Goal: Book appointment/travel/reservation

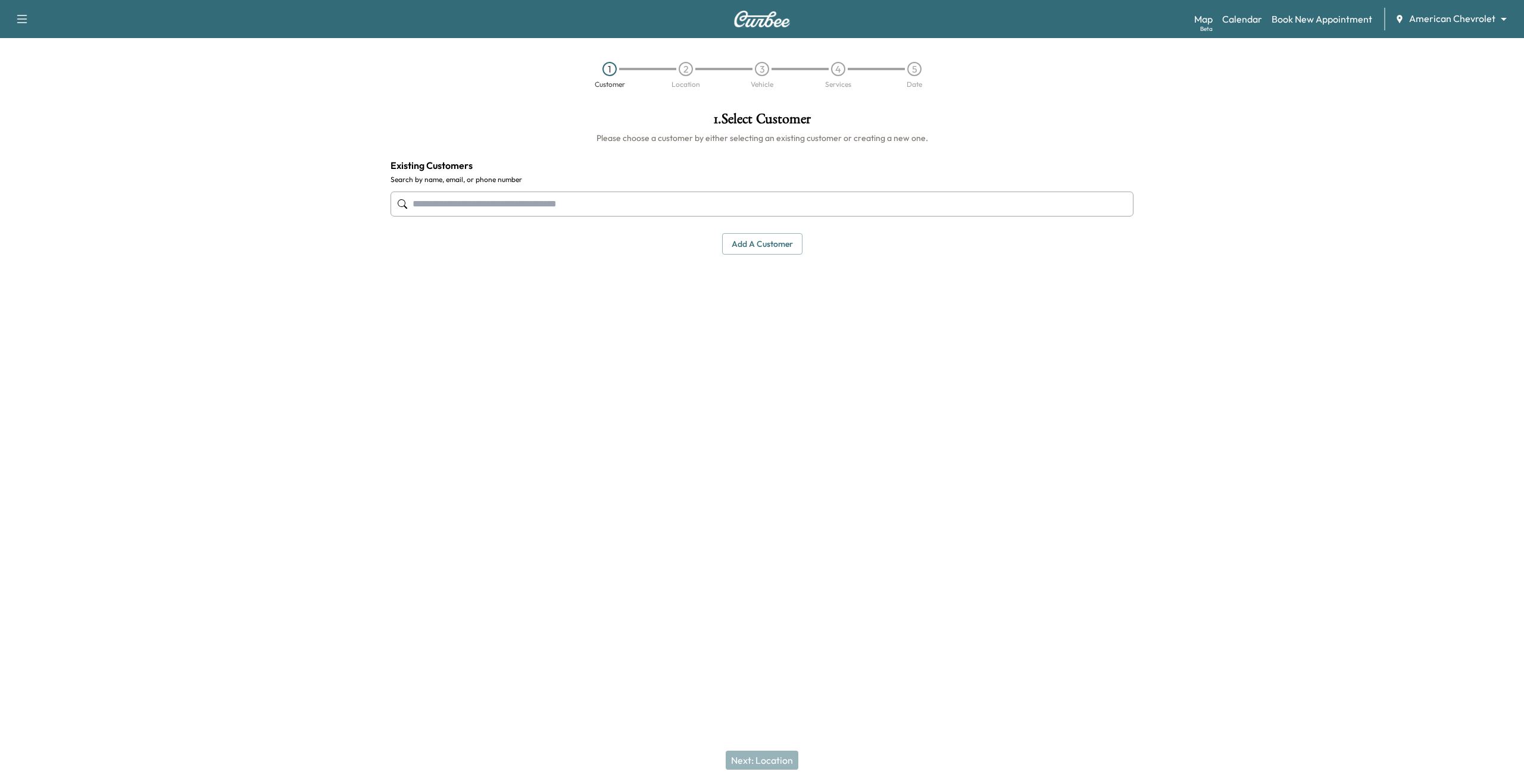
click at [1445, 22] on body "Support Log Out Map Beta Calendar Book New Appointment American Chevrolet *****…" at bounding box center [762, 392] width 1524 height 784
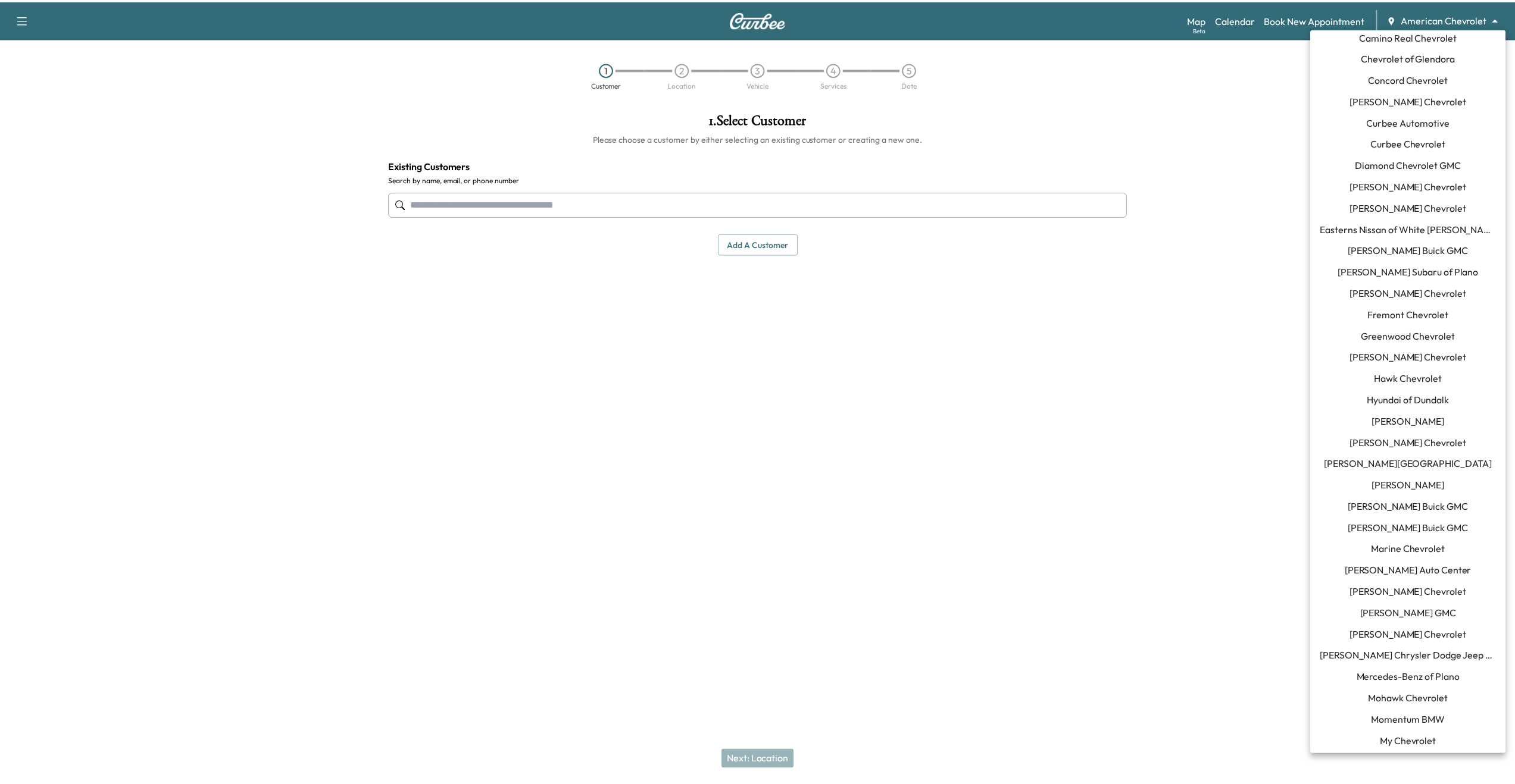
scroll to position [200, 0]
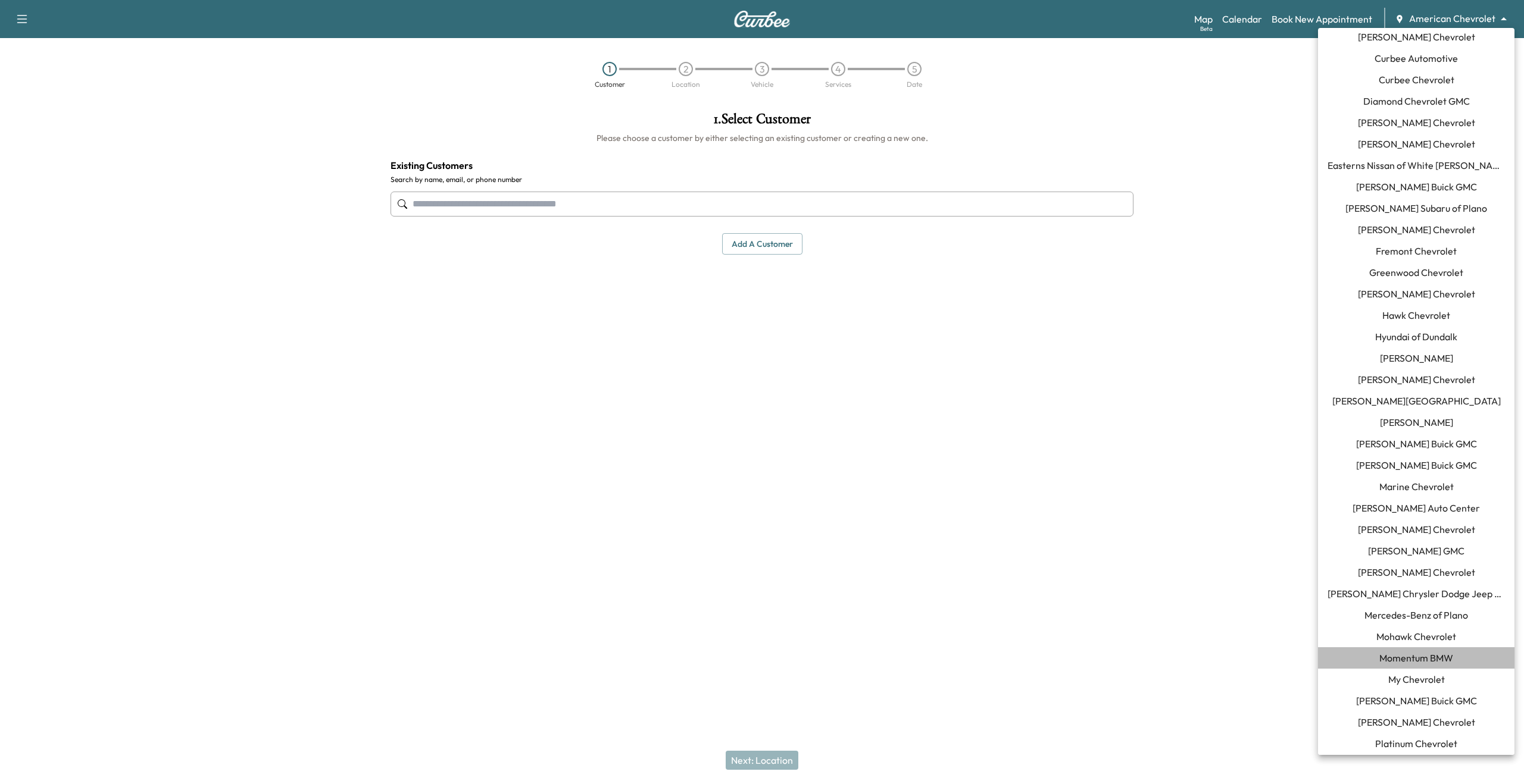
click at [1427, 660] on span "Momentum BMW" at bounding box center [1416, 658] width 74 height 15
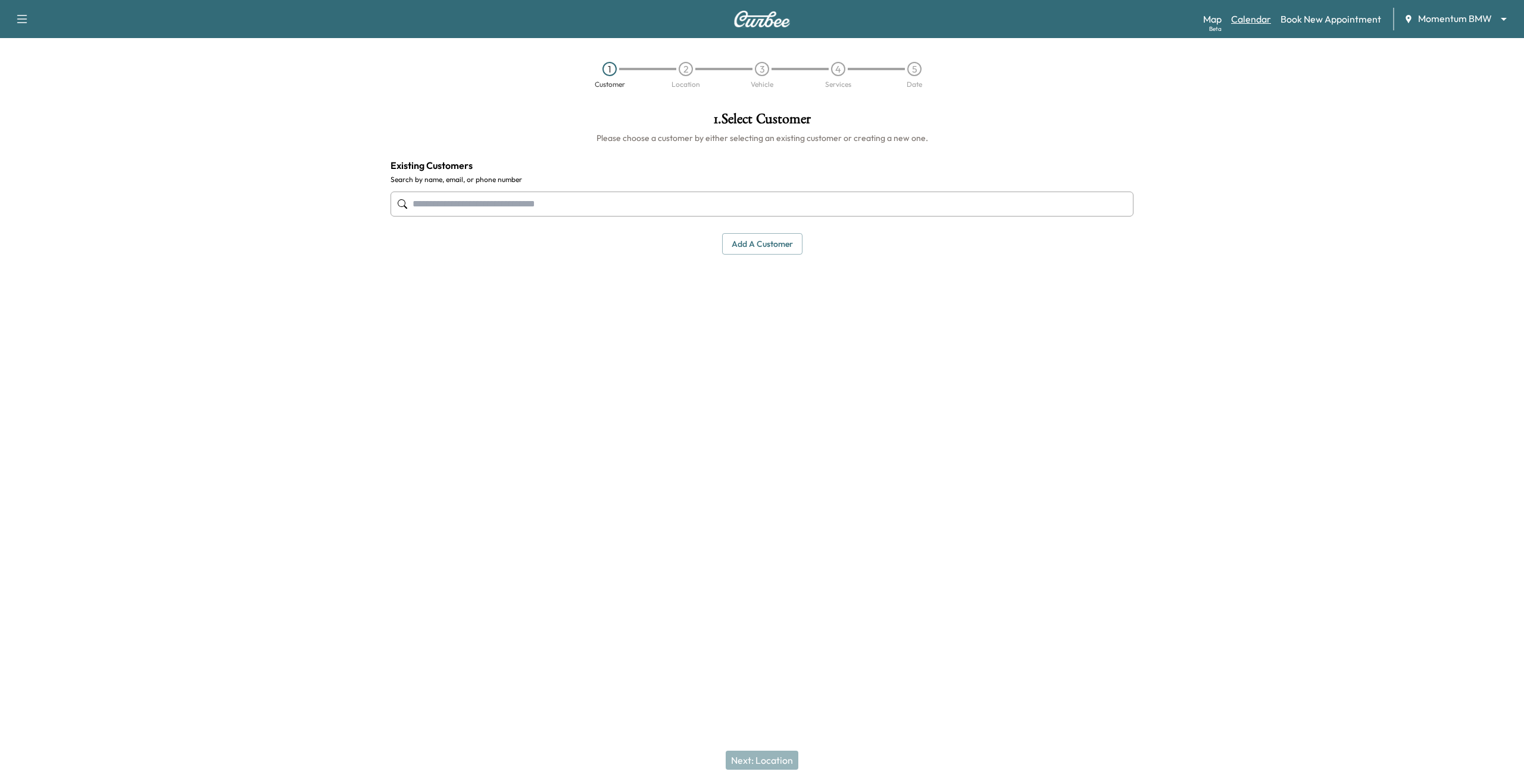
click at [1266, 21] on link "Calendar" at bounding box center [1251, 19] width 40 height 15
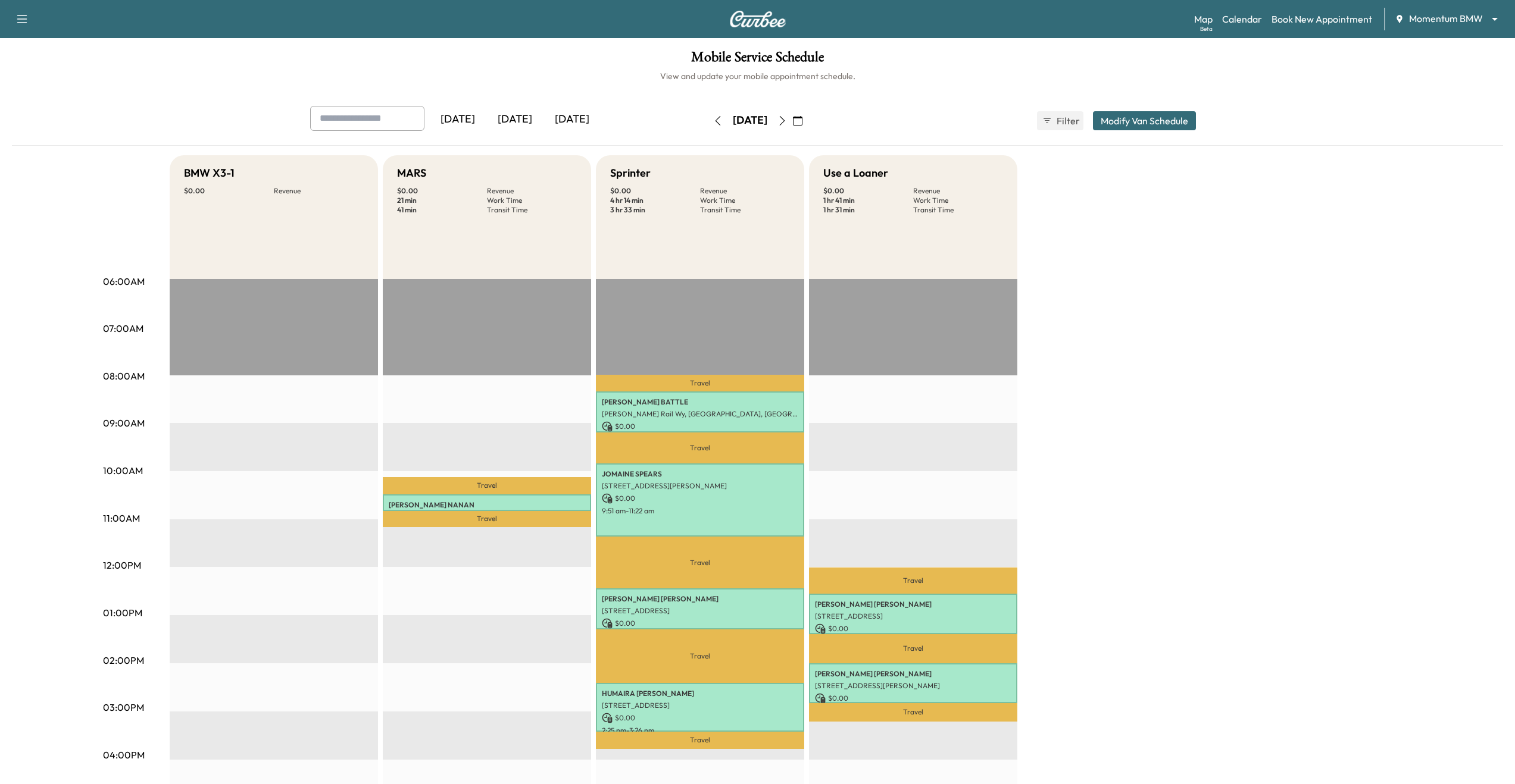
click at [1146, 117] on button "Modify Van Schedule" at bounding box center [1145, 120] width 103 height 19
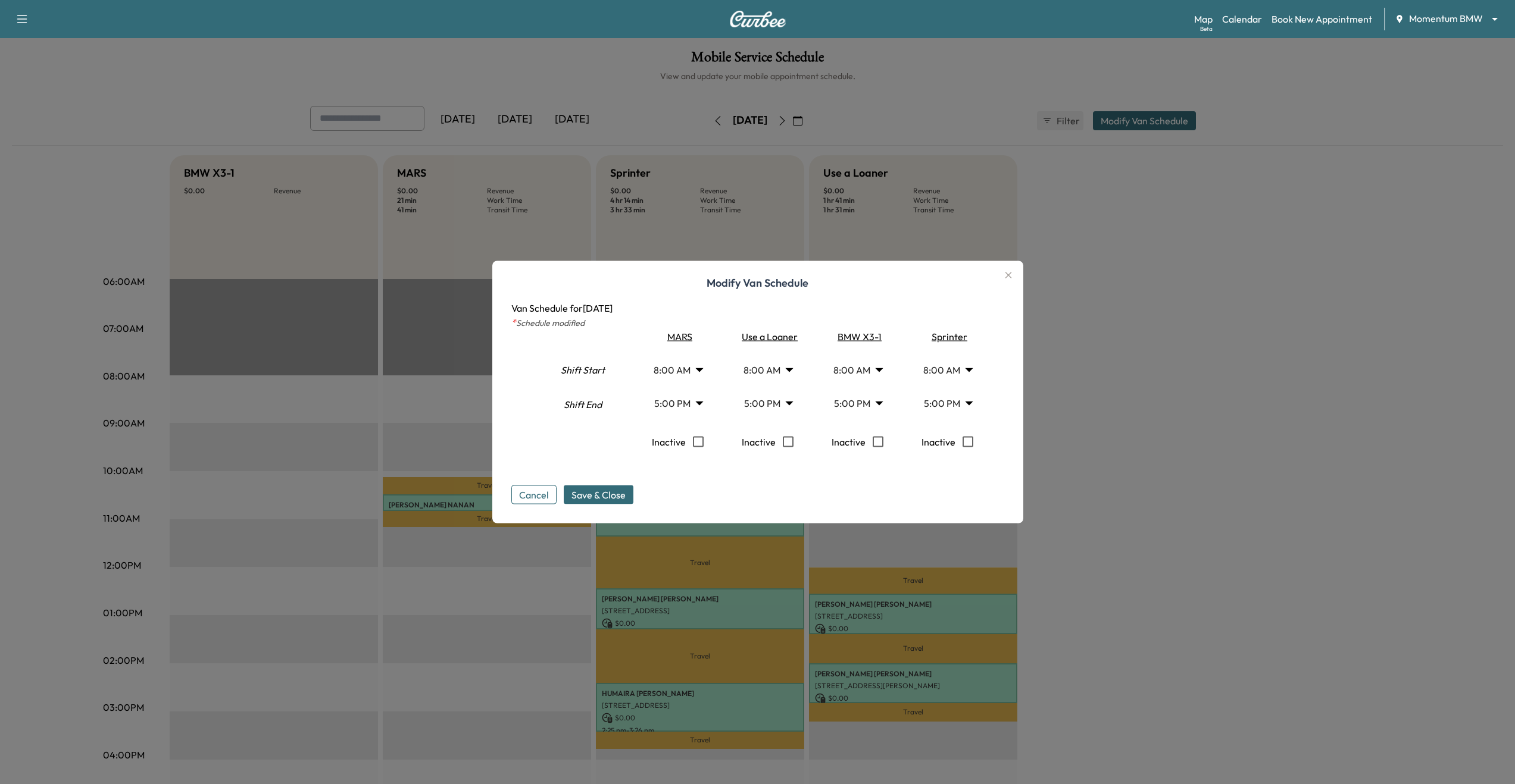
click at [1011, 278] on icon "button" at bounding box center [1008, 275] width 15 height 15
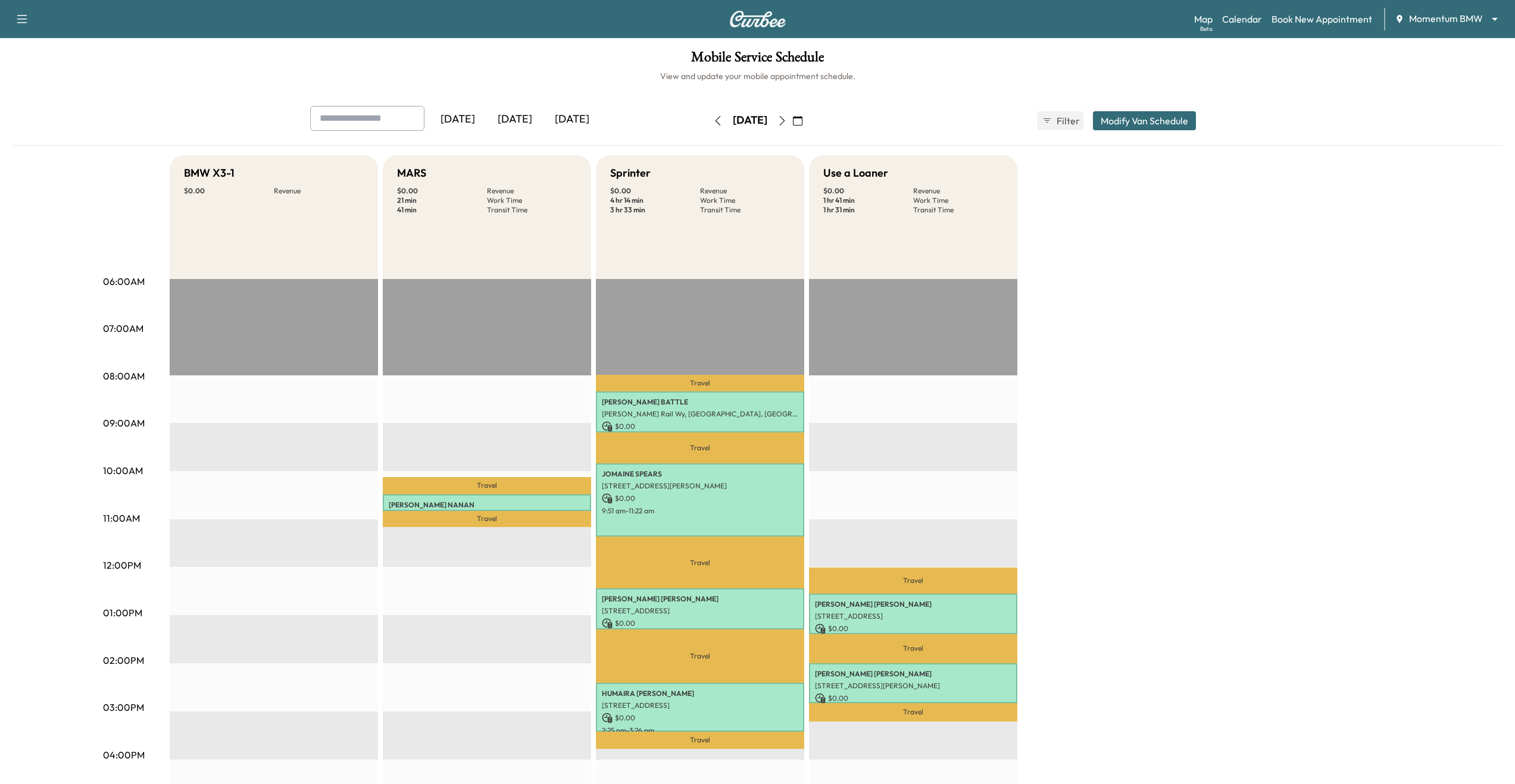
click at [787, 119] on icon "button" at bounding box center [782, 120] width 9 height 9
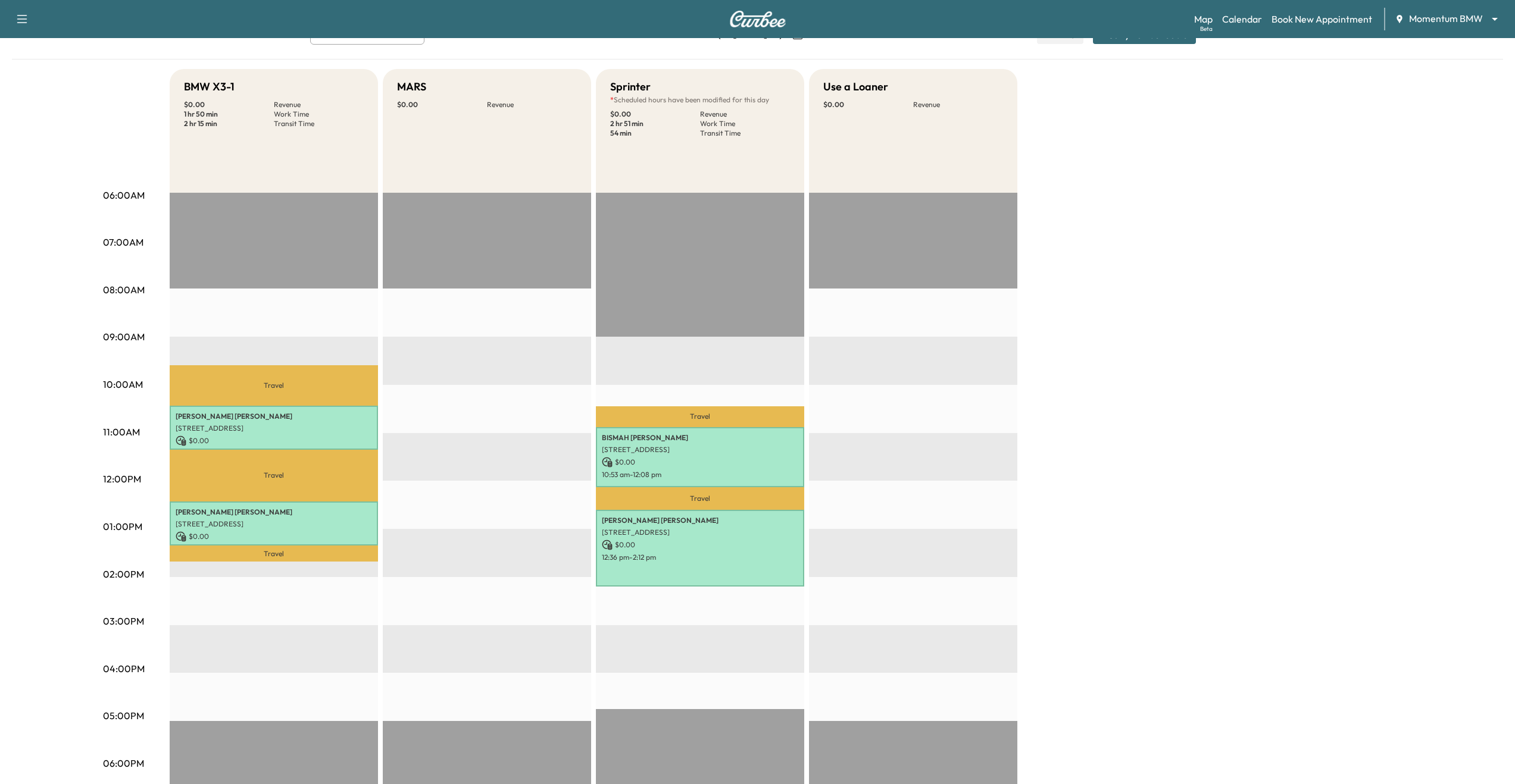
scroll to position [10, 0]
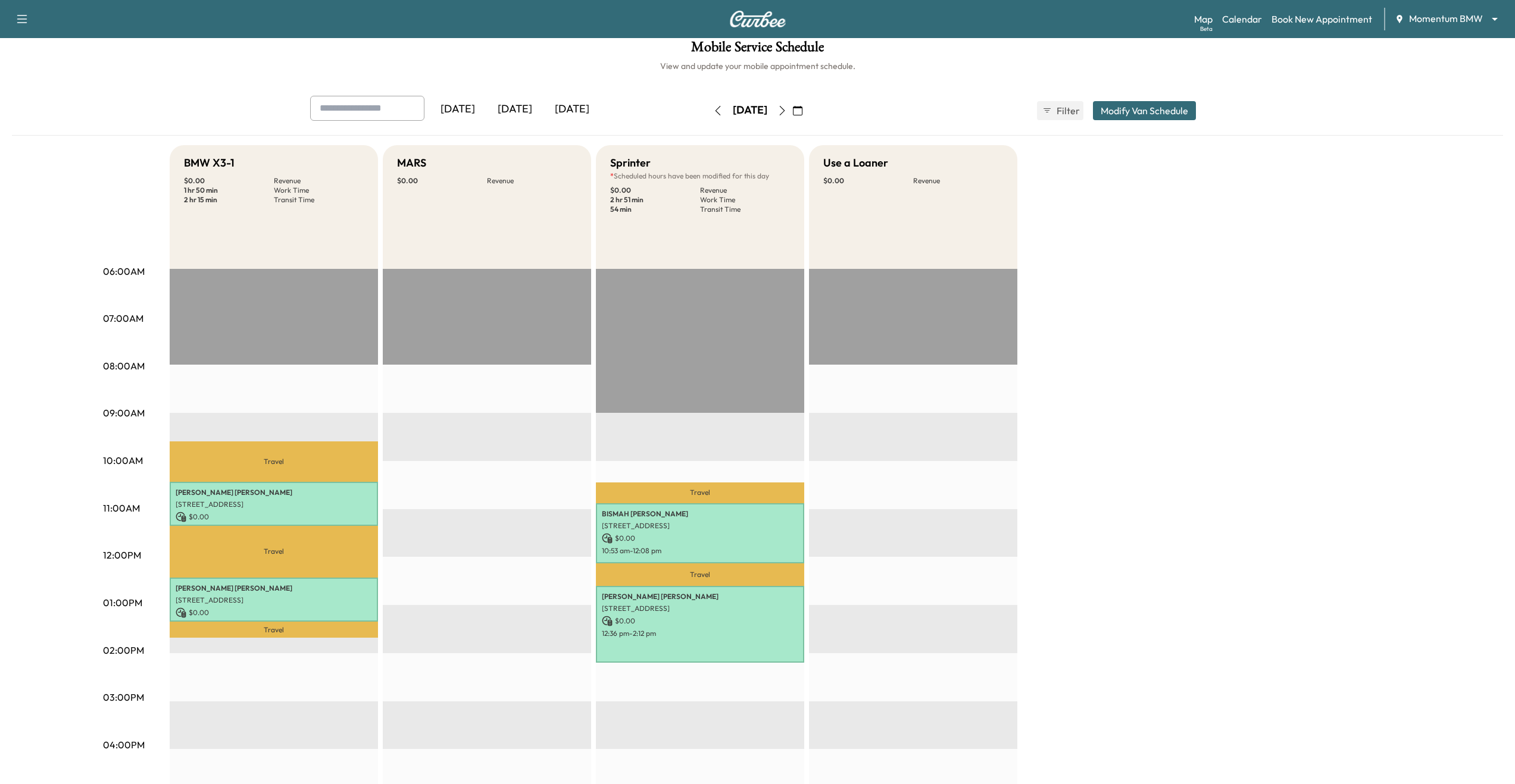
click at [1146, 106] on button "Modify Van Schedule" at bounding box center [1145, 110] width 103 height 19
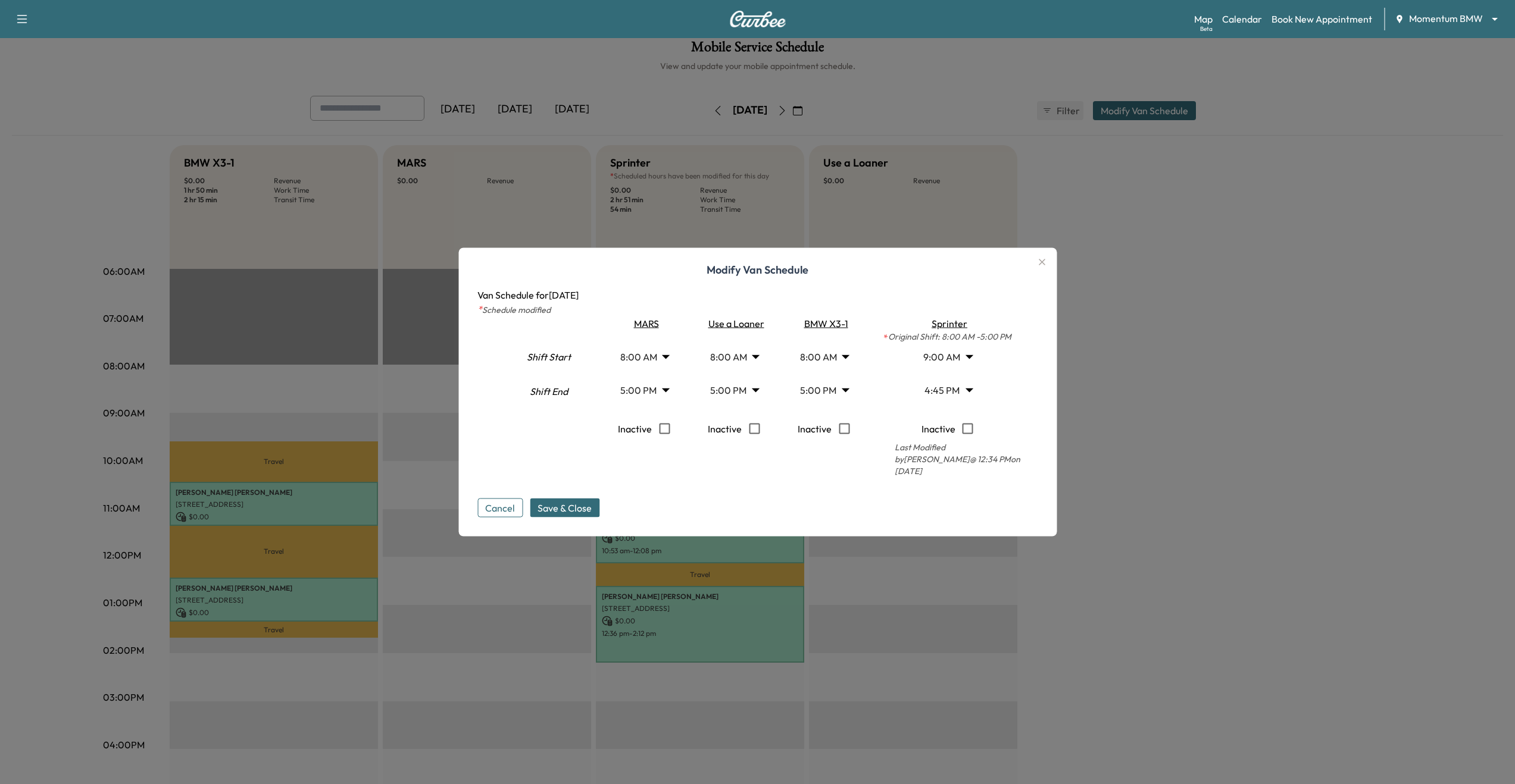
click at [1049, 263] on icon "button" at bounding box center [1041, 262] width 15 height 15
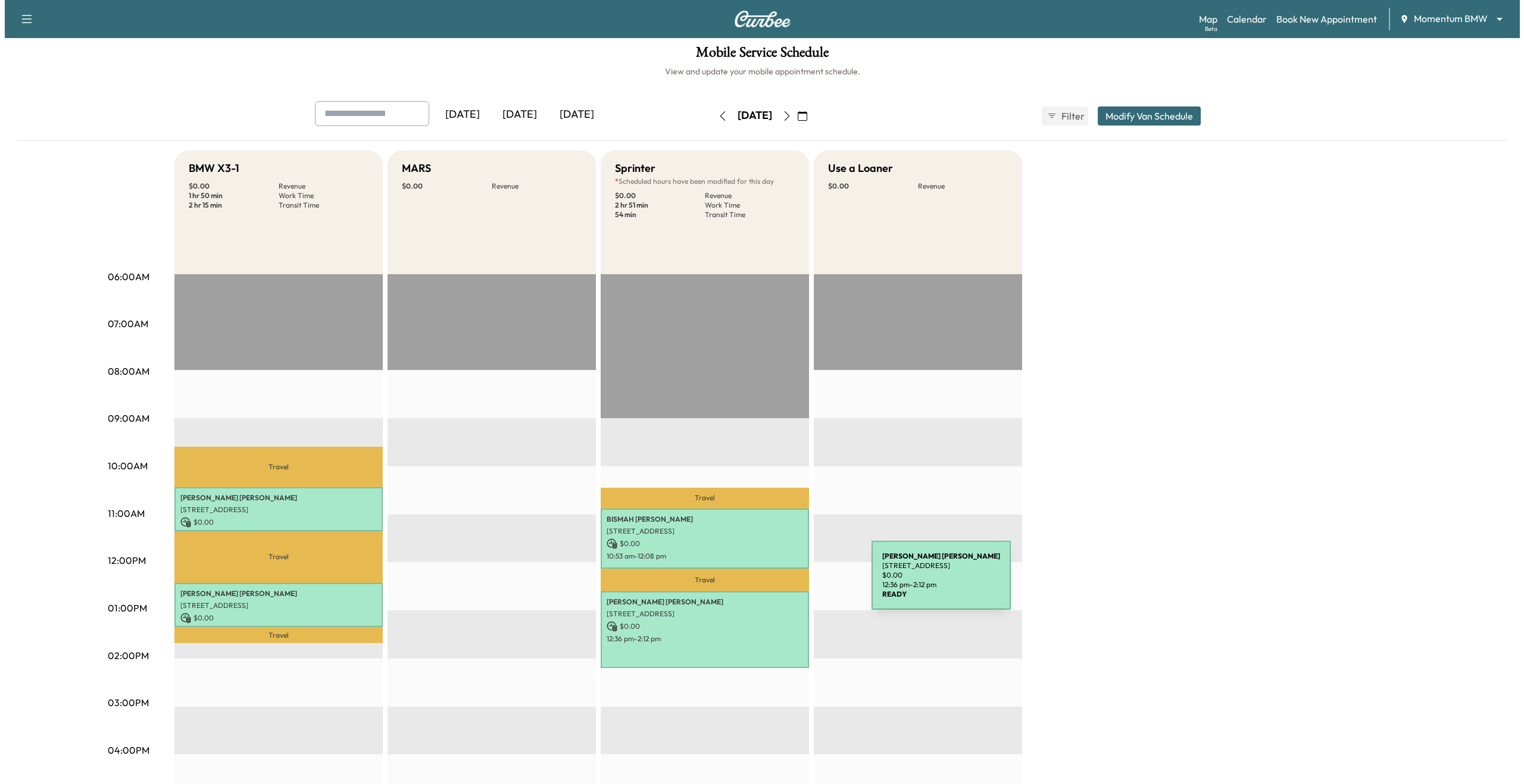
scroll to position [0, 0]
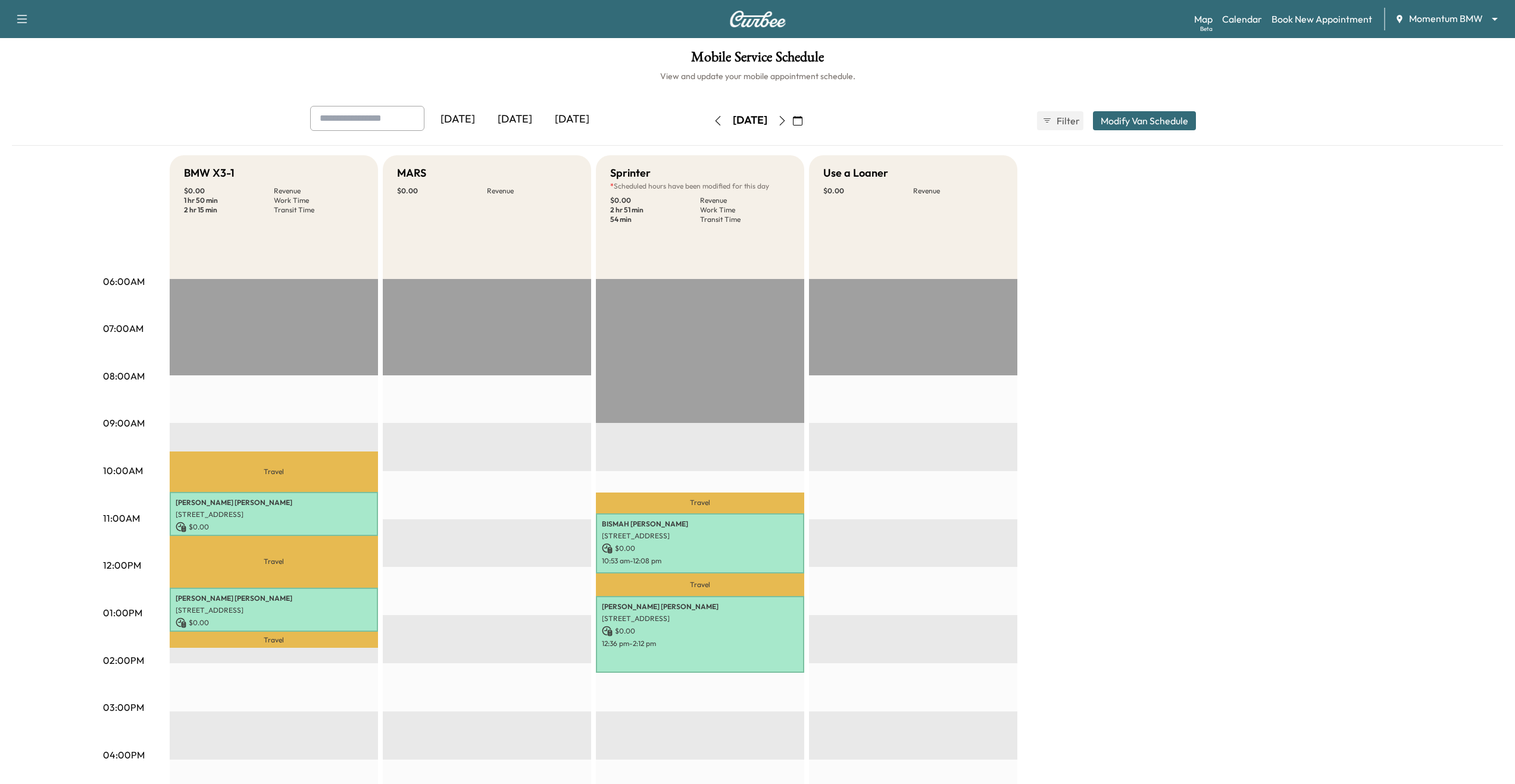
click at [1152, 123] on button "Modify Van Schedule" at bounding box center [1145, 120] width 103 height 19
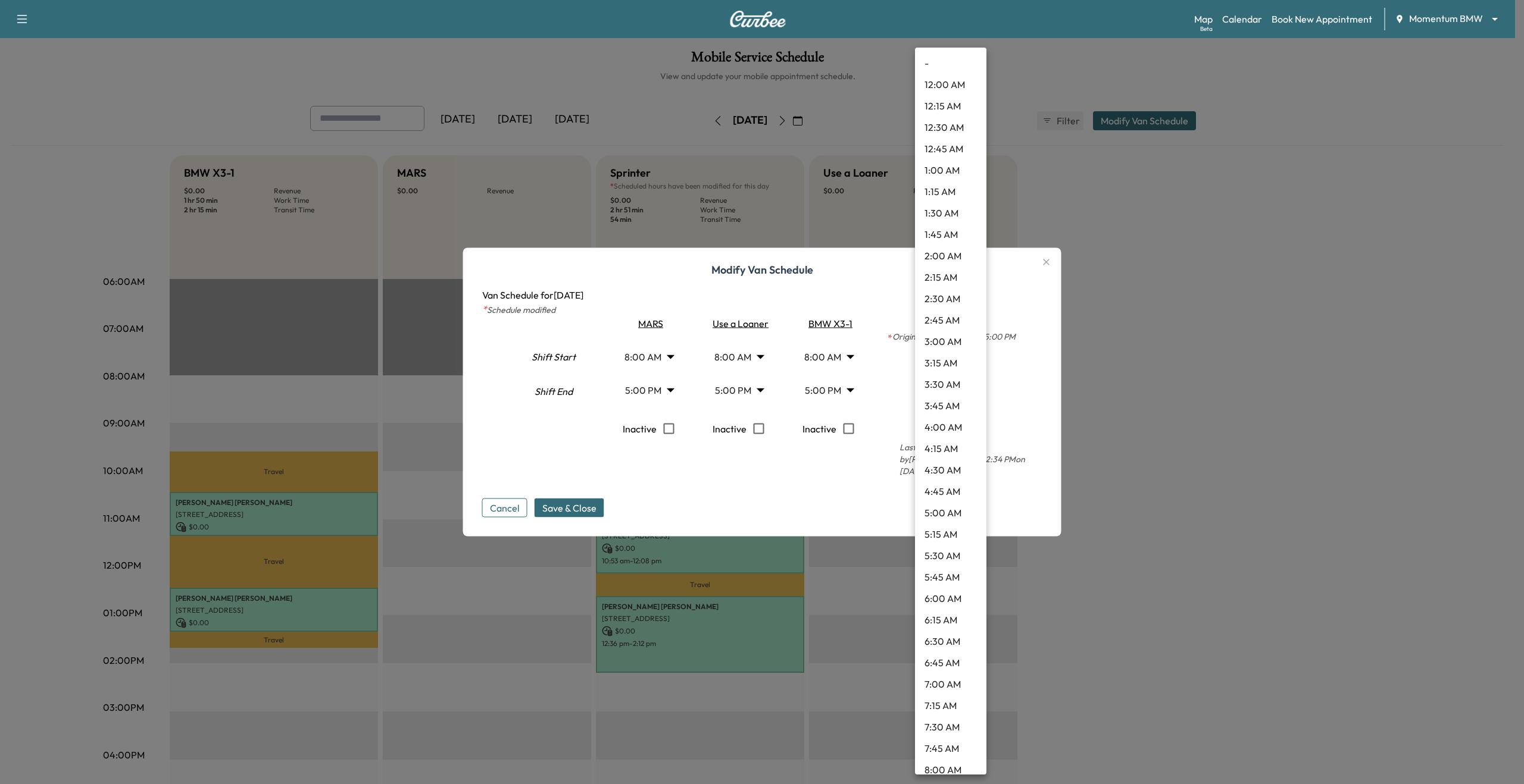
click at [952, 401] on body "Support Log Out Map Beta Calendar Book New Appointment Momentum BMW ******** ​ …" at bounding box center [762, 392] width 1524 height 784
click at [996, 410] on div at bounding box center [762, 392] width 1524 height 784
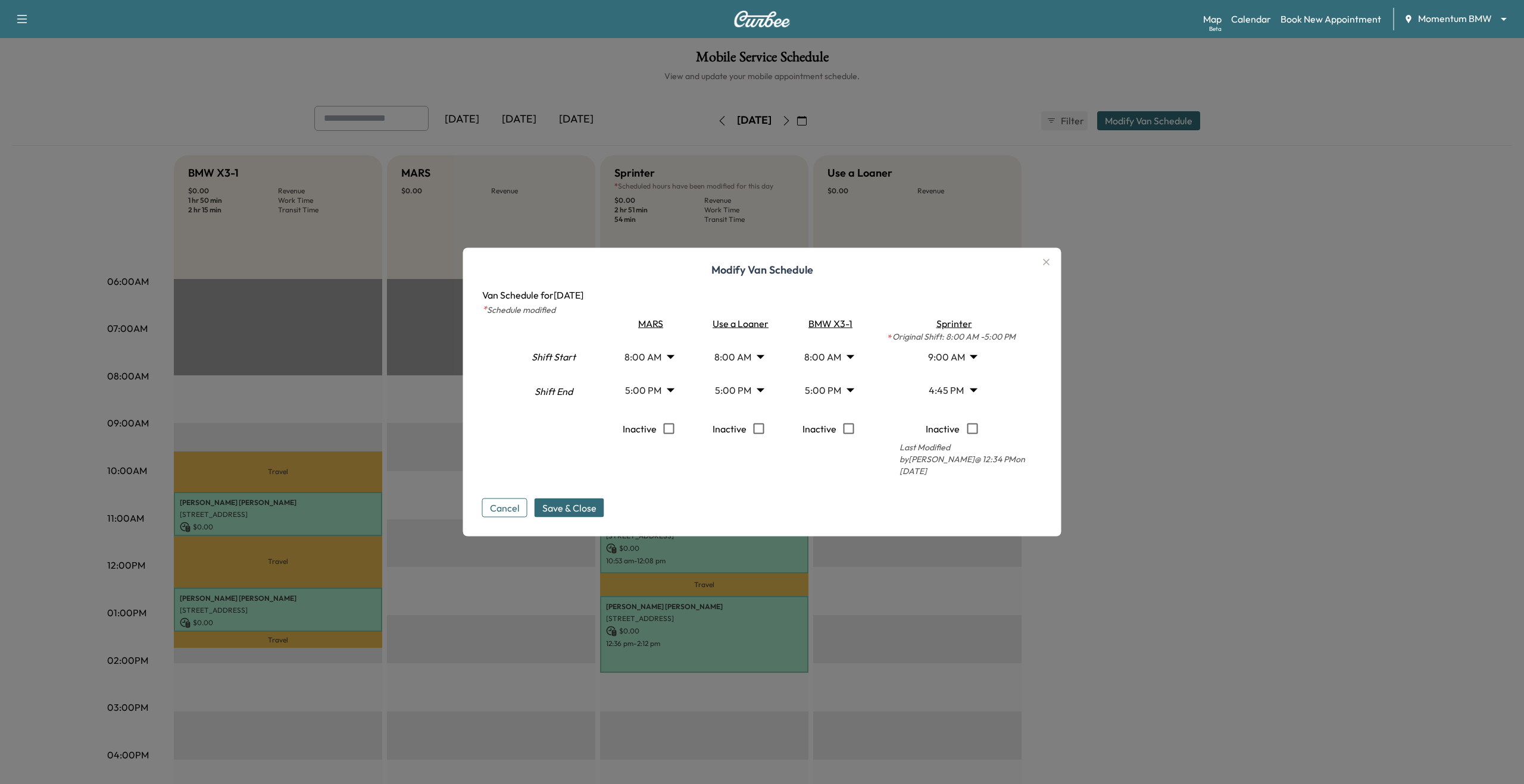
click at [963, 399] on body "Support Log Out Map Beta Calendar Book New Appointment Momentum BMW ******** ​ …" at bounding box center [762, 392] width 1524 height 784
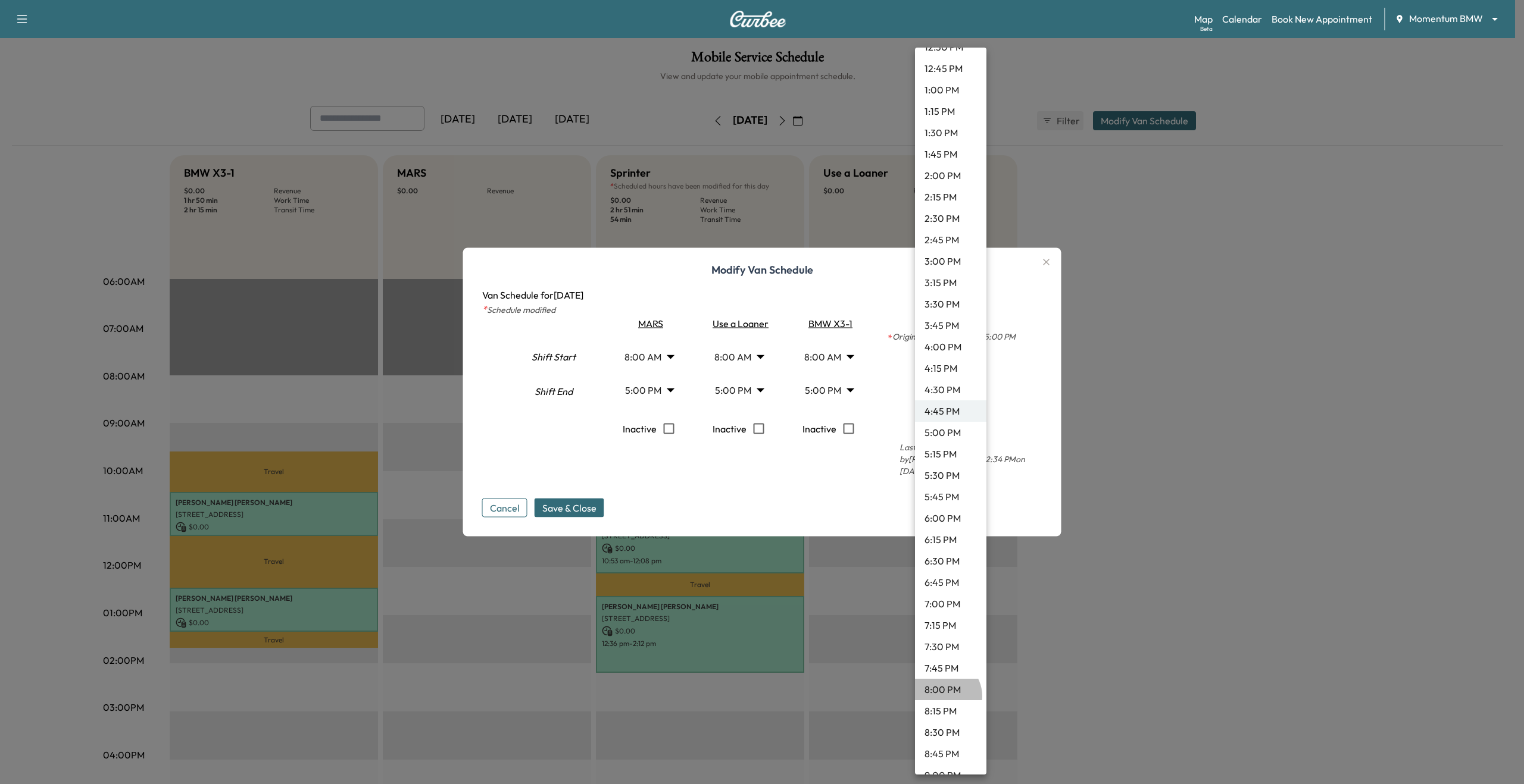
click at [943, 696] on li "8:00 PM" at bounding box center [950, 690] width 72 height 22
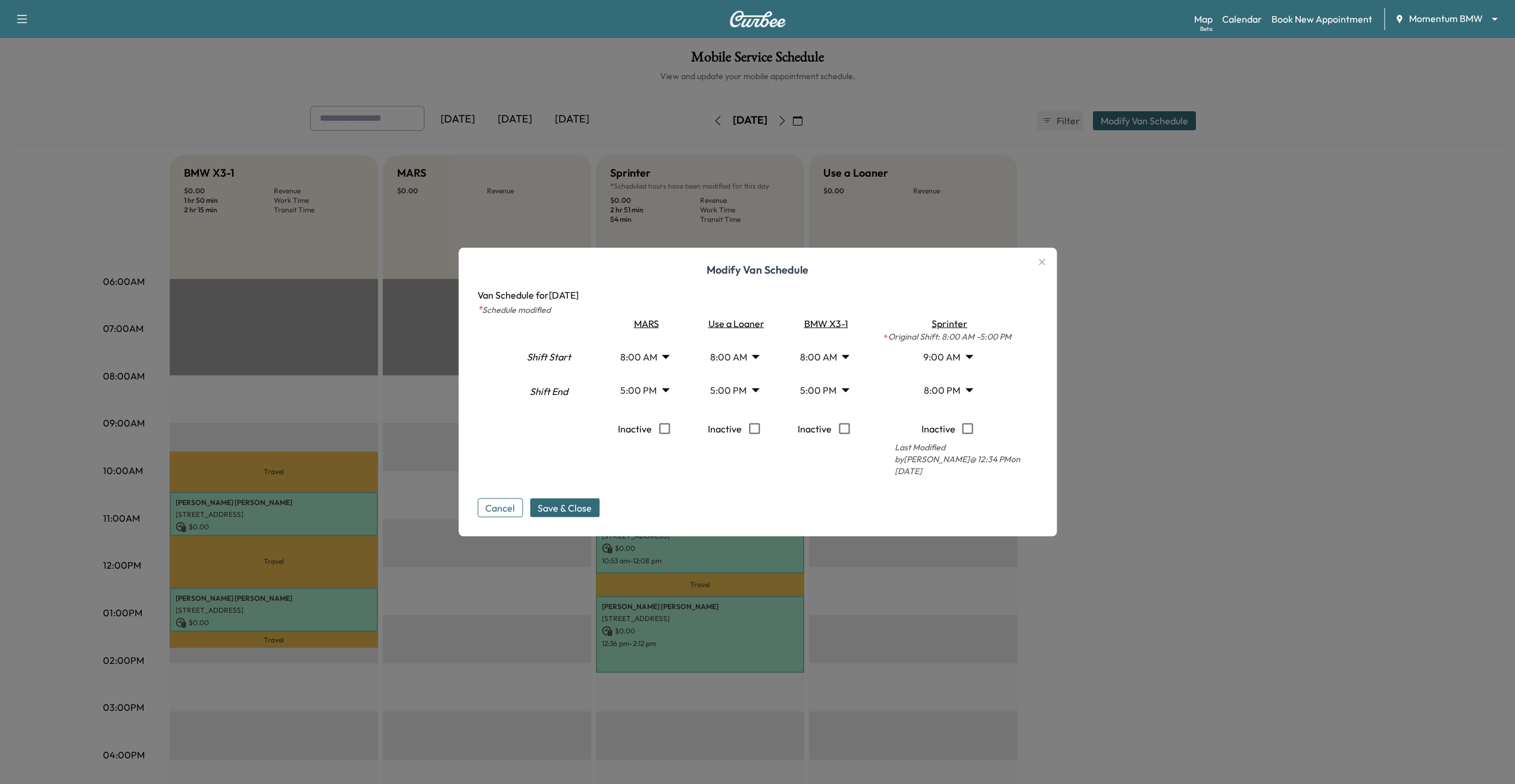
click at [835, 483] on div "Cancel Save & Close" at bounding box center [758, 498] width 560 height 38
click at [552, 501] on span "Save & Close" at bounding box center [565, 508] width 54 height 15
click at [596, 514] on div "Modify Van Schedule Van Schedule for [DATE] * Schedule modified Shift Start Shi…" at bounding box center [758, 392] width 599 height 288
click at [592, 506] on span "Save & Close" at bounding box center [565, 508] width 54 height 15
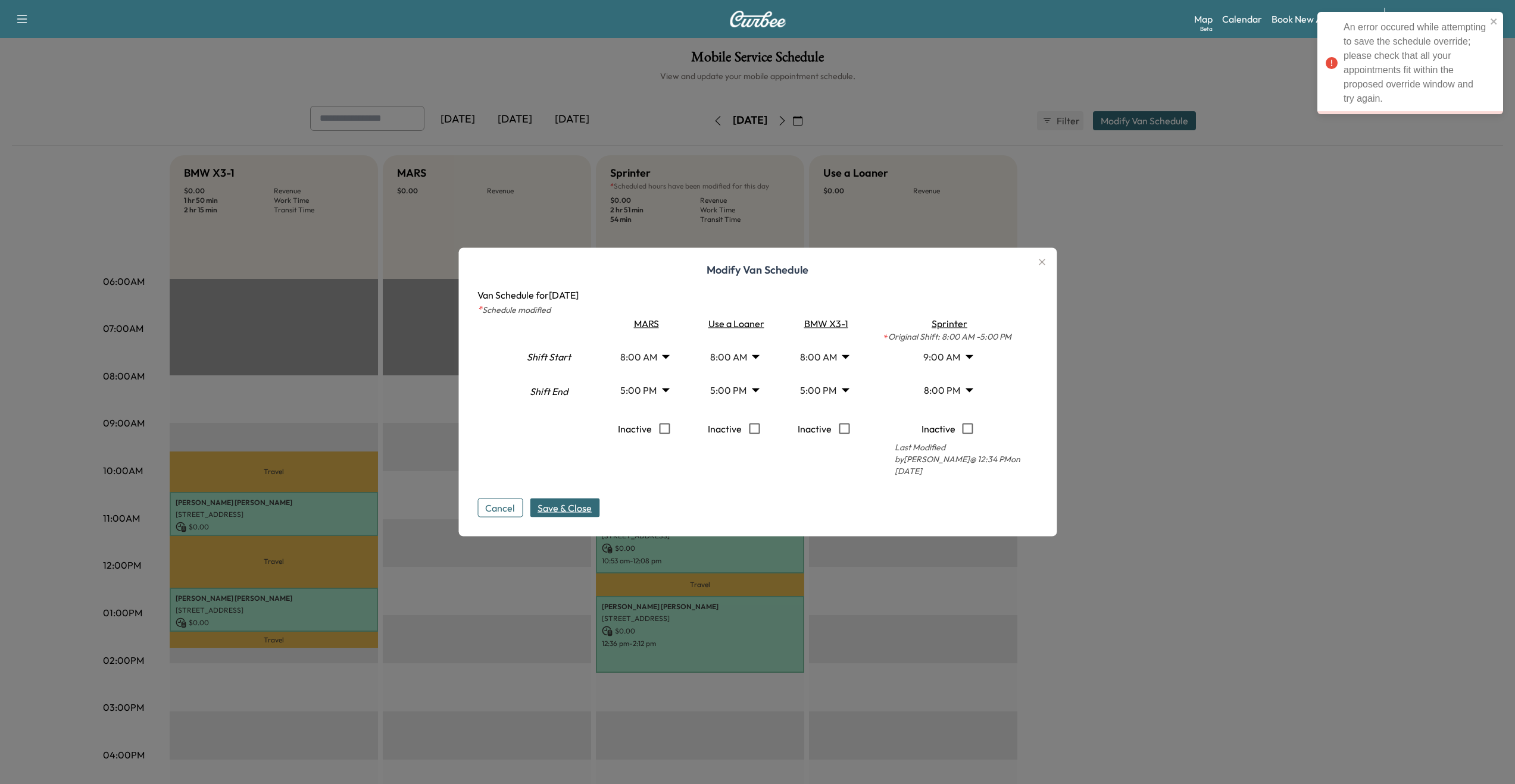
click at [1035, 265] on div "Modify Van Schedule Van Schedule for [DATE] * Schedule modified Shift Start Shi…" at bounding box center [758, 392] width 599 height 288
click at [1039, 266] on icon "button" at bounding box center [1041, 262] width 15 height 15
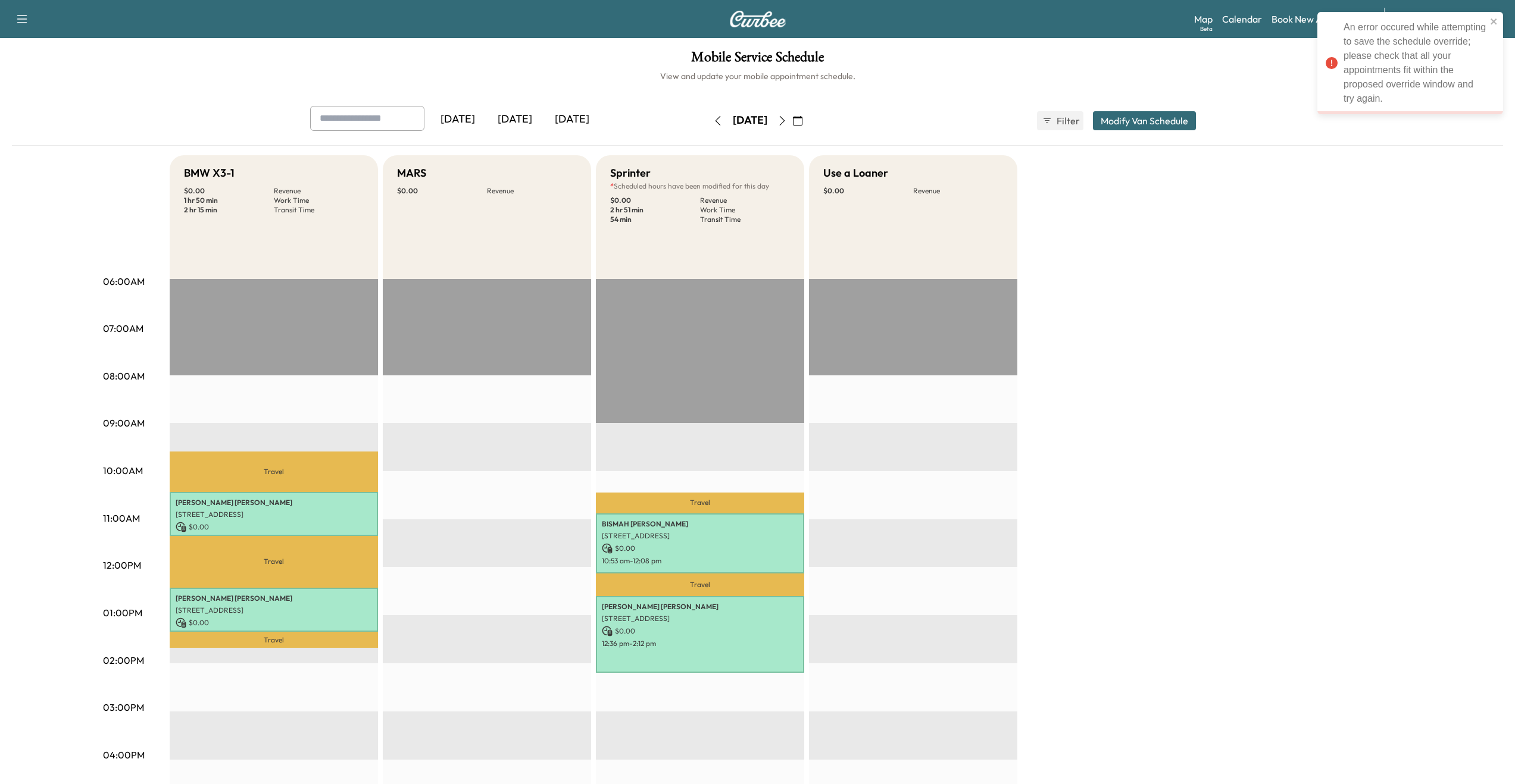
click at [950, 338] on div "EST Start" at bounding box center [913, 663] width 208 height 769
click at [1130, 115] on button "Modify Van Schedule" at bounding box center [1145, 120] width 103 height 19
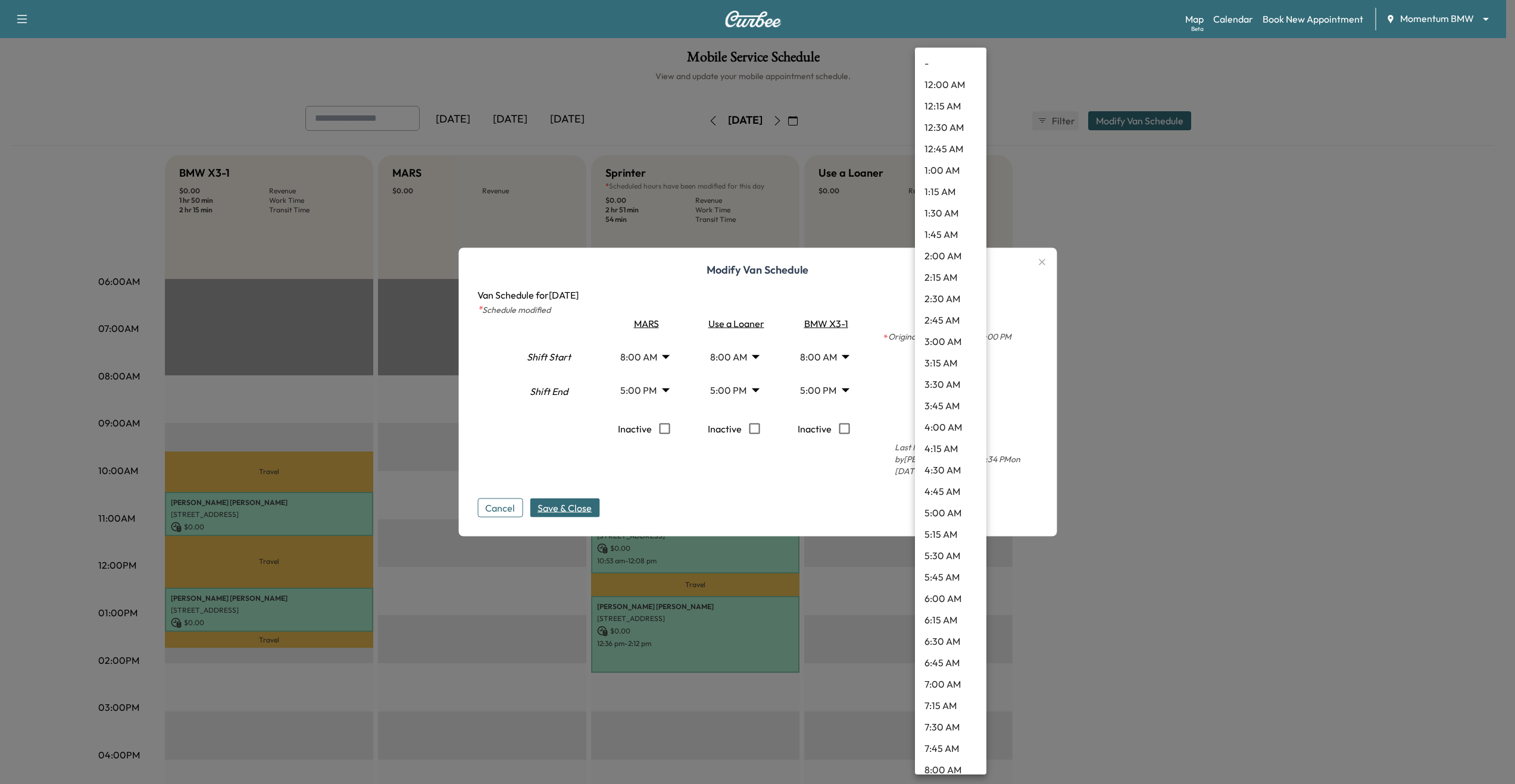
drag, startPoint x: 971, startPoint y: 392, endPoint x: 963, endPoint y: 423, distance: 32.0
click at [971, 392] on body "Support Log Out Map Beta Calendar Book New Appointment Momentum BMW ******** ​ …" at bounding box center [758, 392] width 1515 height 784
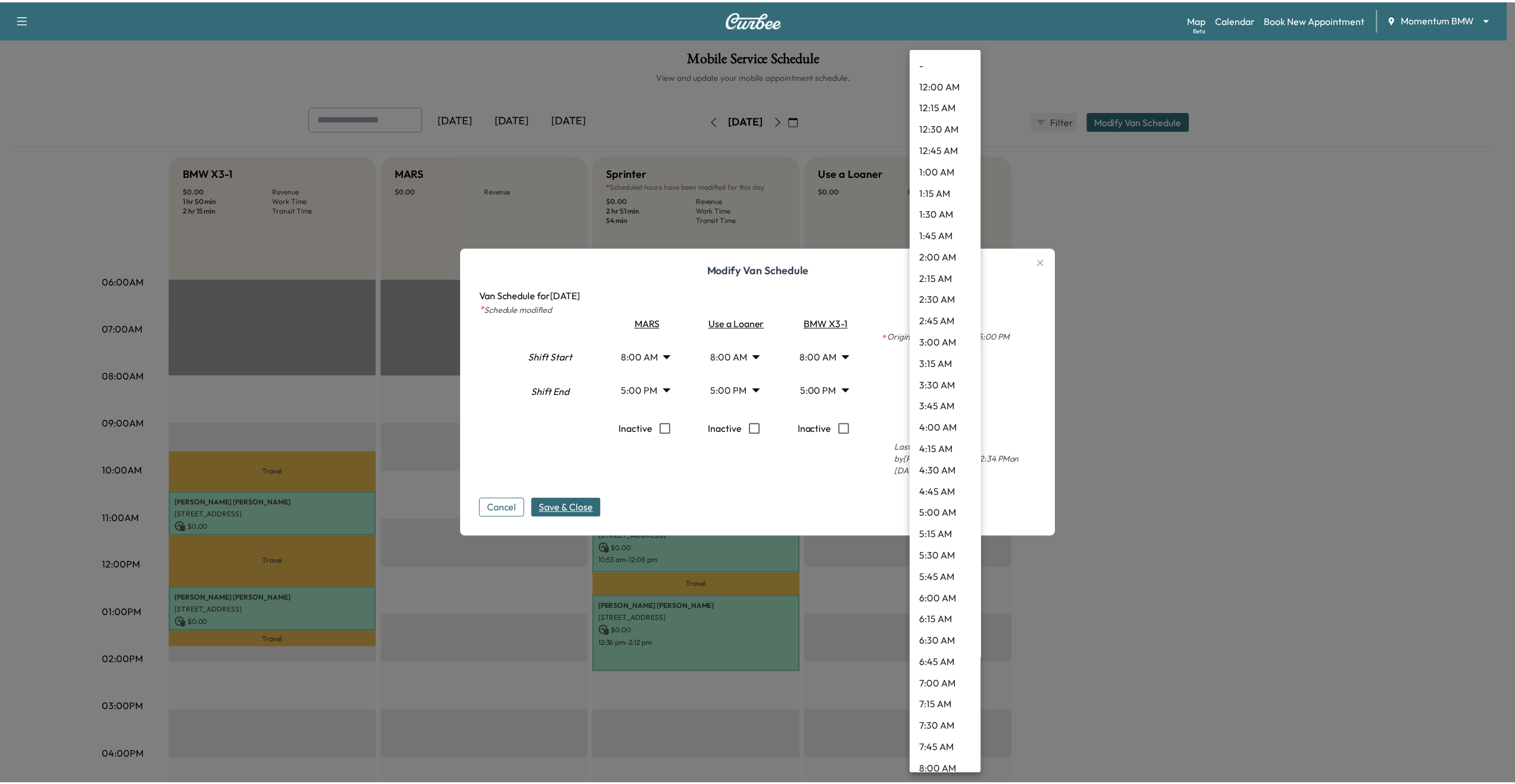
scroll to position [1360, 0]
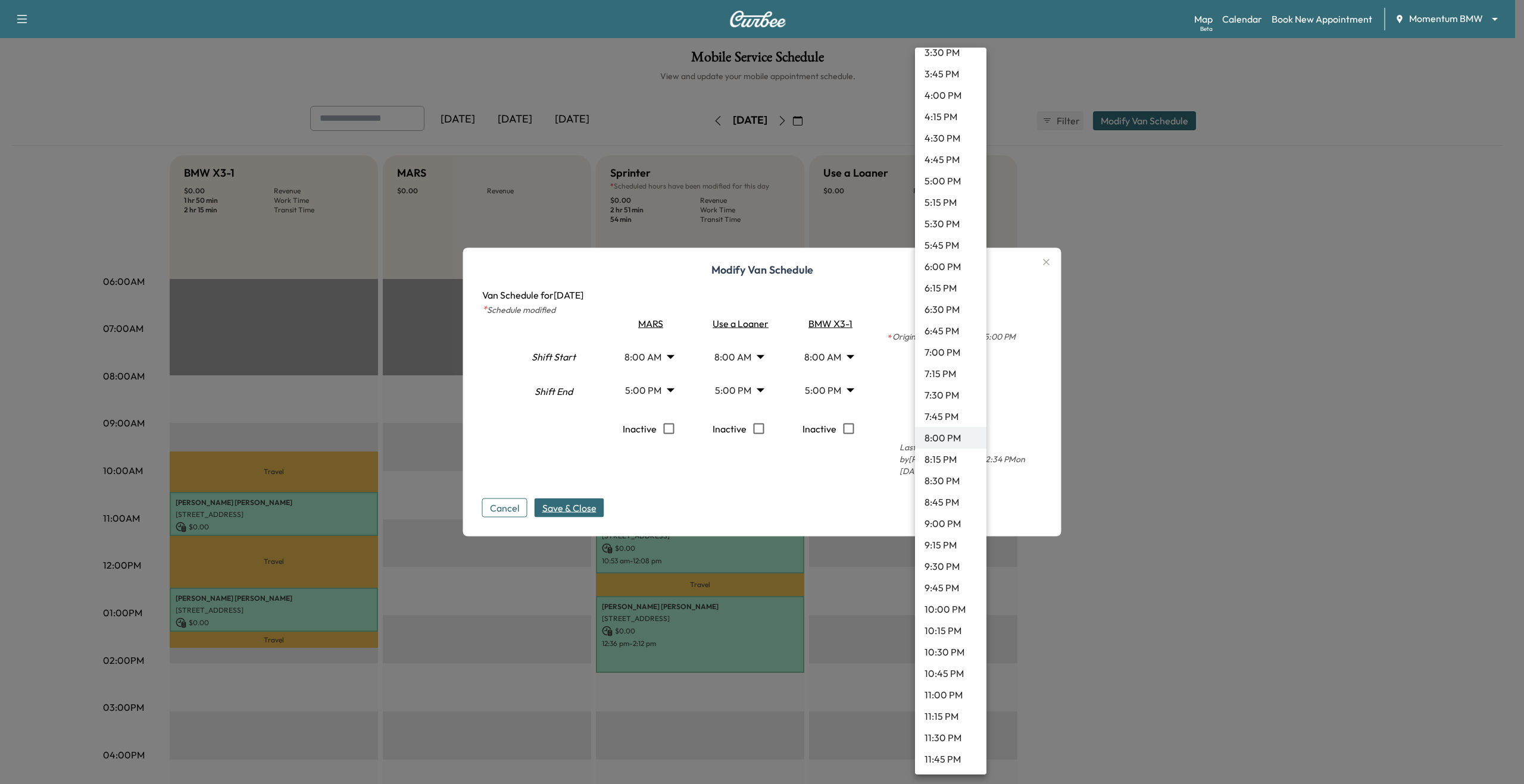
click at [959, 527] on li "9:00 PM" at bounding box center [950, 523] width 72 height 22
type input "**"
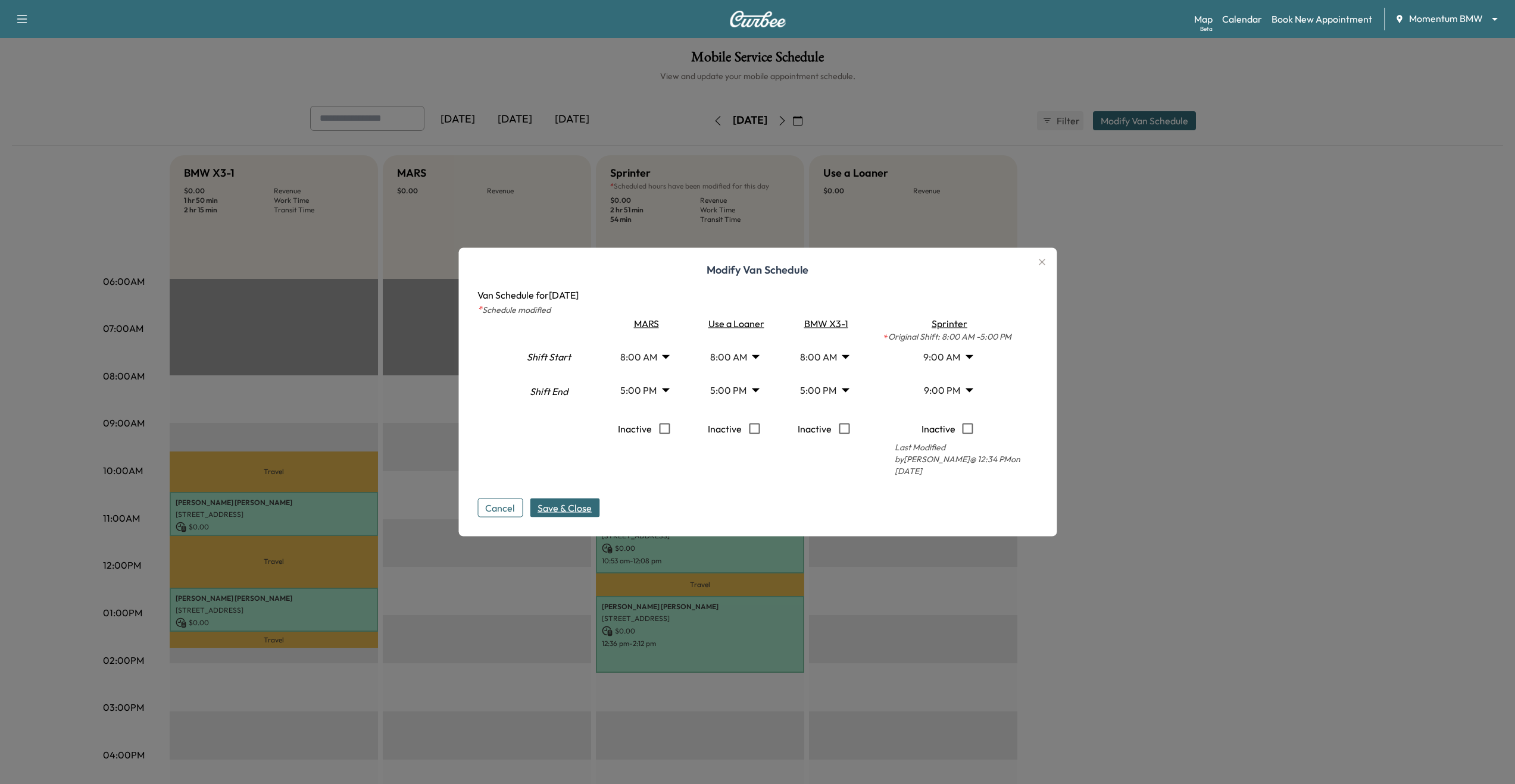
click at [1055, 269] on div "Modify Van Schedule Van Schedule for [DATE] * Schedule modified Shift Start Shi…" at bounding box center [758, 392] width 599 height 288
click at [1048, 264] on icon "button" at bounding box center [1041, 262] width 15 height 15
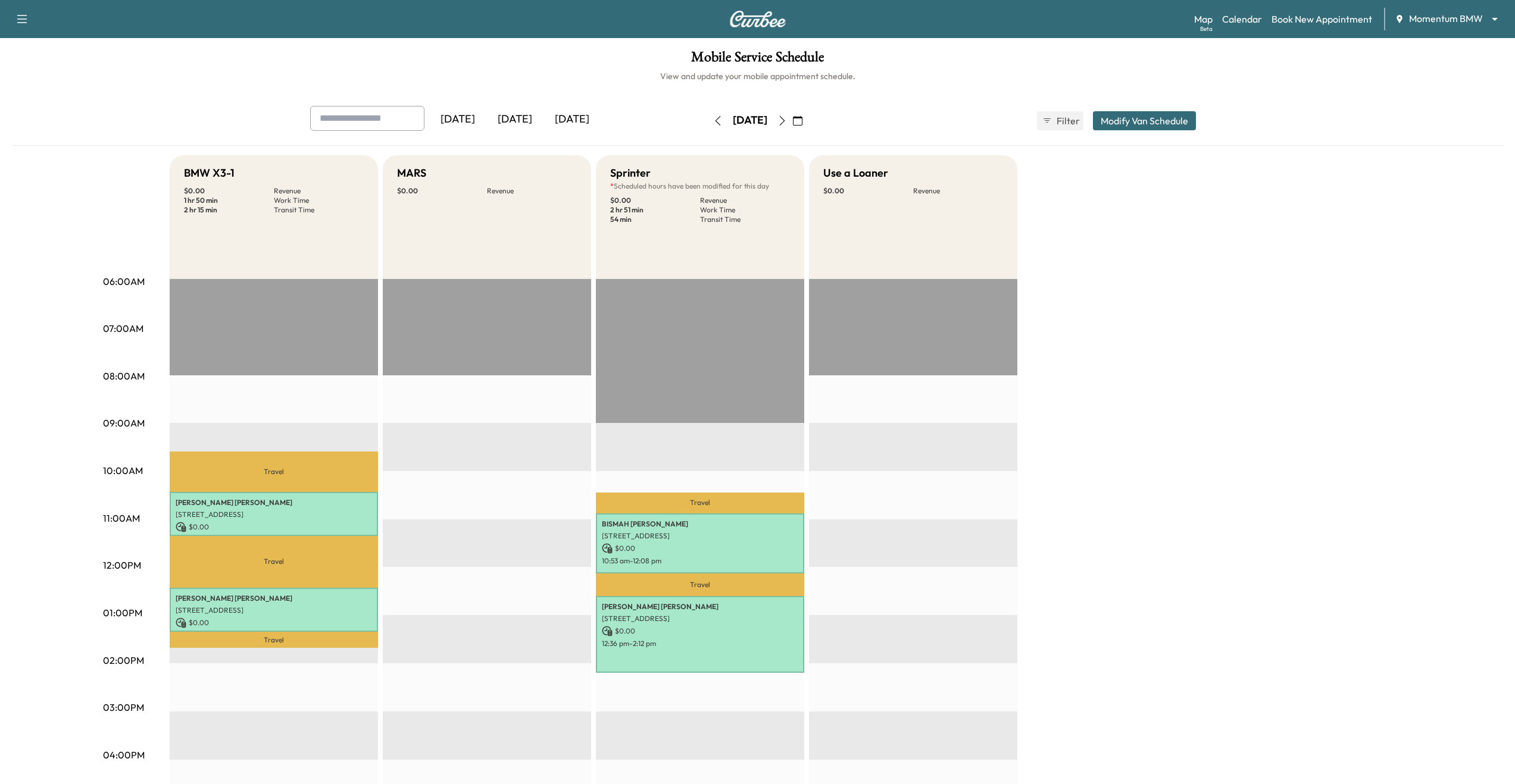
click at [1065, 469] on div "BMW X3-1 $ 0.00 Revenue 1 hr 50 min Work Time 2 hr 15 min Transit Time Travel […" at bounding box center [791, 601] width 1243 height 893
click at [948, 543] on div "EST Start" at bounding box center [913, 663] width 208 height 769
click at [707, 340] on div "Travel [PERSON_NAME] [STREET_ADDRESS] $ 0.00 10:53 am - 12:08 pm Travel [PERSON…" at bounding box center [700, 663] width 208 height 769
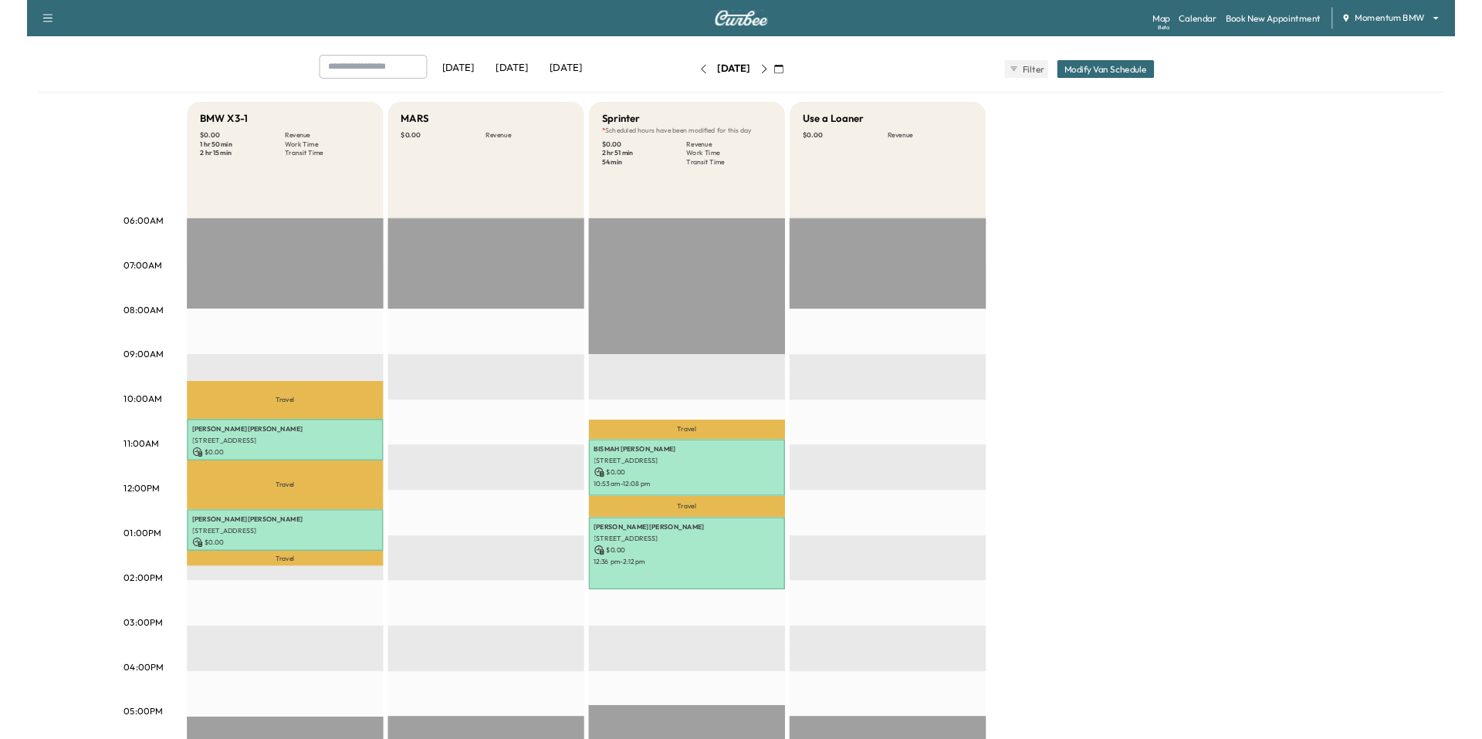
scroll to position [63, 0]
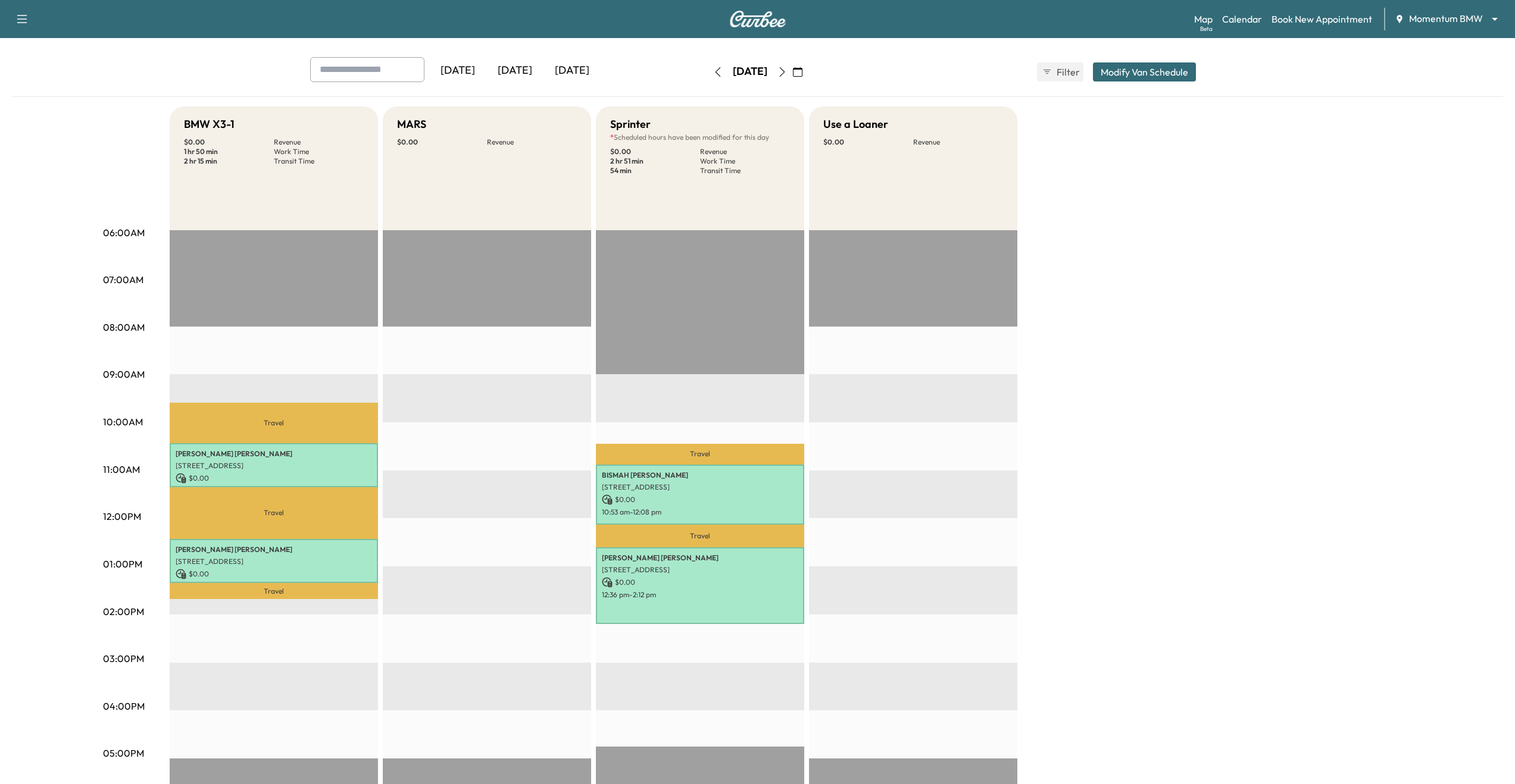
click at [1173, 52] on div "Mobile Service Schedule View and update your mobile appointment schedule. [DATE…" at bounding box center [758, 500] width 1515 height 1021
click at [1170, 72] on button "Modify Van Schedule" at bounding box center [1145, 72] width 103 height 19
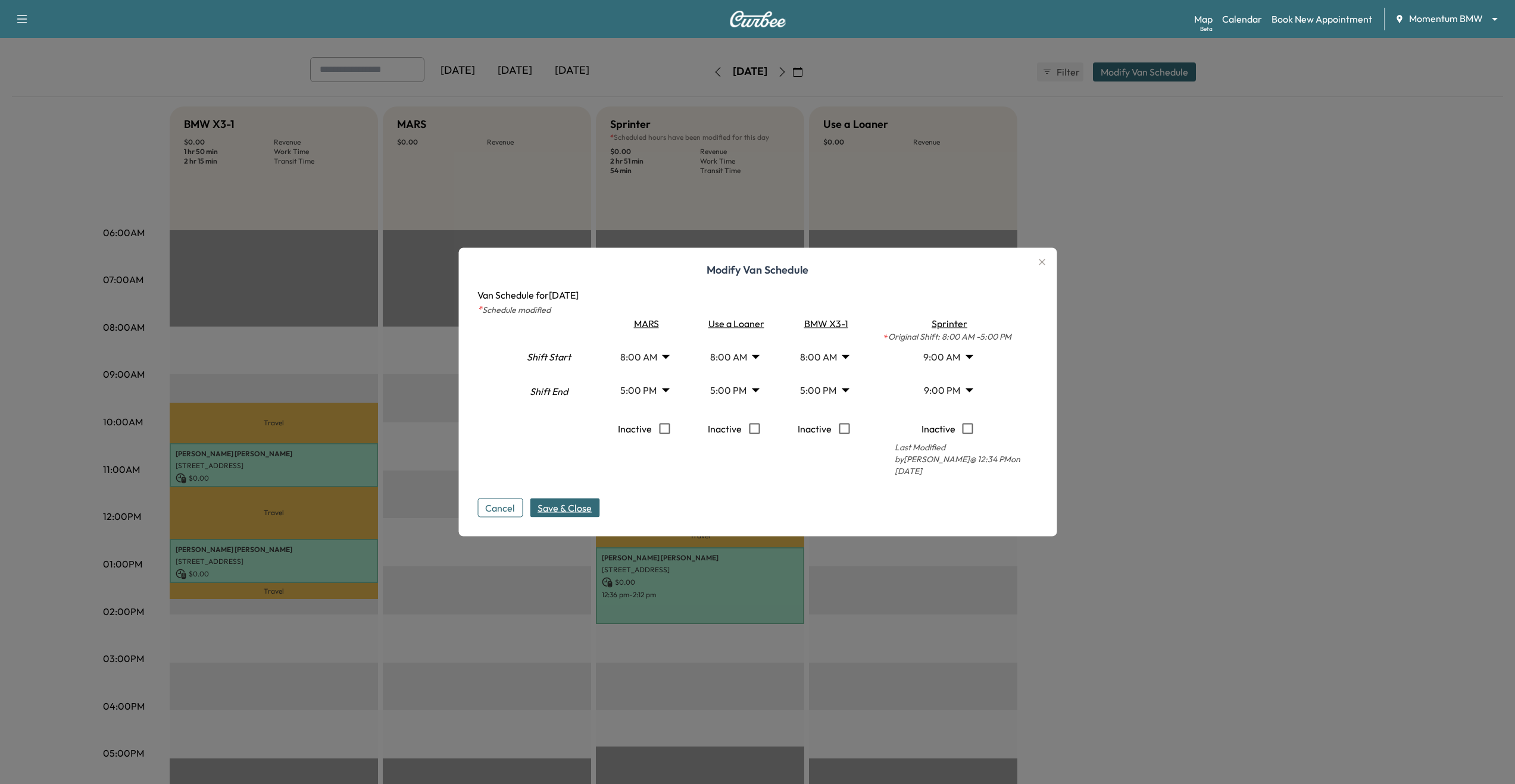
click at [1045, 265] on icon "button" at bounding box center [1042, 262] width 6 height 6
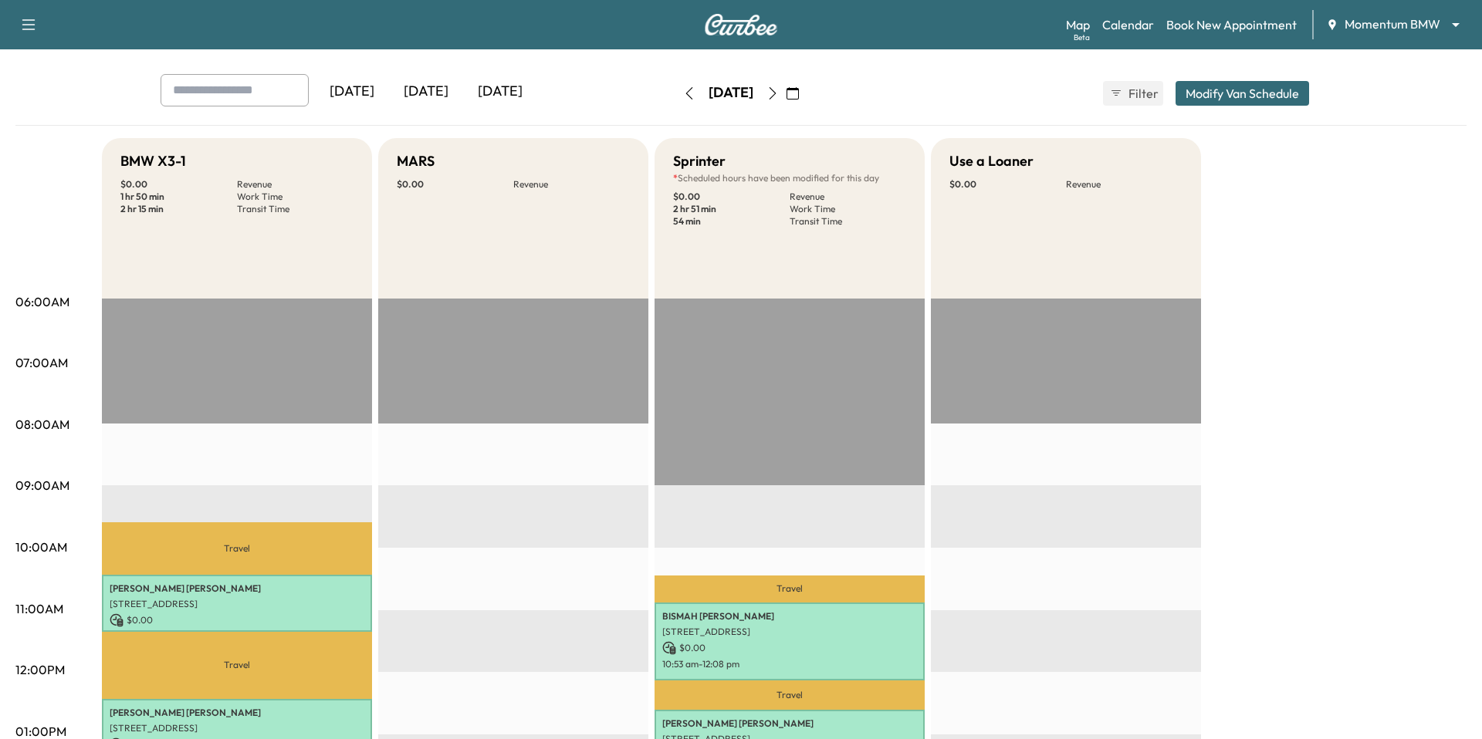
click at [1413, 18] on body "Support Log Out Map Beta Calendar Book New Appointment Momentum BMW ******** ​ …" at bounding box center [741, 306] width 1482 height 739
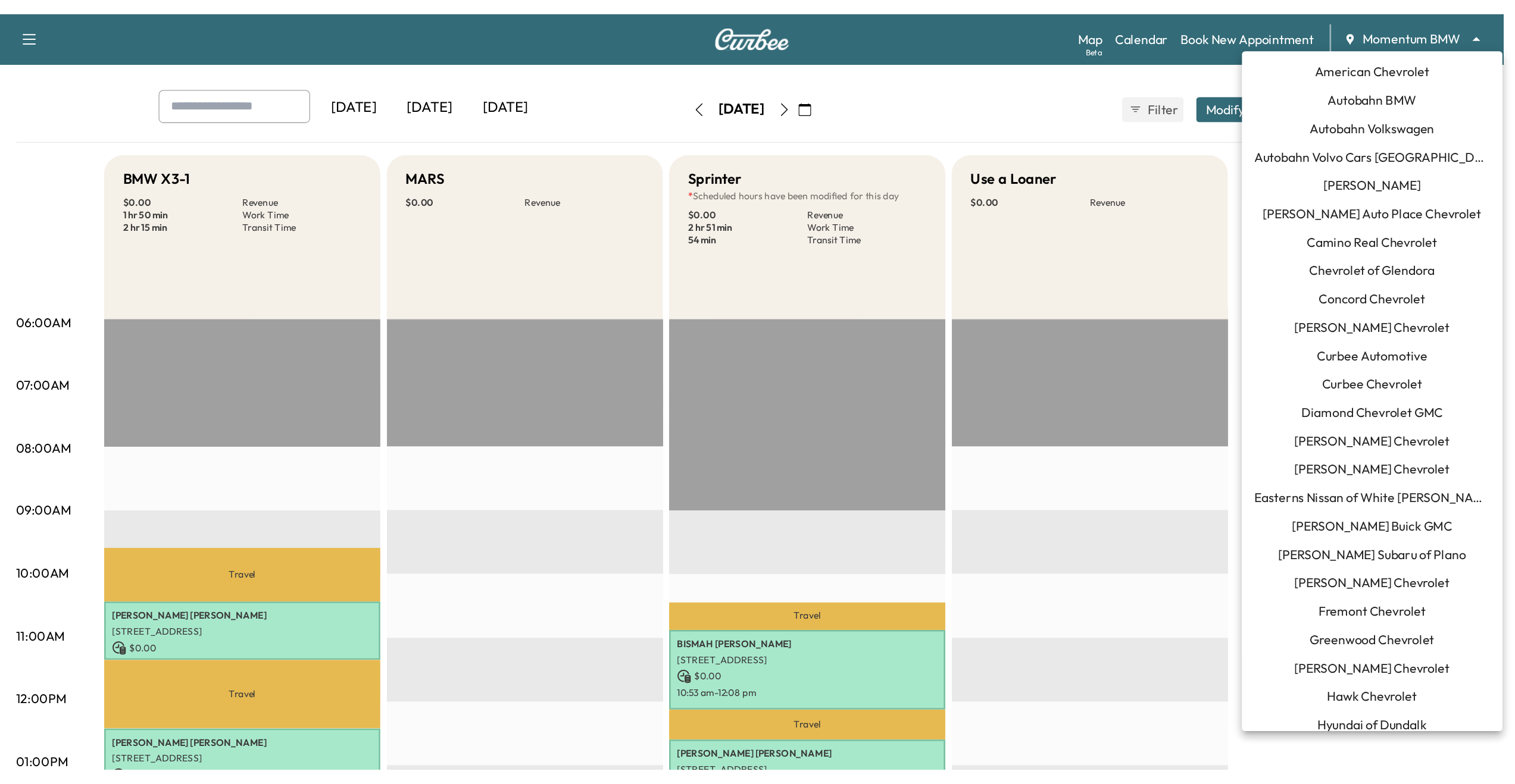
scroll to position [573, 0]
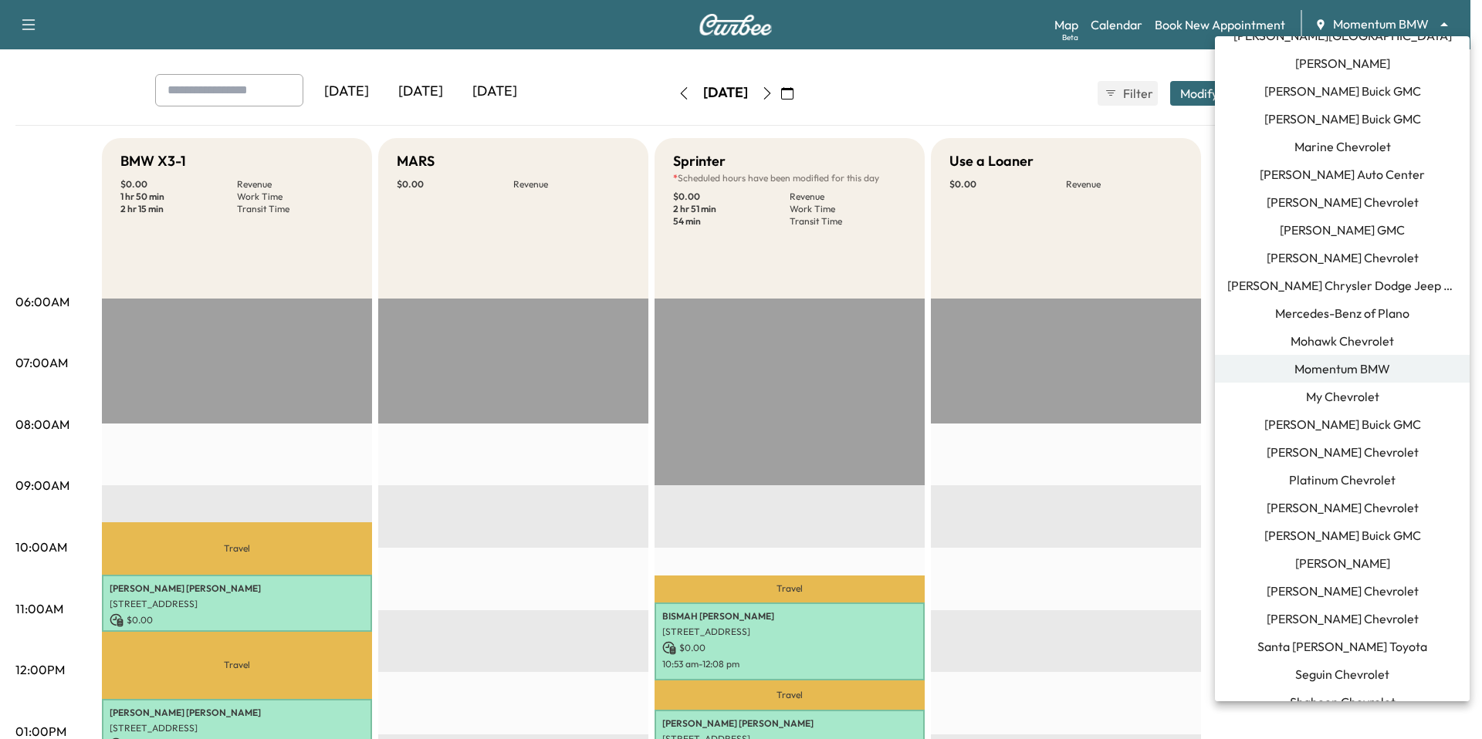
click at [1413, 18] on div at bounding box center [741, 369] width 1482 height 739
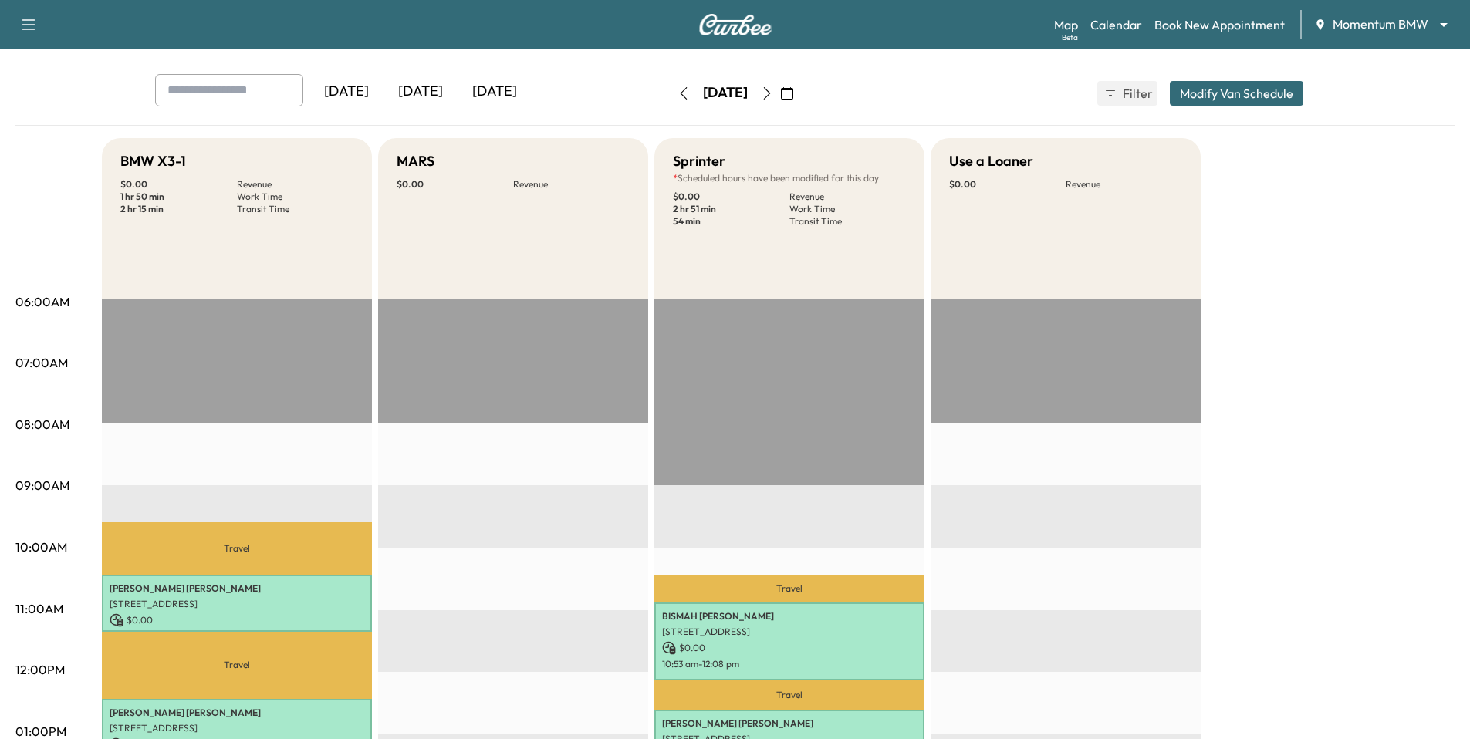
click at [931, 281] on div "Use a Loaner $ 0.00 Revenue" at bounding box center [1066, 218] width 270 height 161
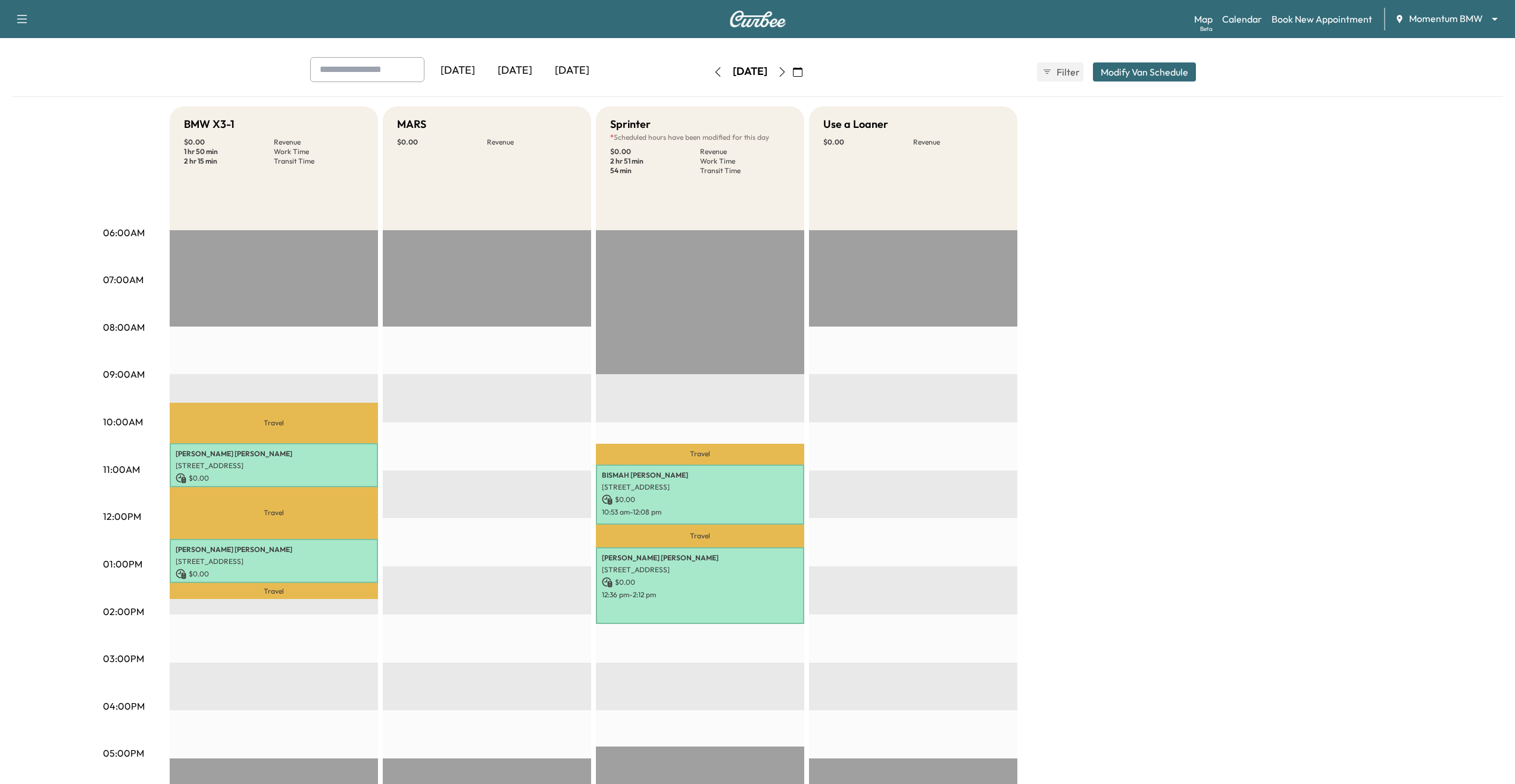
click at [1182, 70] on button "Modify Van Schedule" at bounding box center [1145, 72] width 103 height 19
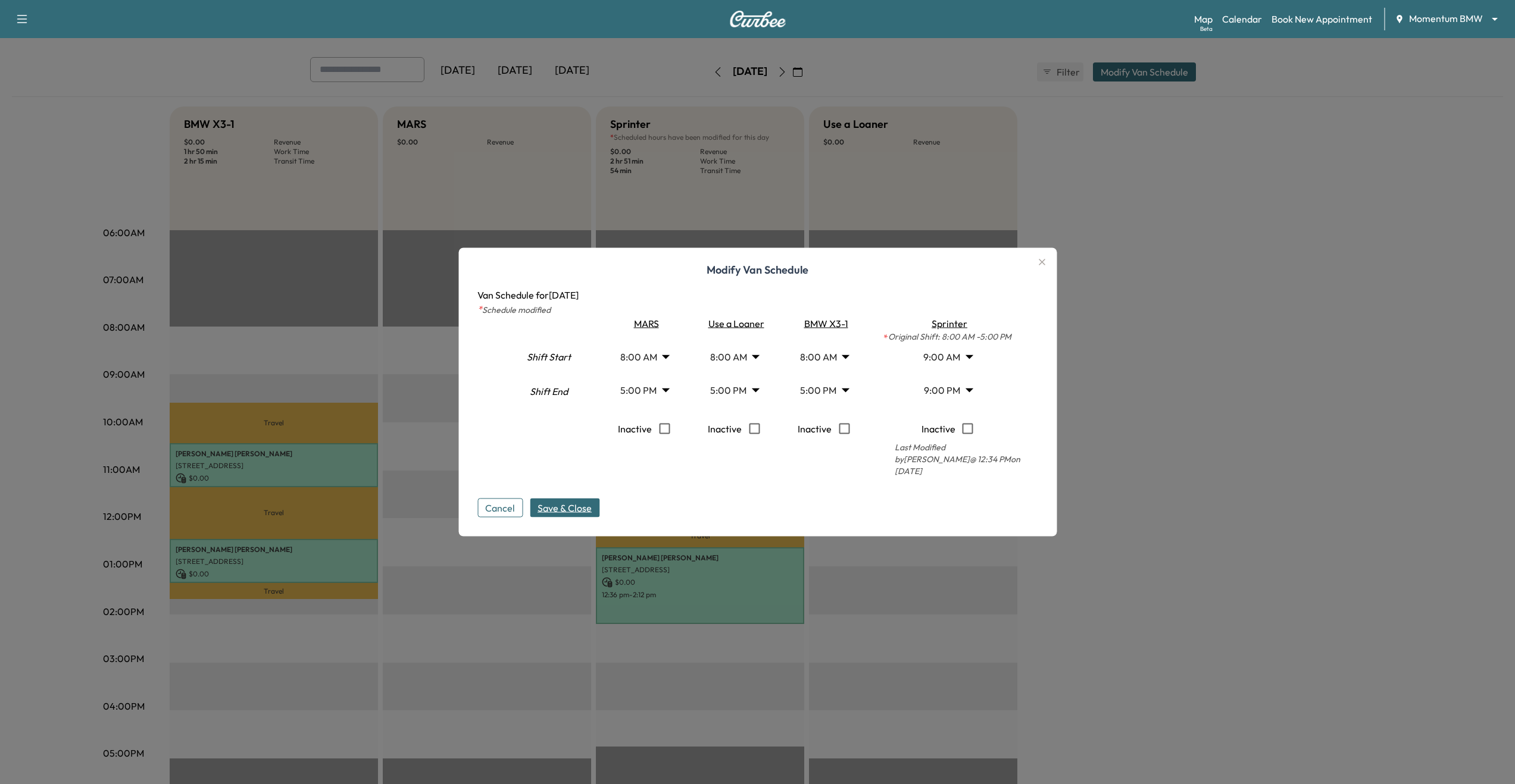
click at [1049, 268] on icon "button" at bounding box center [1041, 262] width 15 height 15
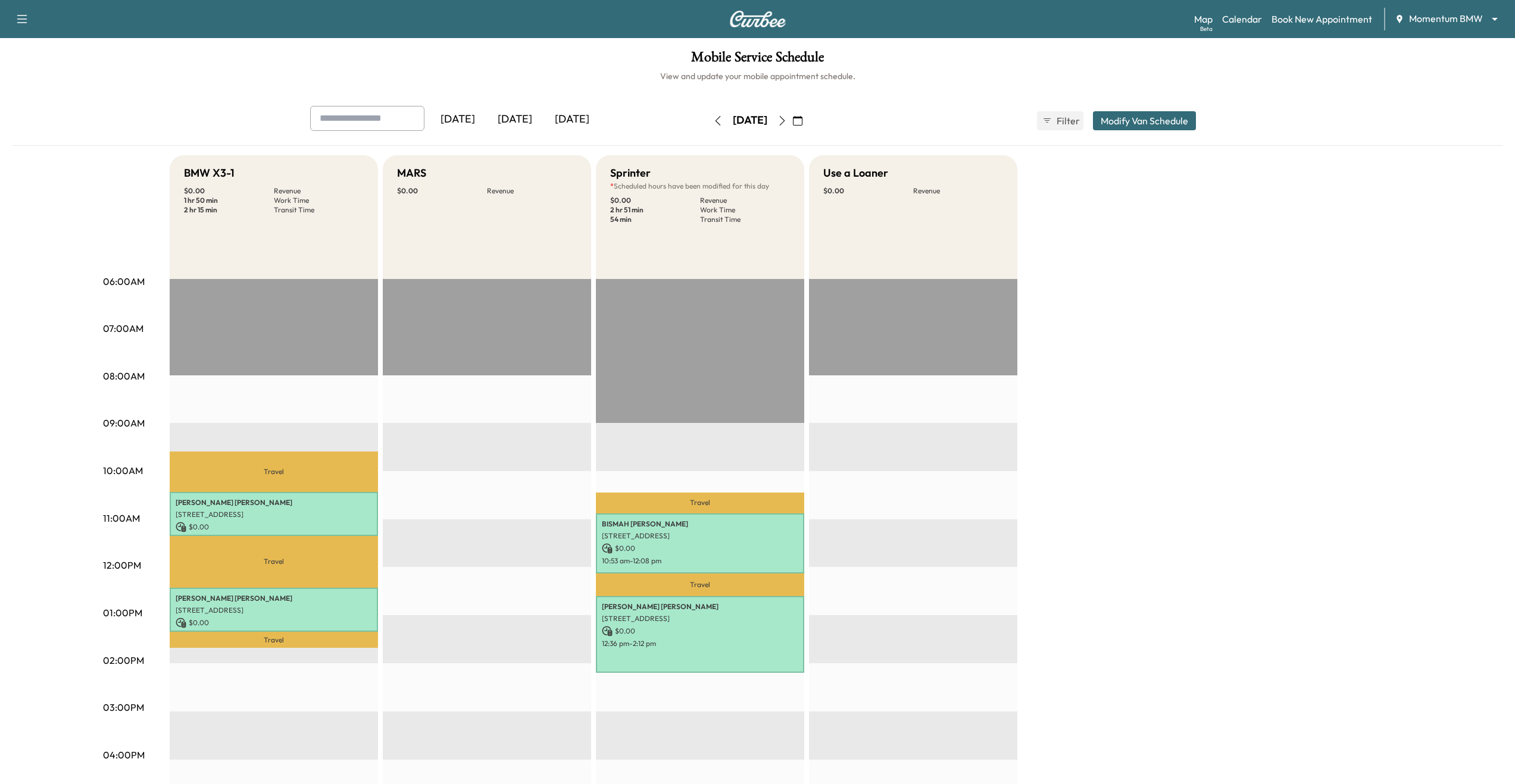
click at [1175, 124] on button "Modify Van Schedule" at bounding box center [1145, 120] width 103 height 19
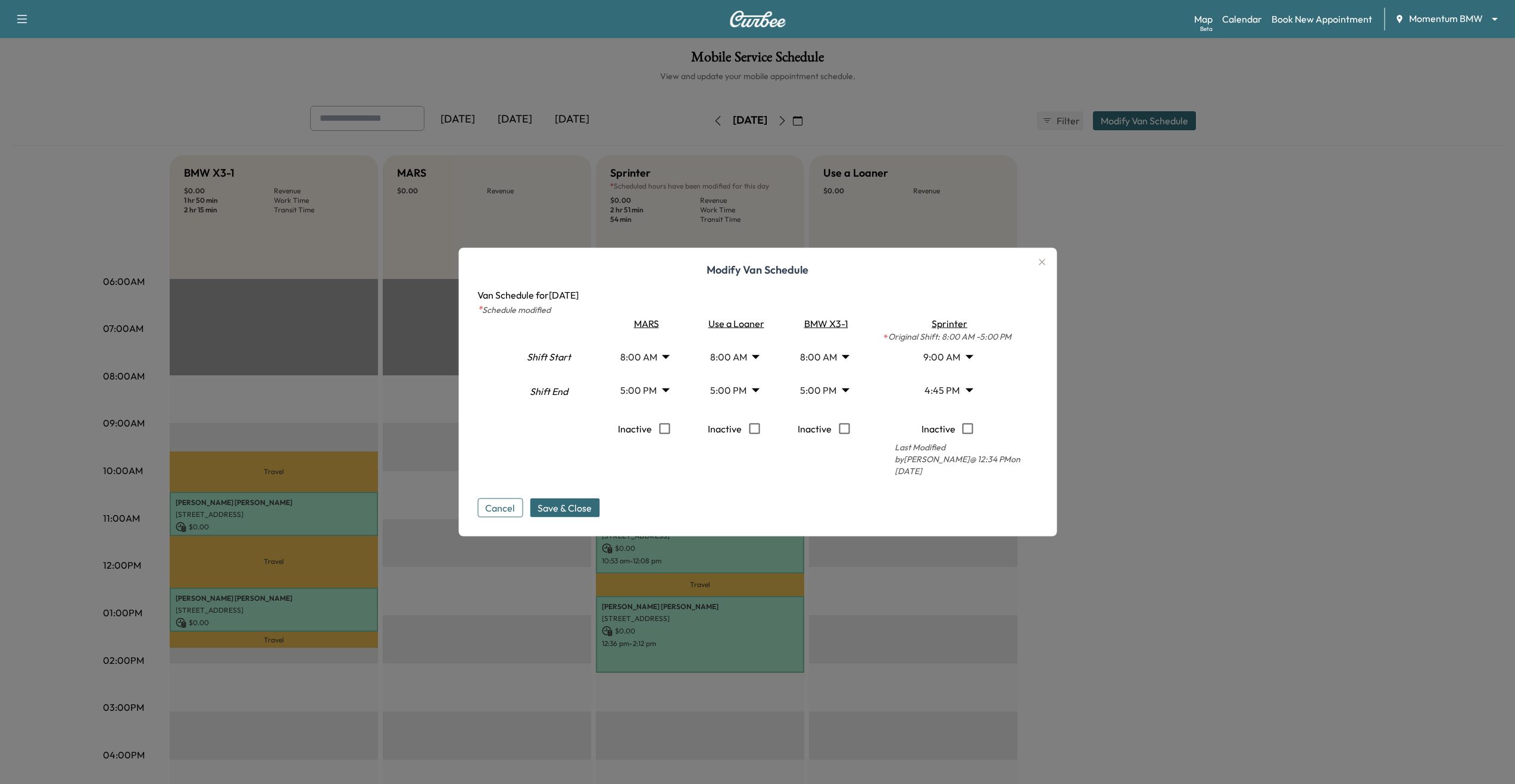
click at [1061, 258] on div at bounding box center [758, 392] width 1515 height 784
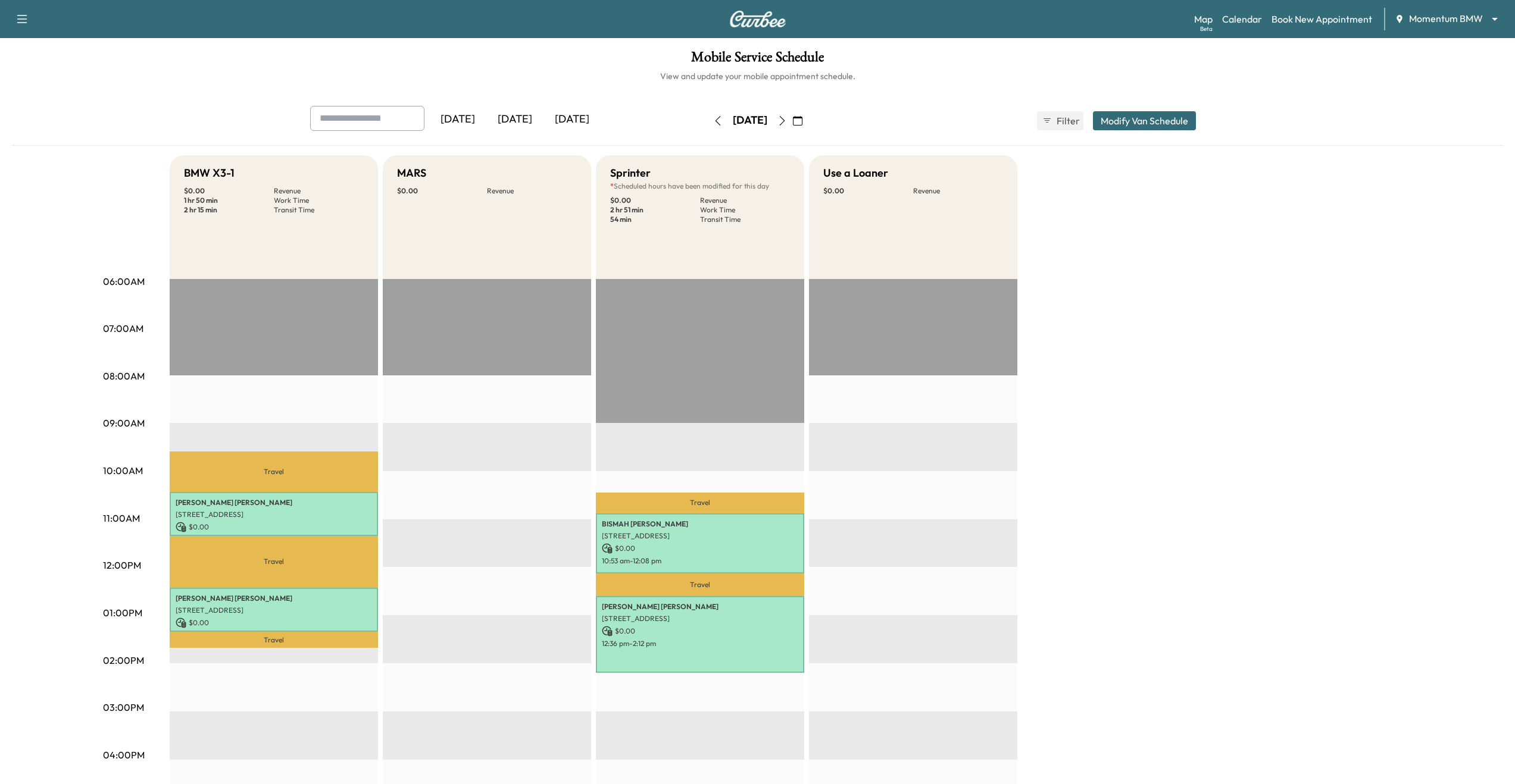
click at [1307, 634] on div "BMW X3-1 $ 0.00 Revenue 1 hr 50 min Work Time 2 hr 15 min Transit Time Travel A…" at bounding box center [791, 601] width 1243 height 893
click at [1189, 122] on button "Modify Van Schedule" at bounding box center [1145, 120] width 103 height 19
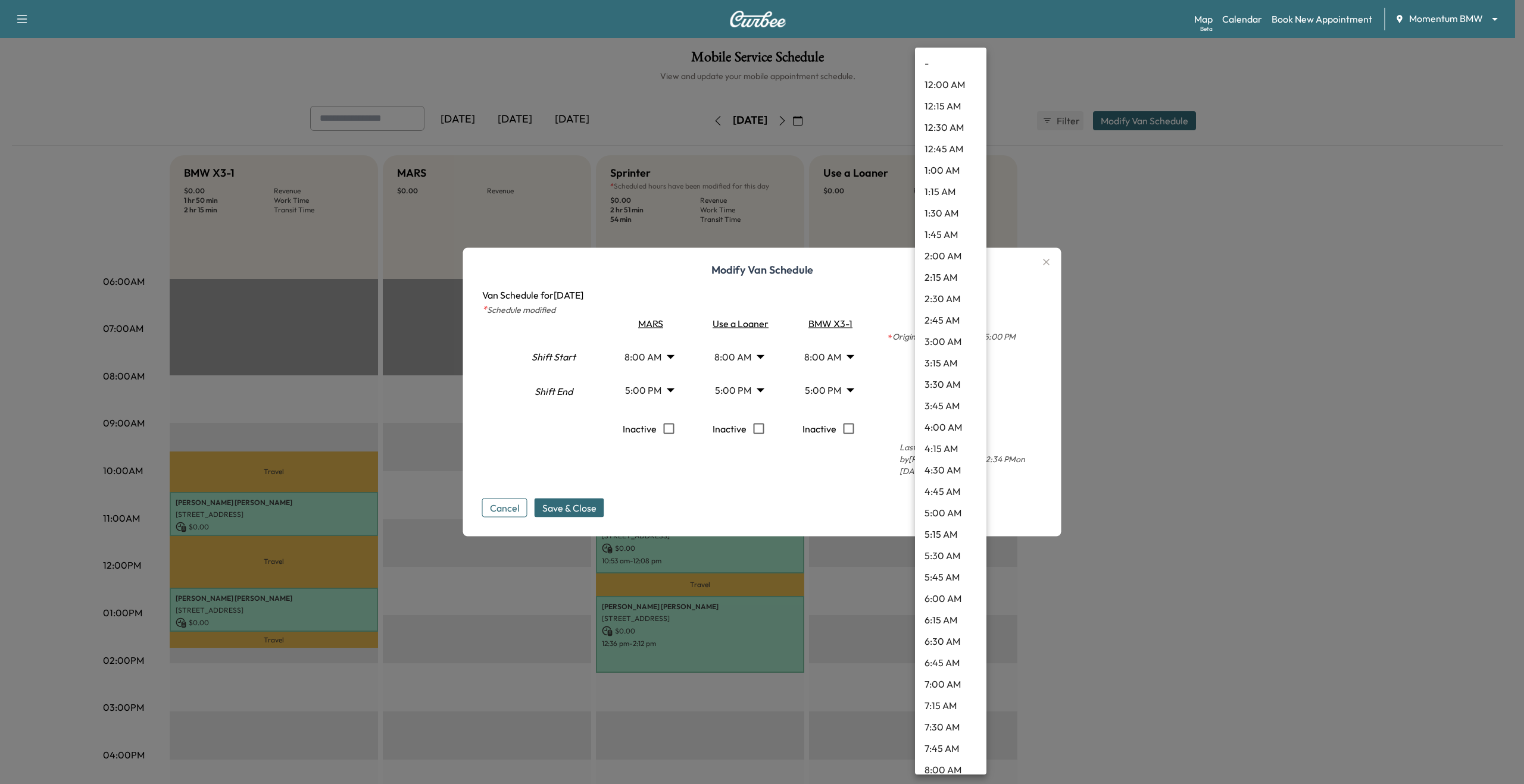
click at [958, 398] on body "Support Log Out Map Beta Calendar Book New Appointment Momentum BMW ******** ​ …" at bounding box center [762, 392] width 1524 height 784
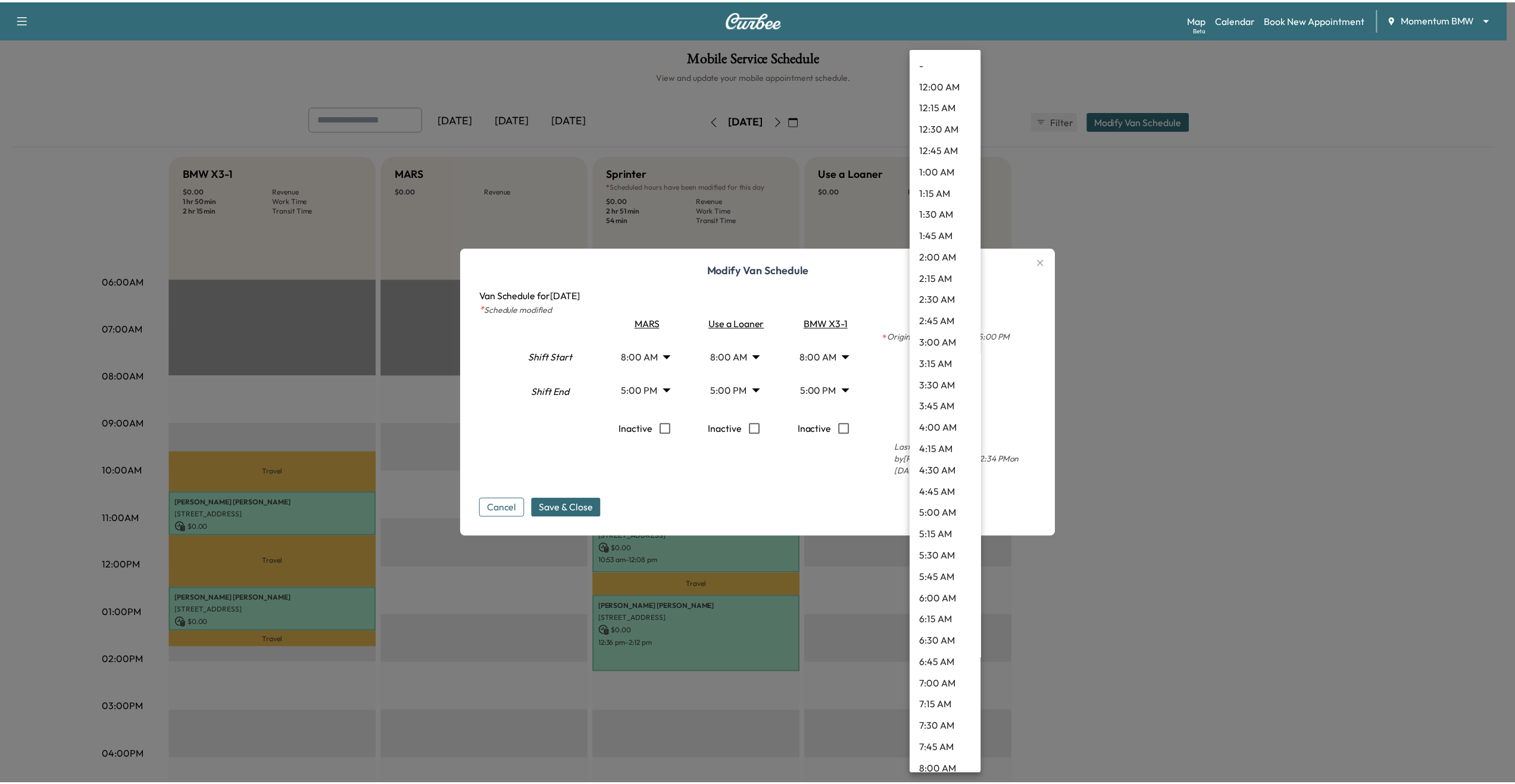
scroll to position [1109, 0]
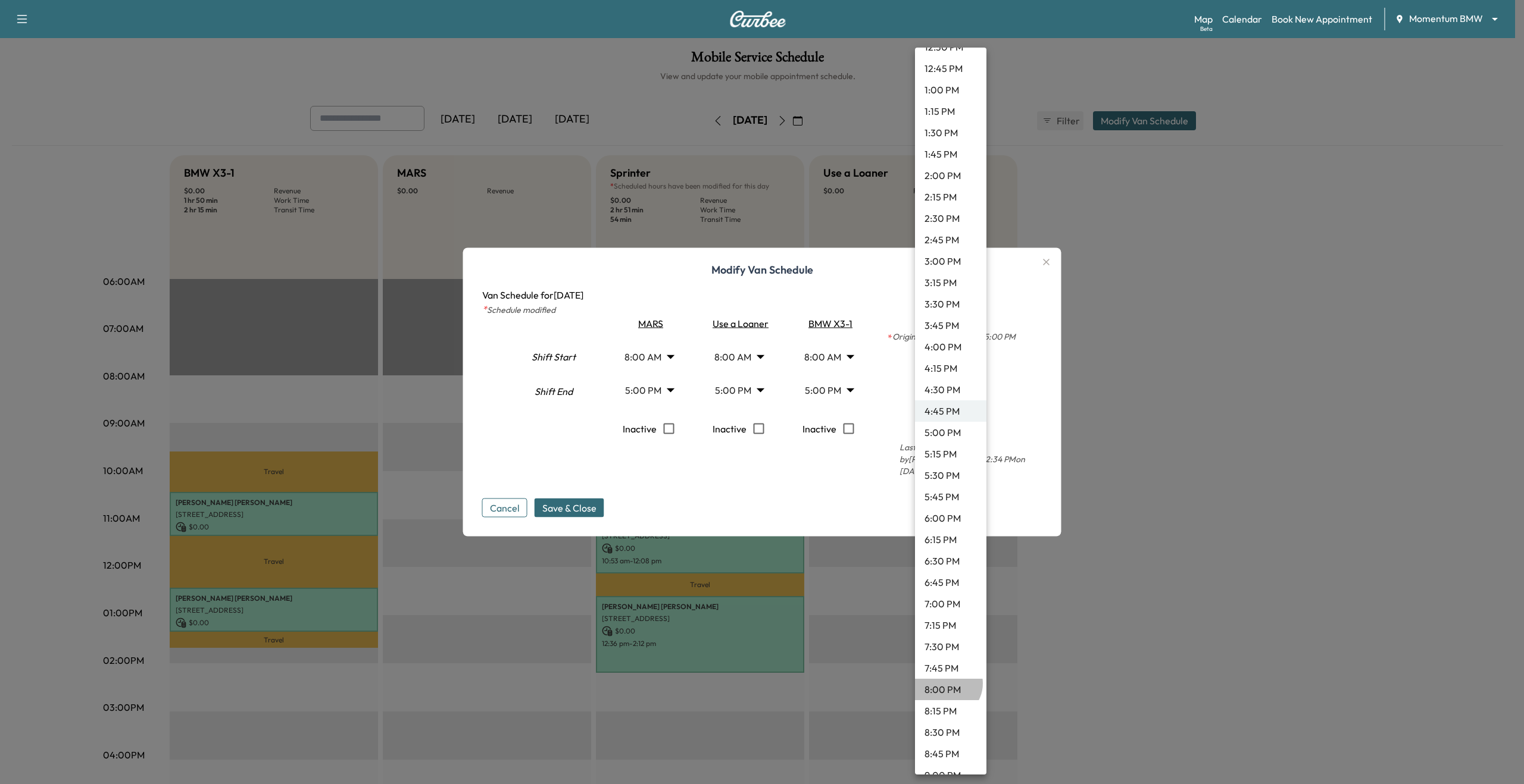
click at [946, 684] on li "8:00 PM" at bounding box center [950, 690] width 72 height 22
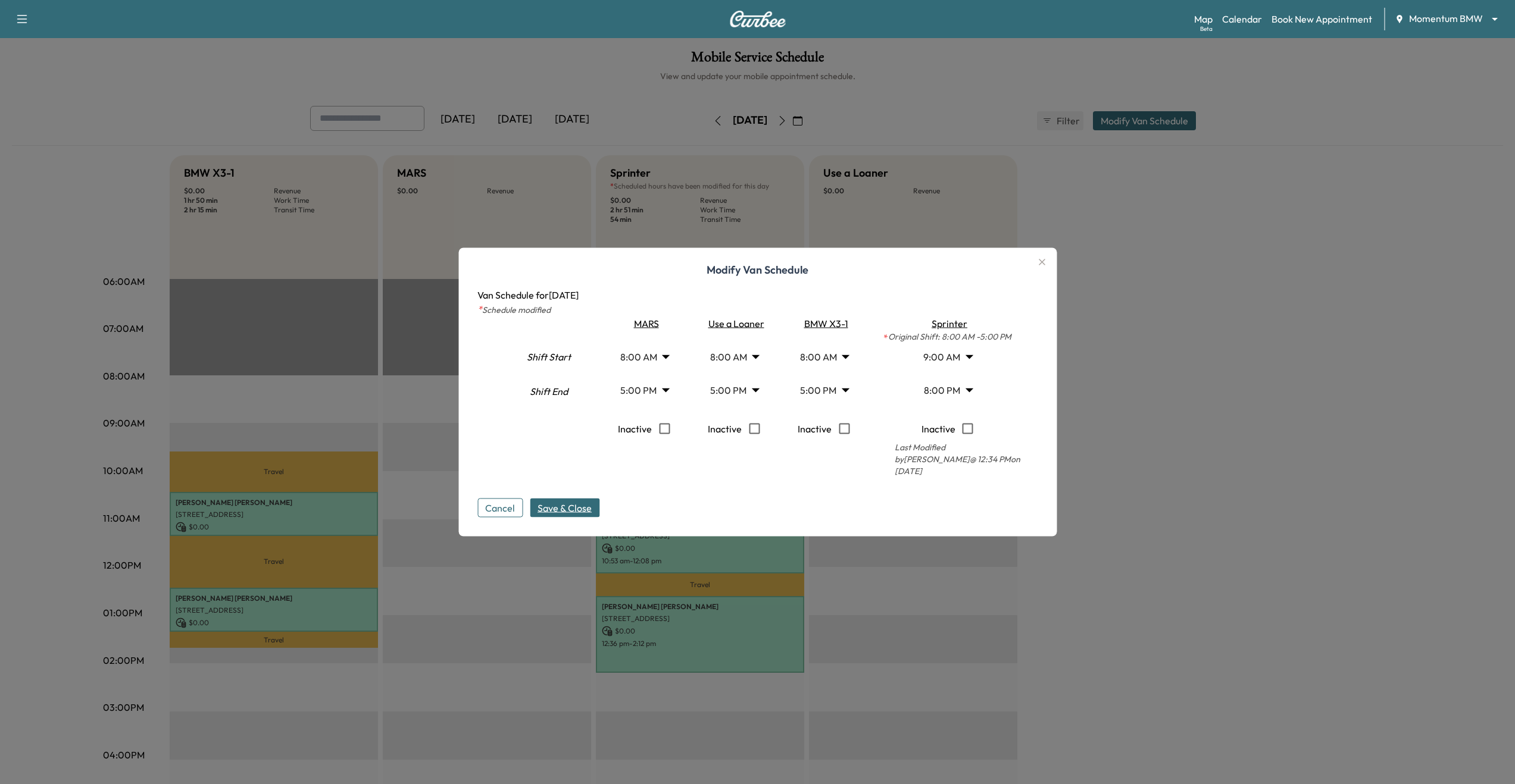
click at [579, 502] on span "Save & Close" at bounding box center [565, 508] width 54 height 15
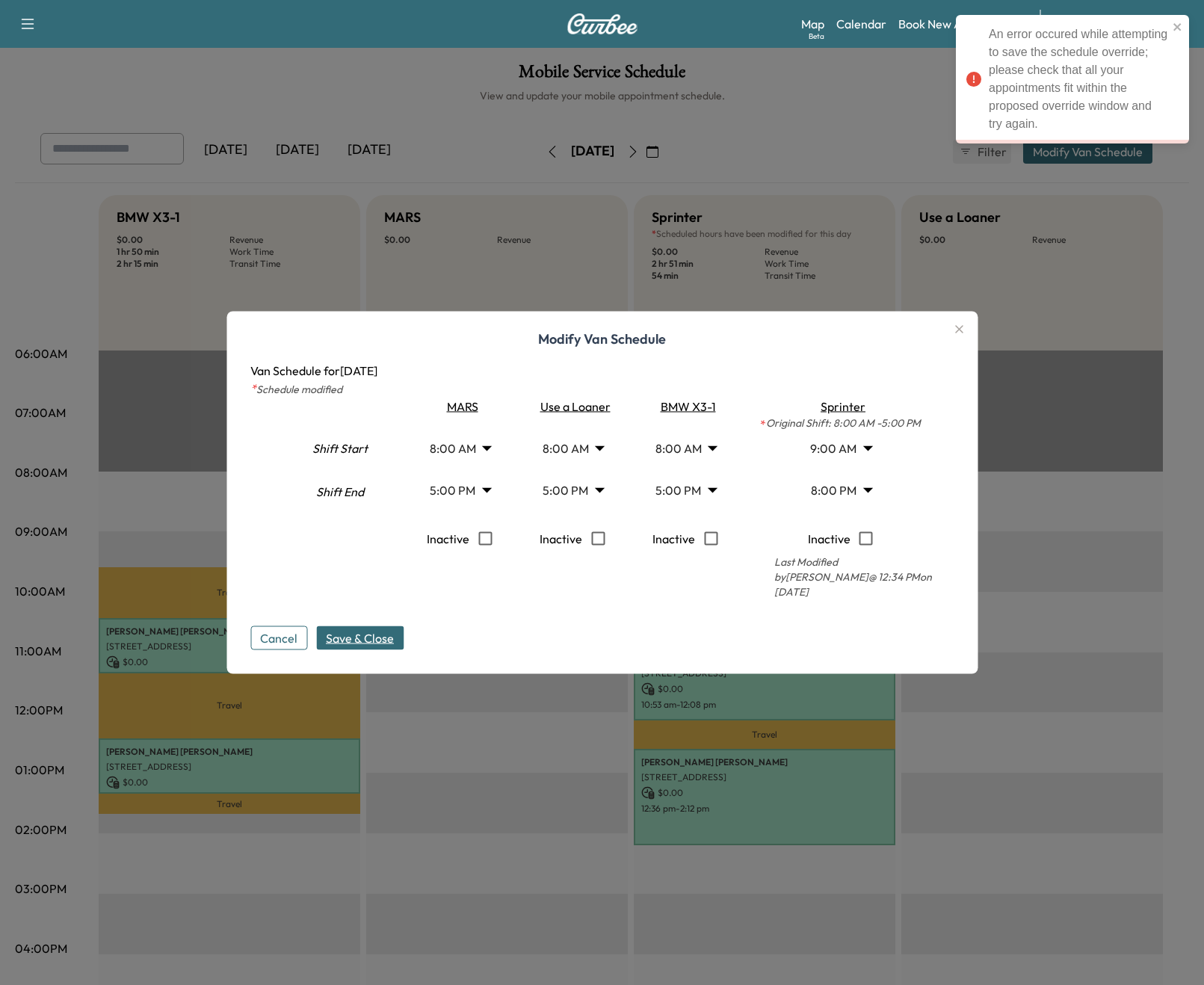
click at [1013, 252] on div at bounding box center [602, 492] width 1204 height 985
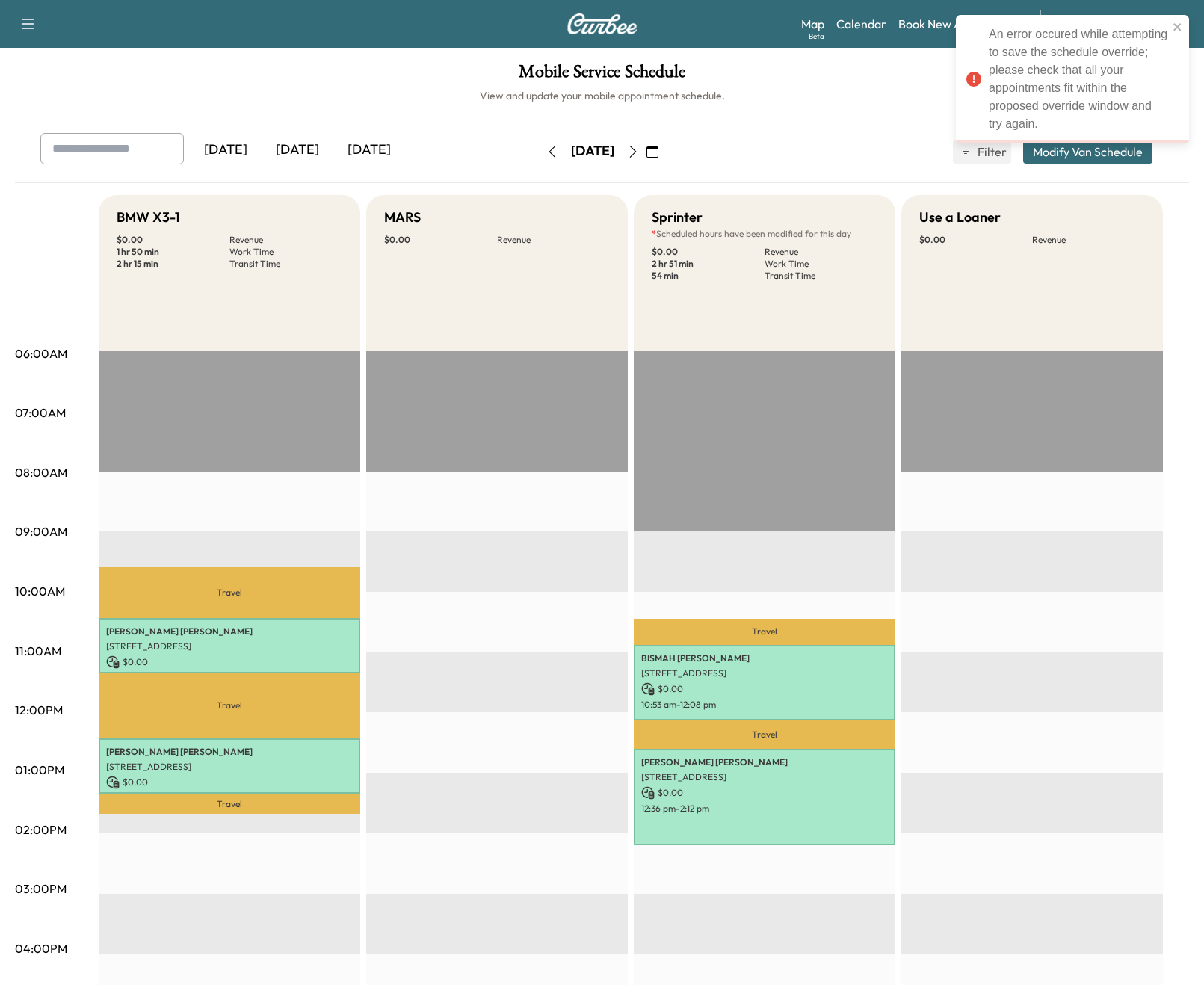
click at [1094, 149] on div "An error occured while attempting to save the schedule override; please check t…" at bounding box center [1072, 84] width 239 height 146
click at [1108, 155] on div "An error occured while attempting to save the schedule override; please check t…" at bounding box center [1072, 84] width 239 height 146
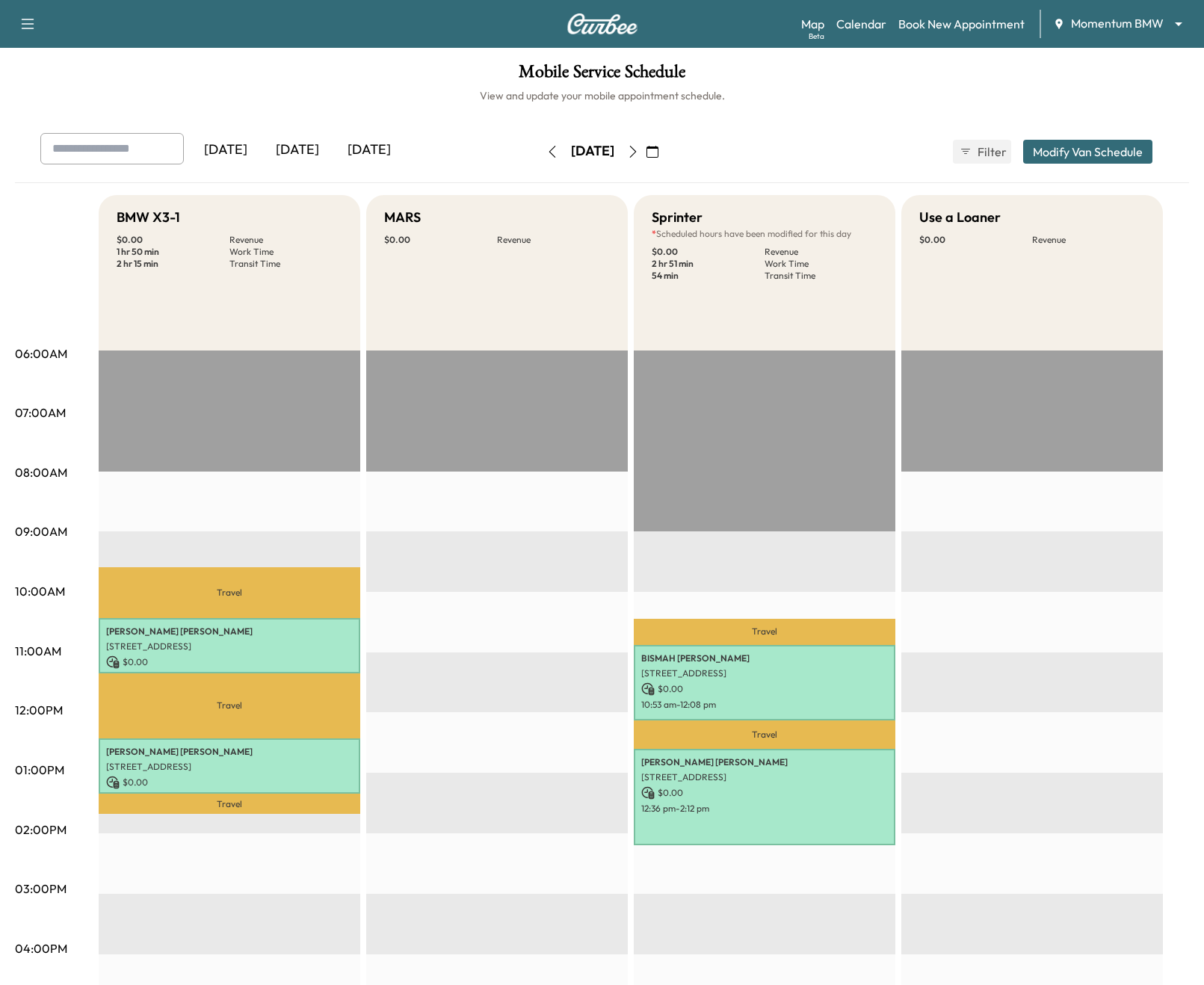
click at [1127, 156] on button "Modify Van Schedule" at bounding box center [1089, 151] width 130 height 24
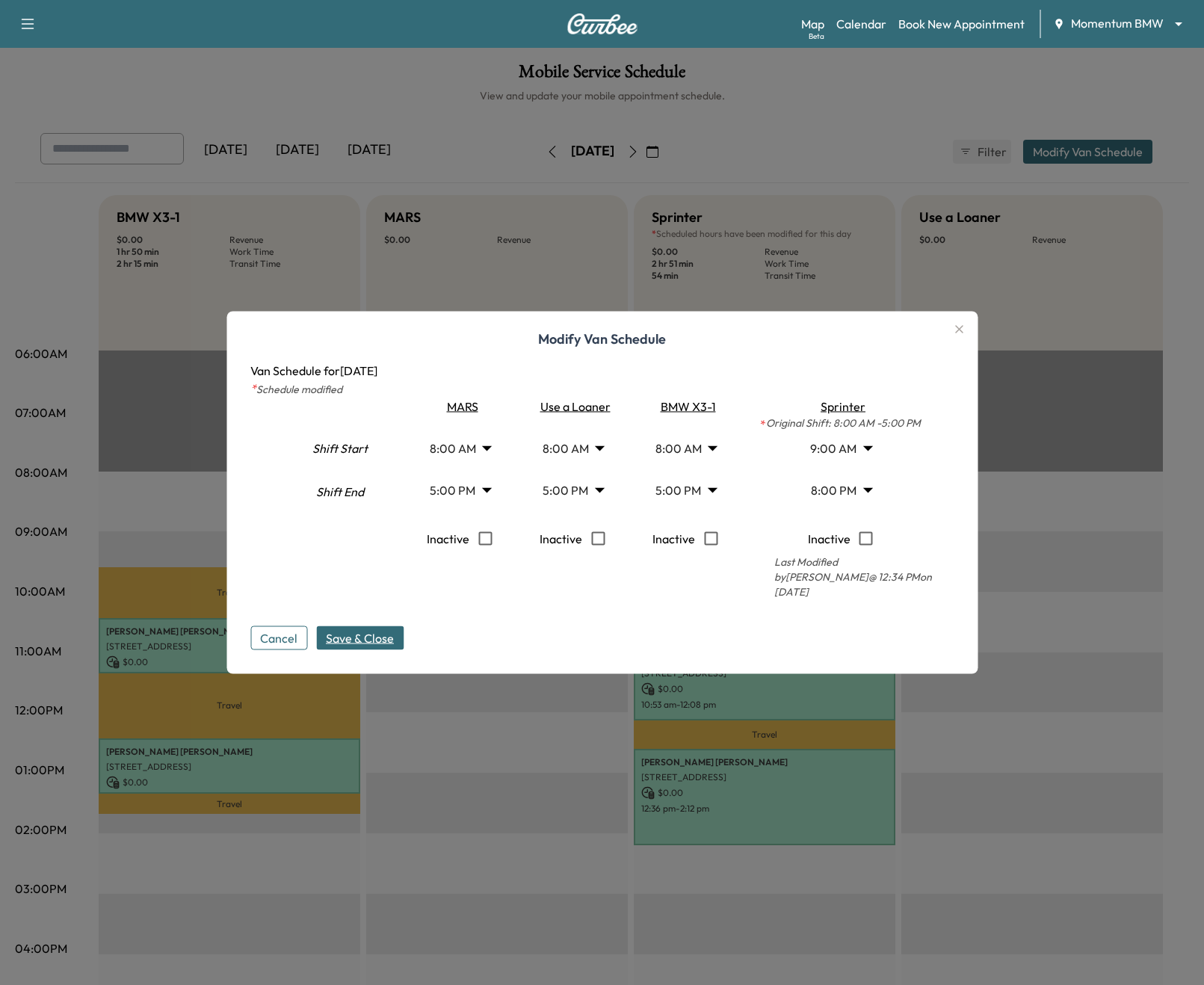
click at [386, 632] on span "Save & Close" at bounding box center [359, 638] width 68 height 18
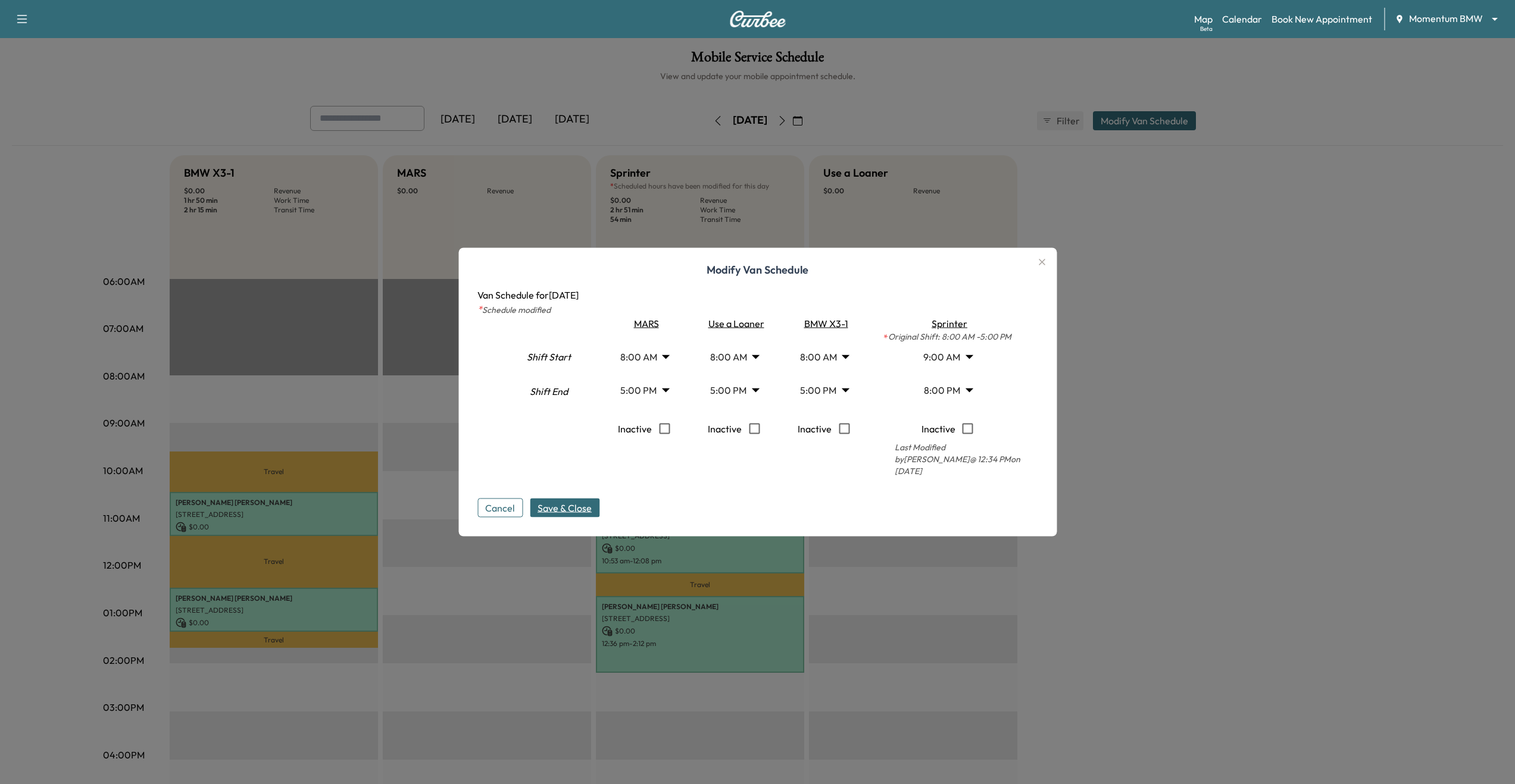
click at [1042, 268] on icon "button" at bounding box center [1041, 262] width 15 height 15
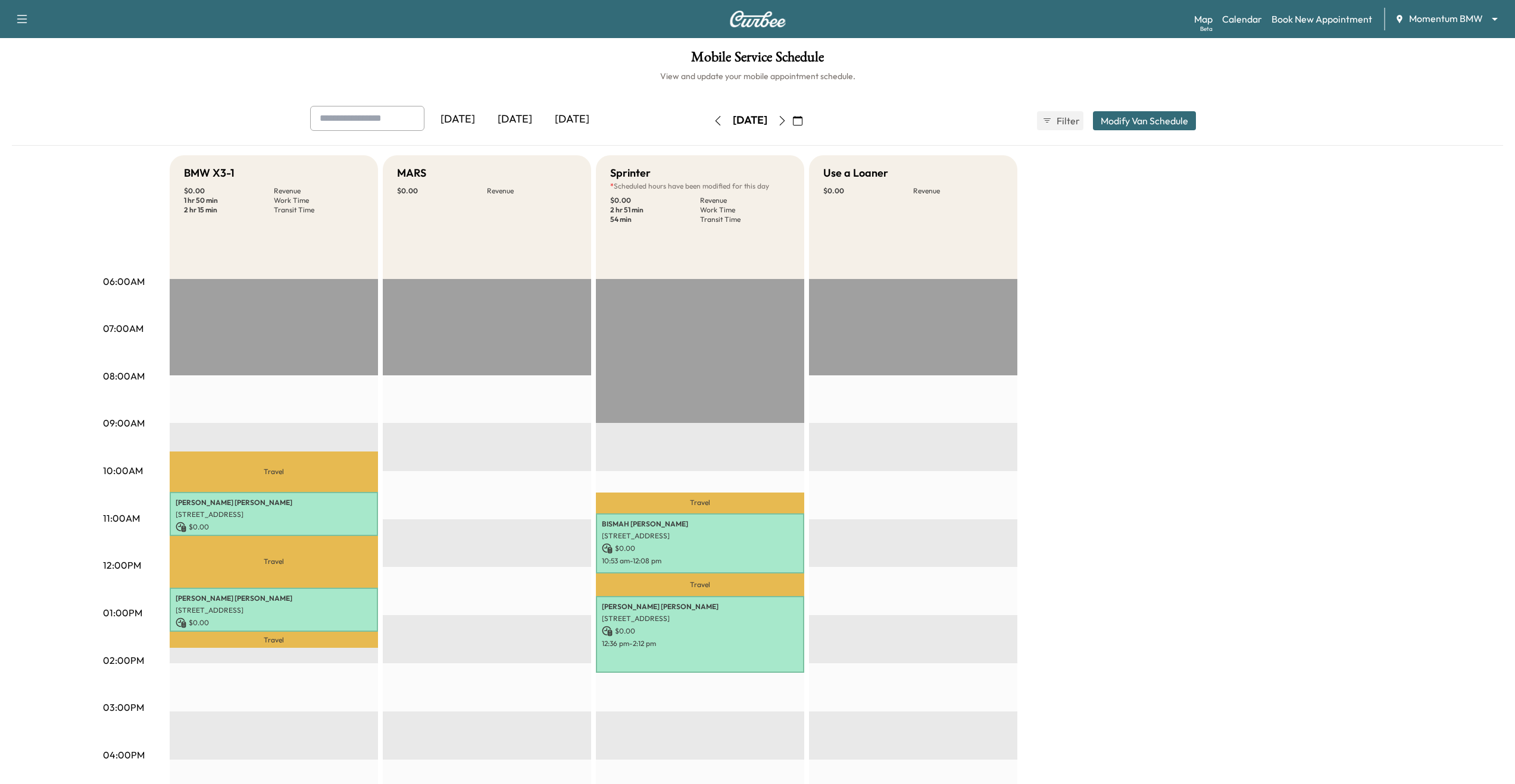
click at [1150, 117] on button "Modify Van Schedule" at bounding box center [1145, 120] width 103 height 19
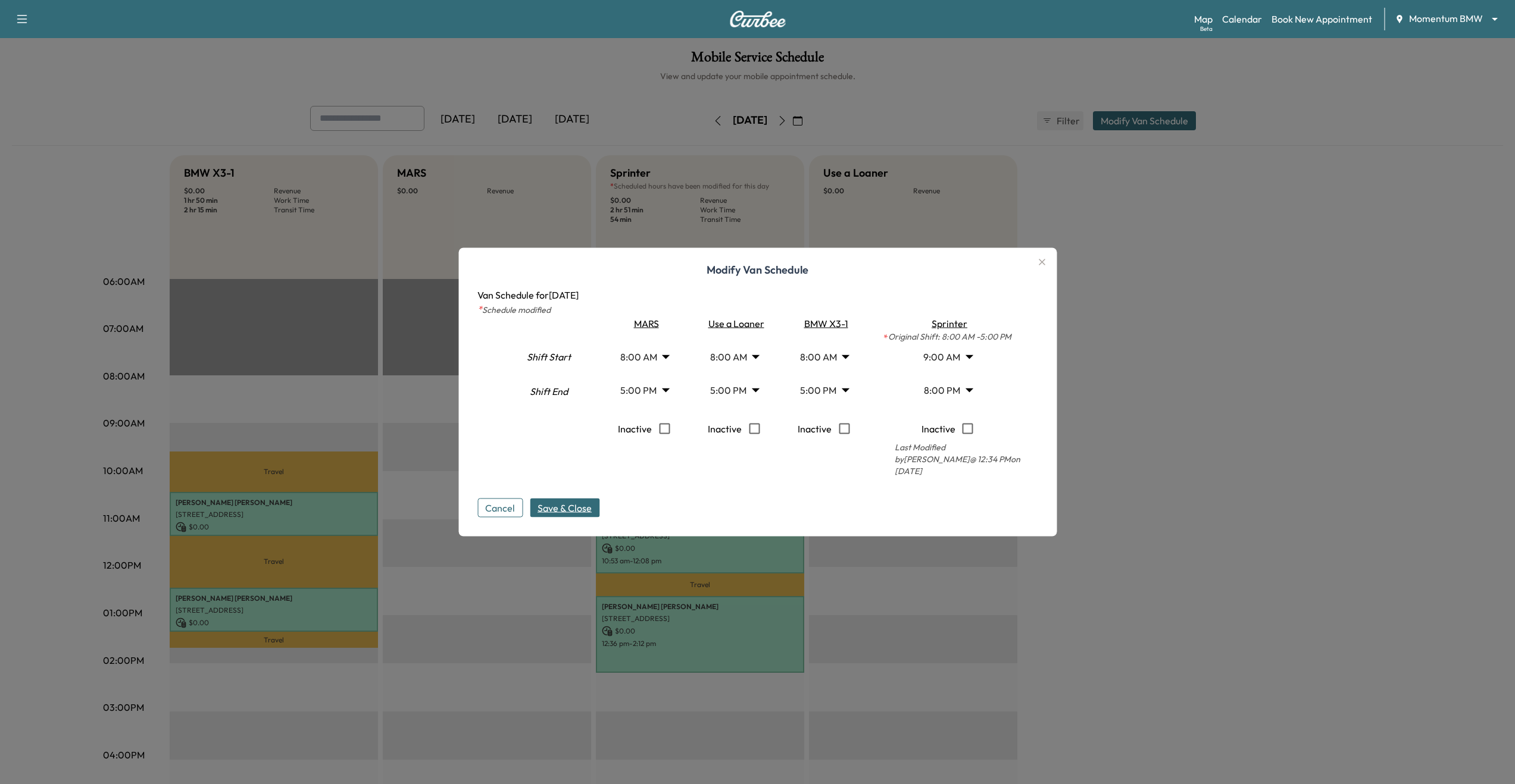
click at [590, 503] on span "Save & Close" at bounding box center [565, 508] width 54 height 15
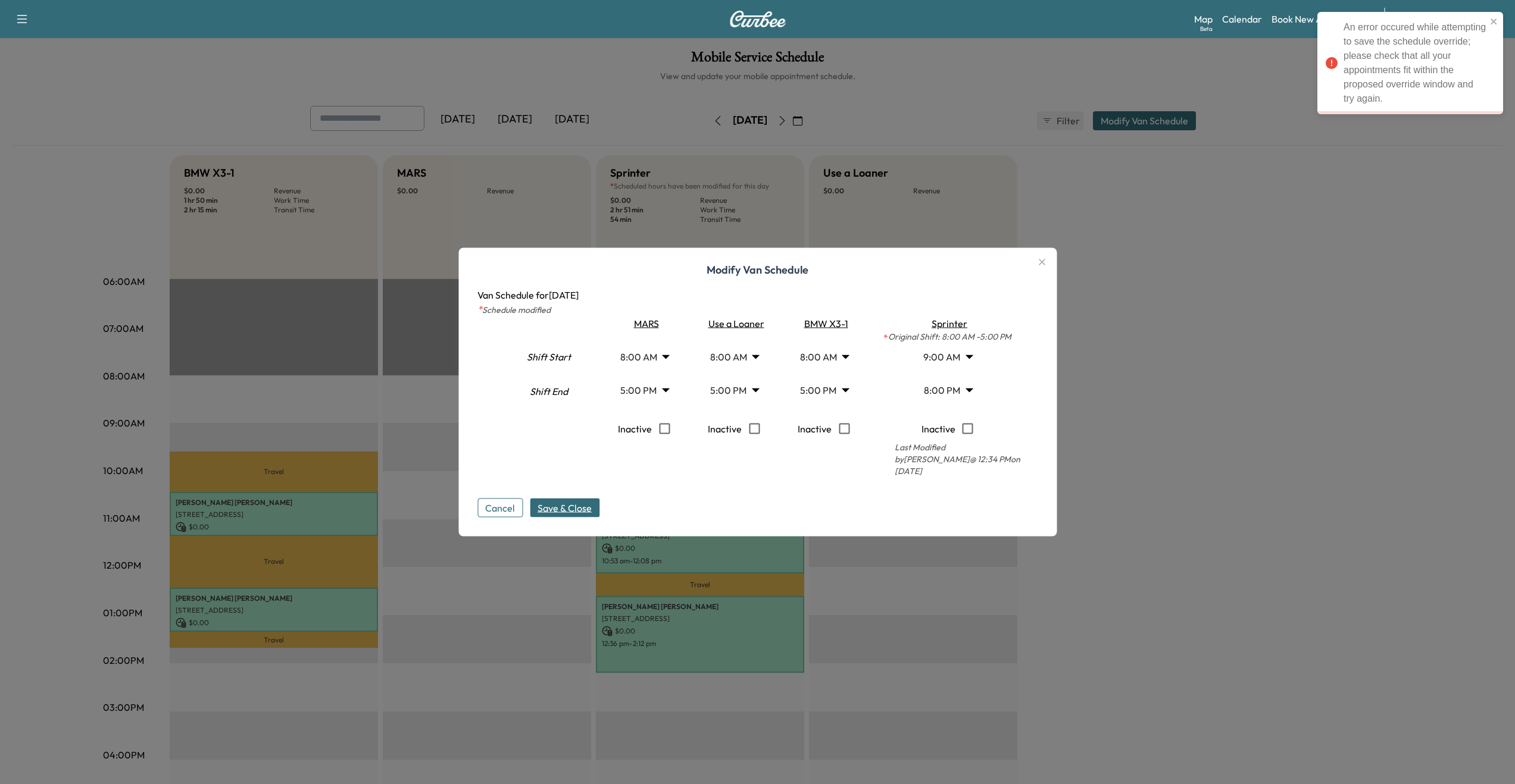
click at [1044, 265] on icon "button" at bounding box center [1042, 262] width 6 height 6
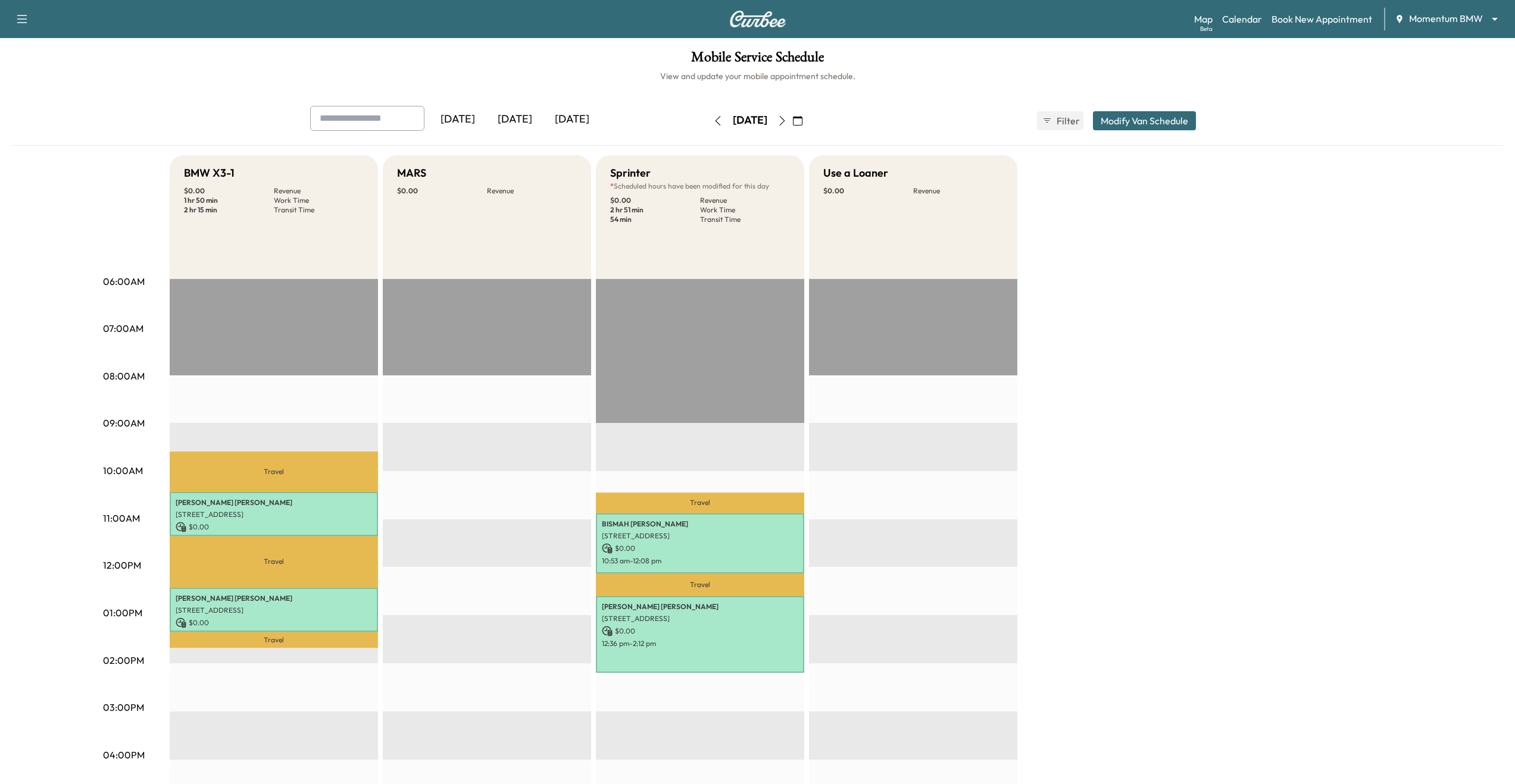
click at [787, 119] on icon "button" at bounding box center [782, 120] width 9 height 9
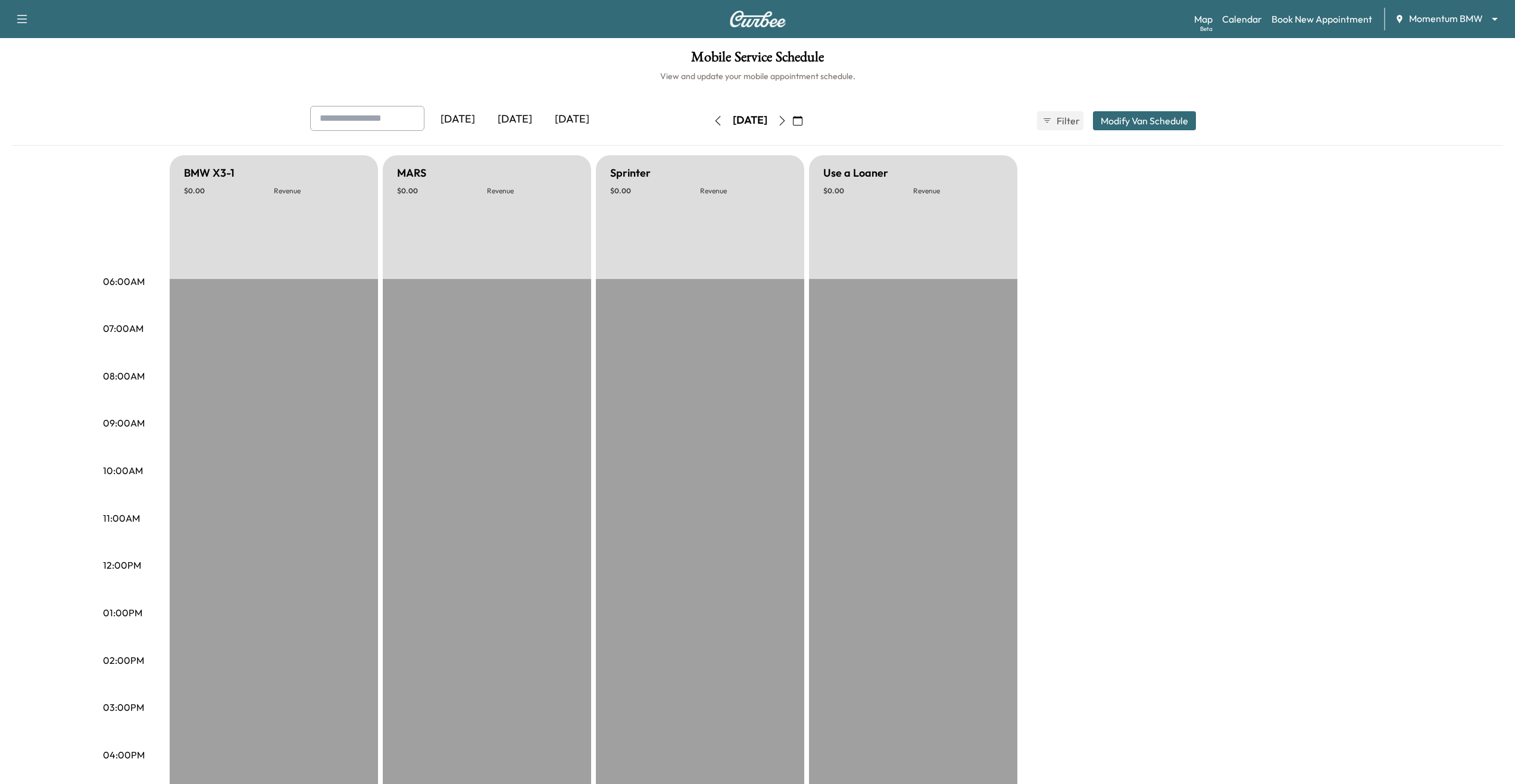
click at [787, 123] on icon "button" at bounding box center [782, 120] width 9 height 9
click at [787, 116] on icon "button" at bounding box center [782, 120] width 9 height 9
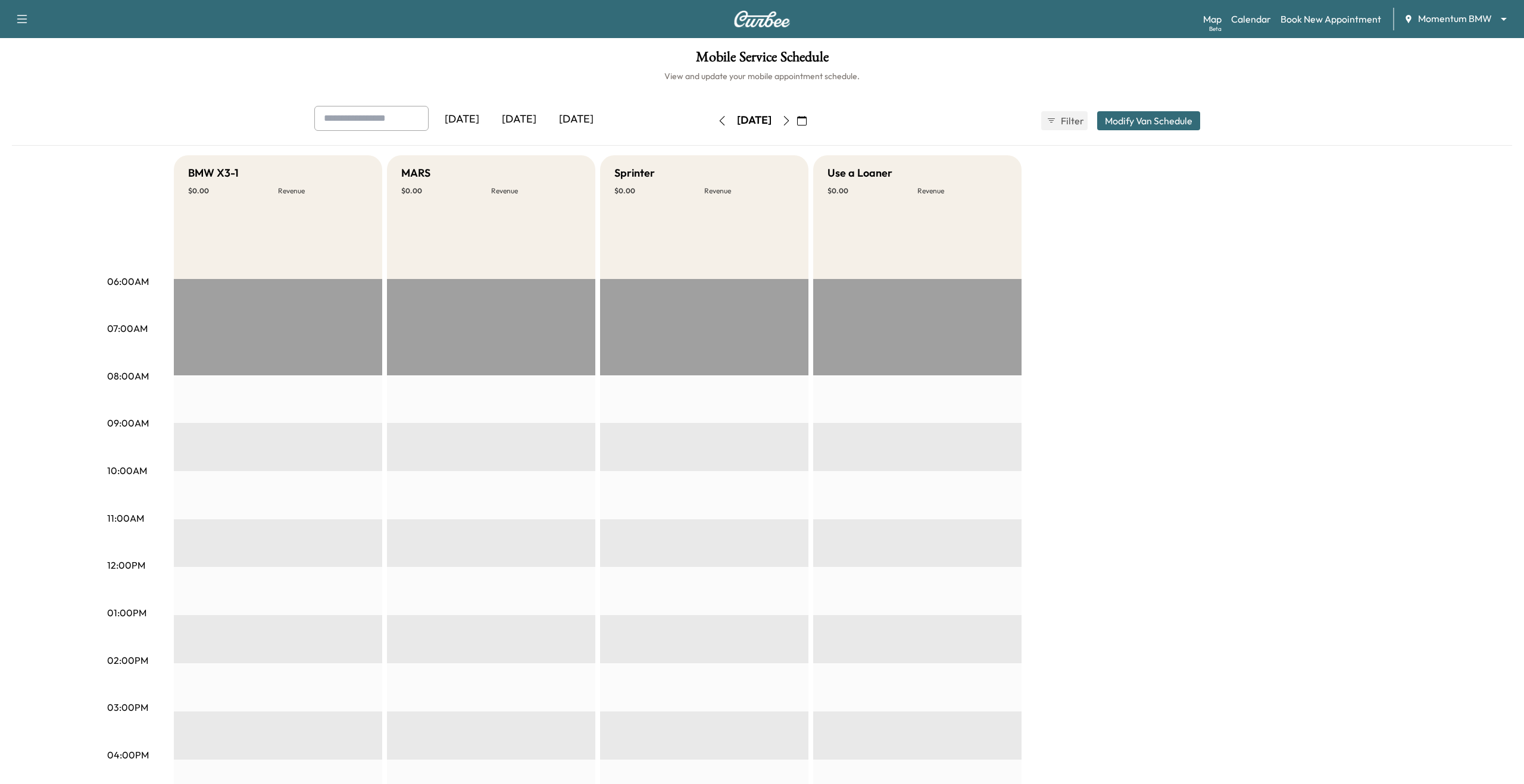
click at [791, 116] on icon "button" at bounding box center [786, 120] width 9 height 9
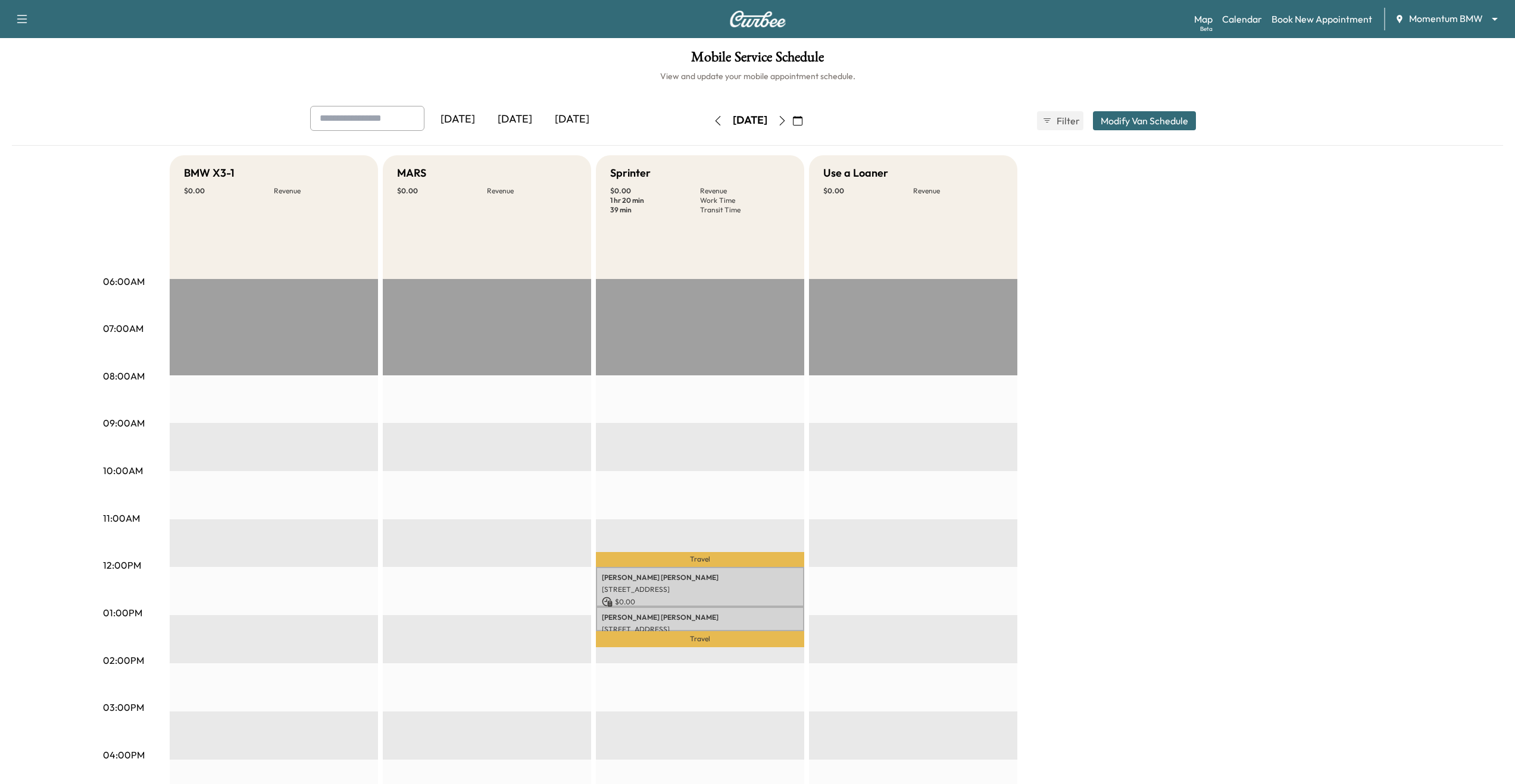
click at [787, 116] on icon "button" at bounding box center [782, 120] width 9 height 9
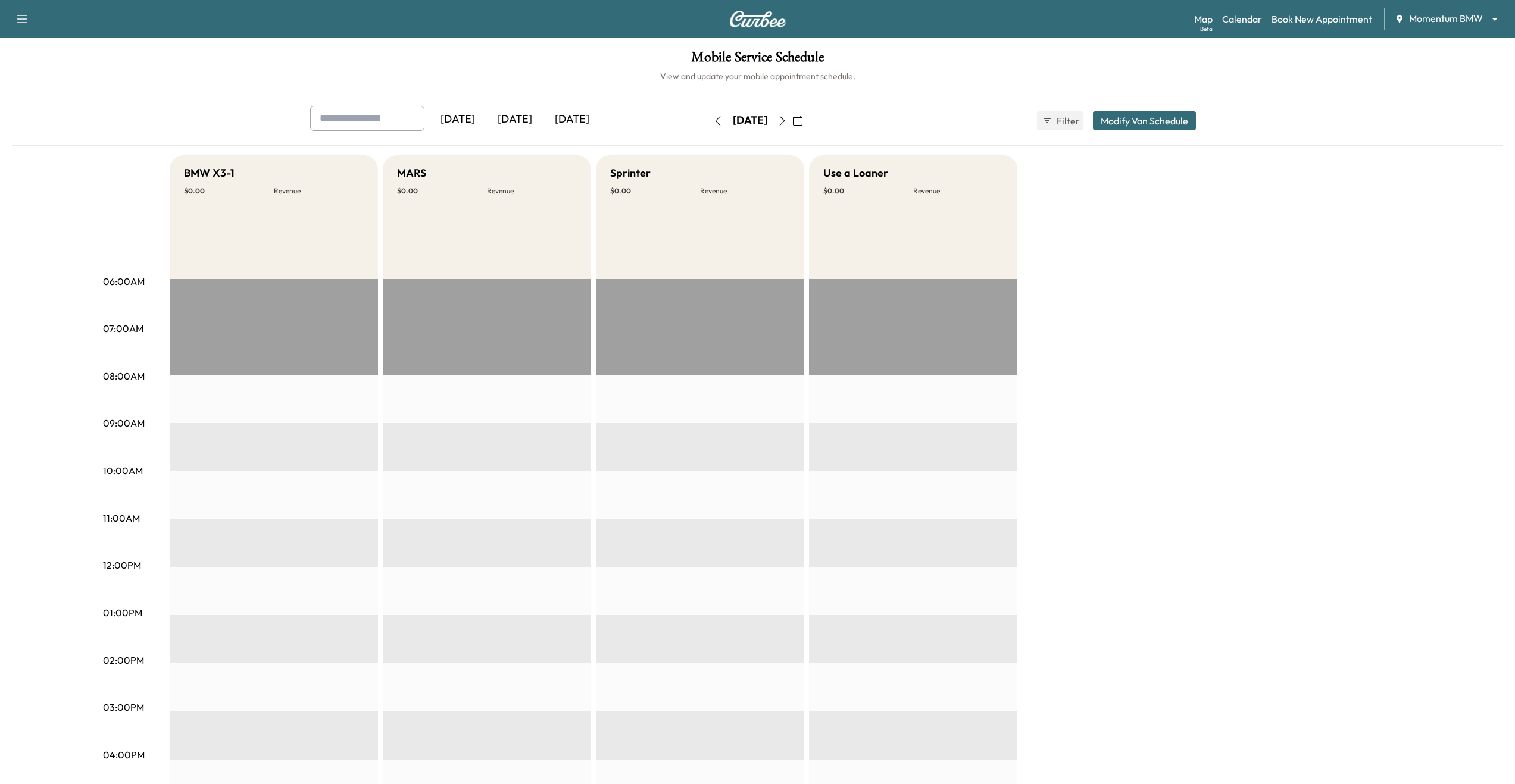
click at [1139, 122] on button "Modify Van Schedule" at bounding box center [1145, 120] width 103 height 19
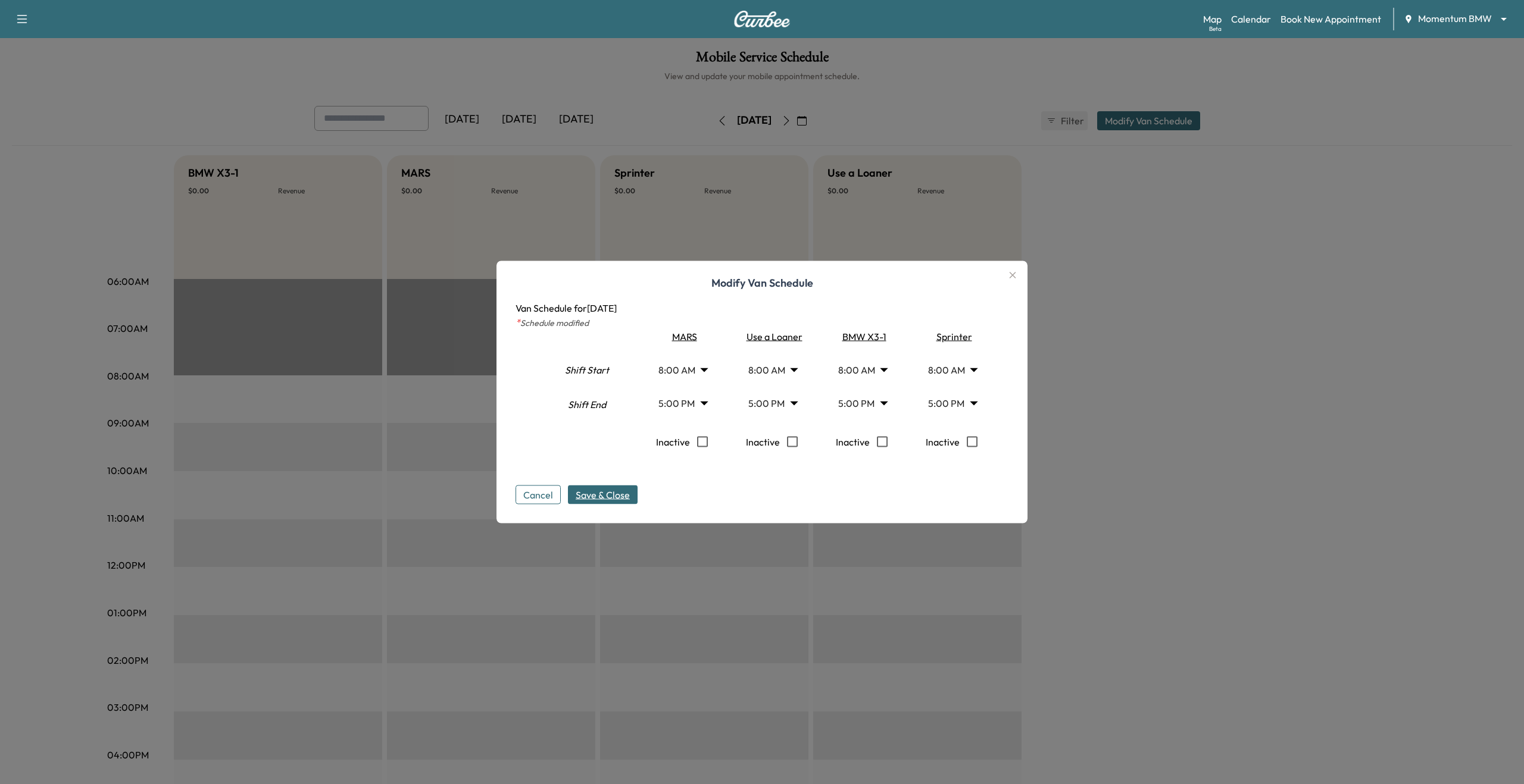
click at [955, 399] on body "Support Log Out Map Beta Calendar Book New Appointment Momentum BMW ******** ​ …" at bounding box center [762, 392] width 1524 height 784
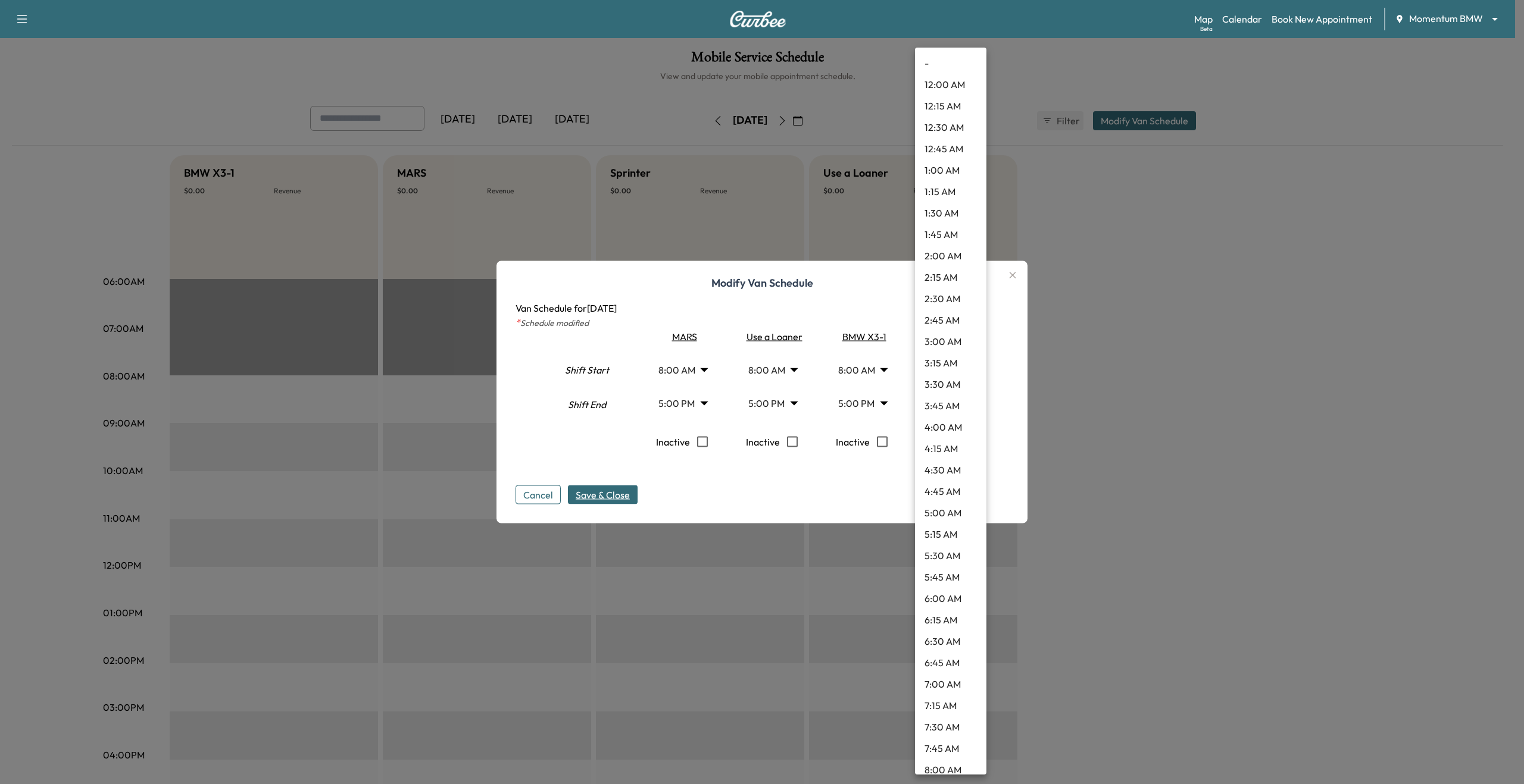
scroll to position [1130, 0]
click at [1024, 412] on div at bounding box center [762, 392] width 1524 height 784
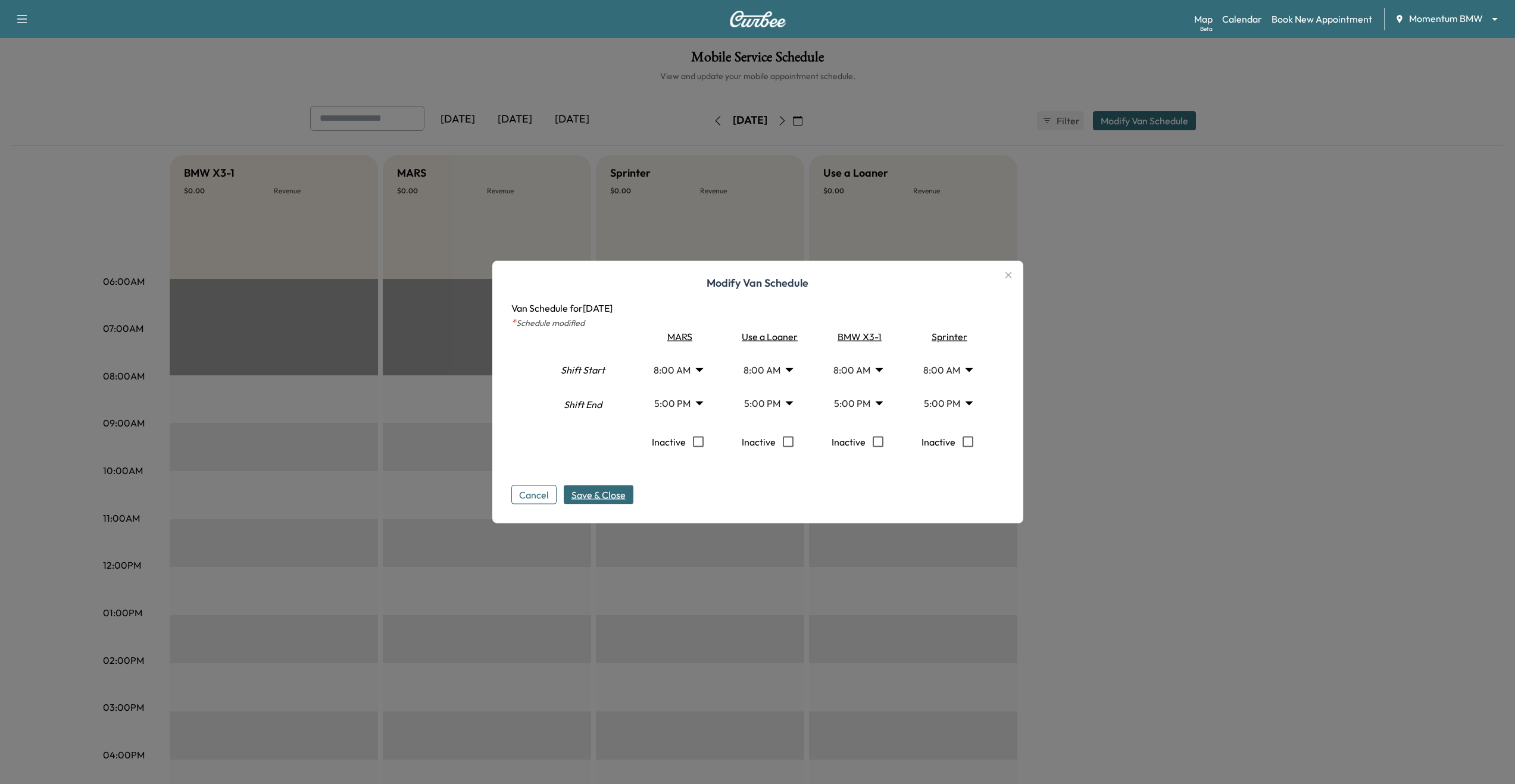
click at [959, 402] on body "Support Log Out Map Beta Calendar Book New Appointment Momentum BMW ******** ​ …" at bounding box center [758, 392] width 1515 height 784
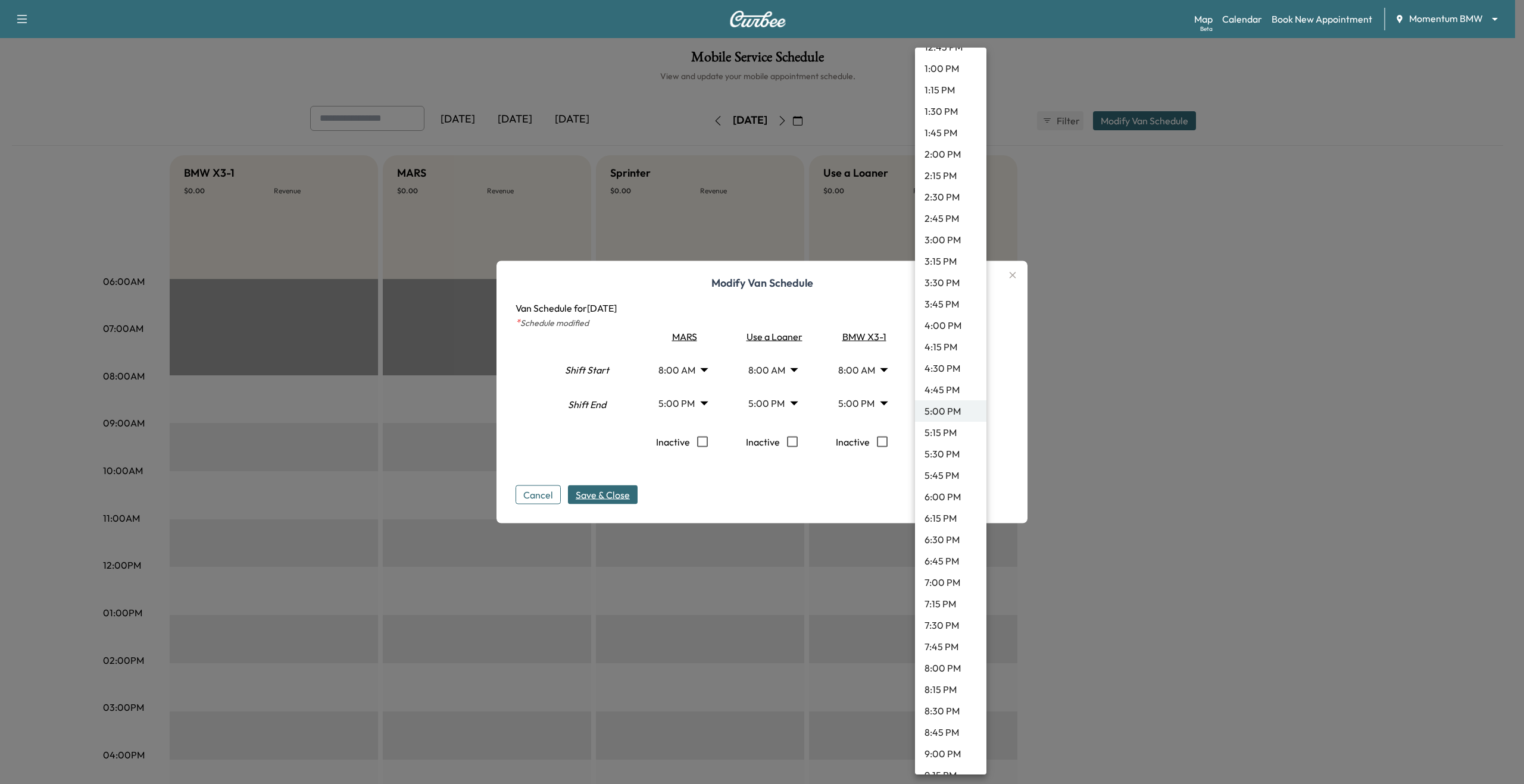
click at [956, 543] on li "6:30 PM" at bounding box center [950, 540] width 72 height 22
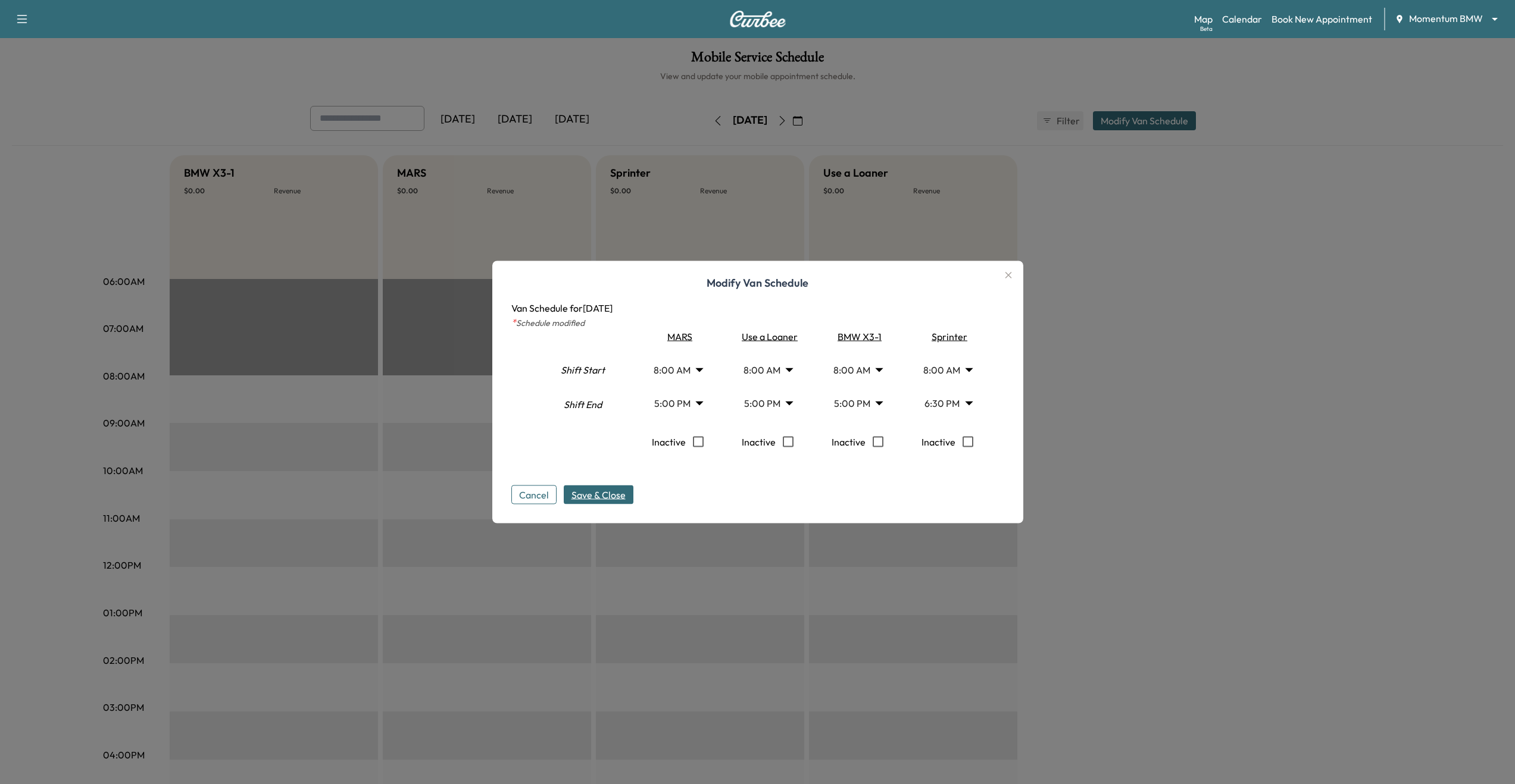
drag, startPoint x: 930, startPoint y: 484, endPoint x: 764, endPoint y: 510, distance: 168.0
click at [930, 484] on div "Cancel Save & Close" at bounding box center [758, 485] width 493 height 38
click at [606, 495] on span "Save & Close" at bounding box center [599, 495] width 54 height 15
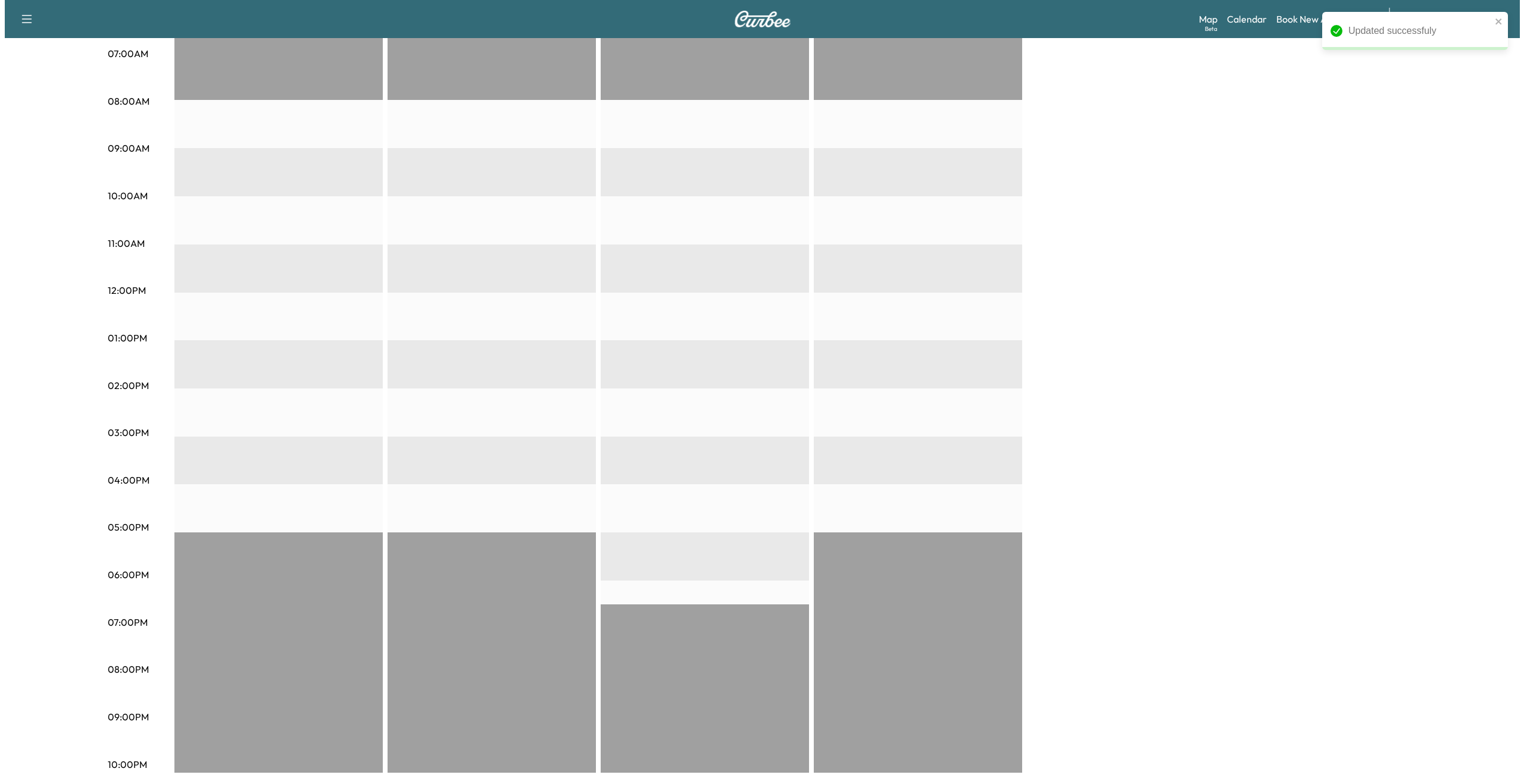
scroll to position [0, 0]
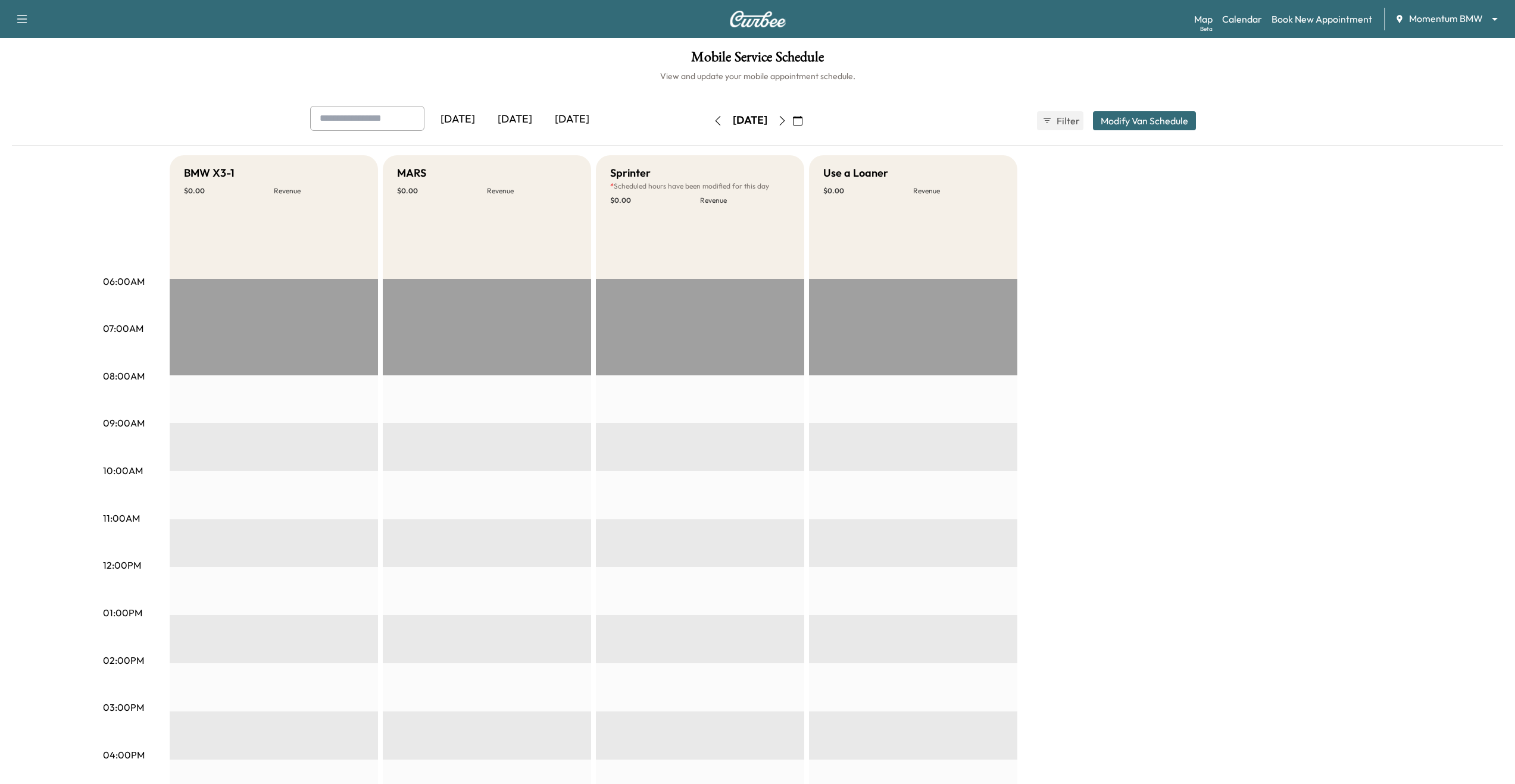
click at [1146, 118] on button "Modify Van Schedule" at bounding box center [1145, 120] width 103 height 19
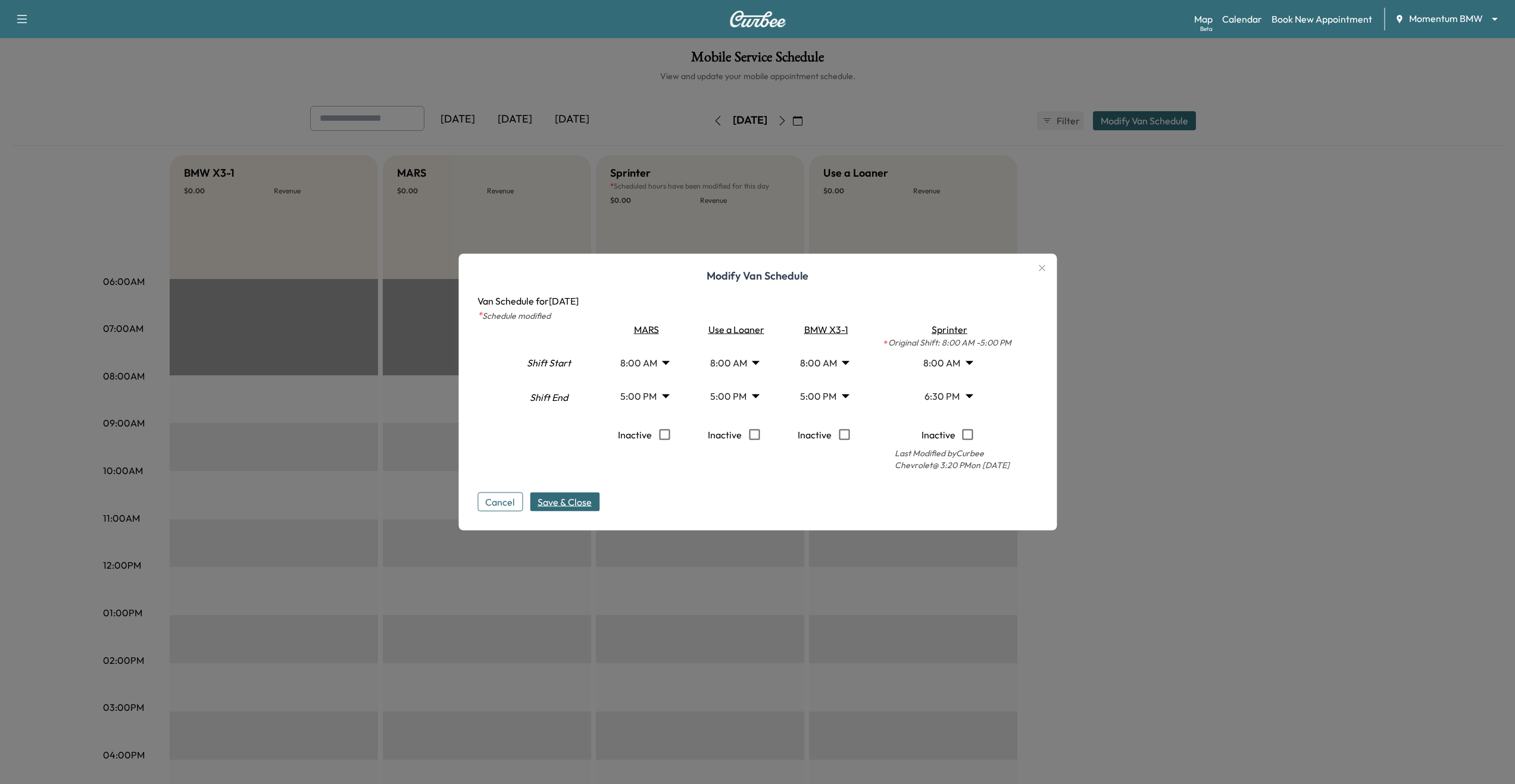
click at [967, 397] on body "Support Log Out Map Beta Calendar Book New Appointment Momentum BMW ******** ​ …" at bounding box center [758, 392] width 1515 height 784
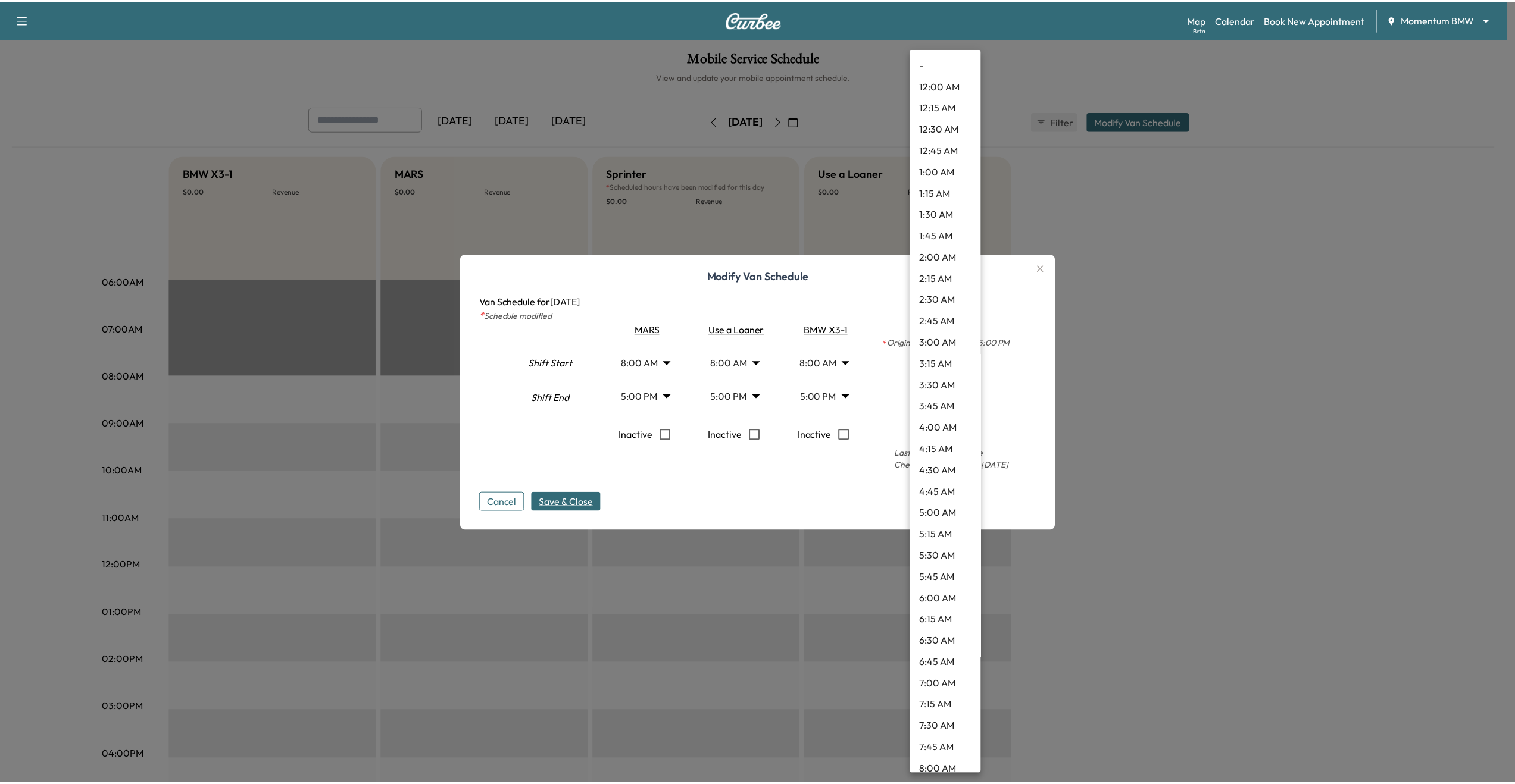
scroll to position [1258, 0]
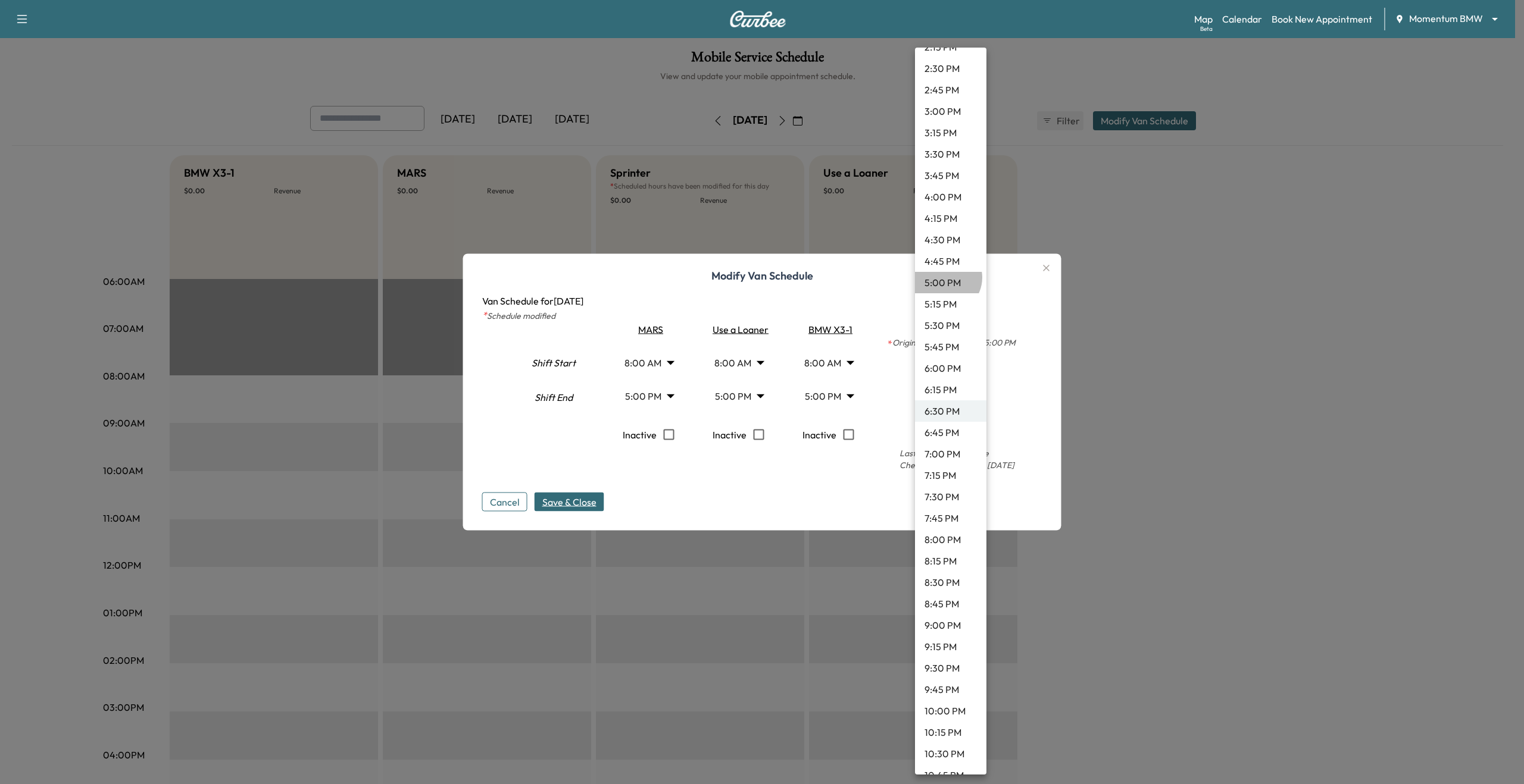
click at [944, 278] on li "5:00 PM" at bounding box center [950, 283] width 72 height 22
type input "**"
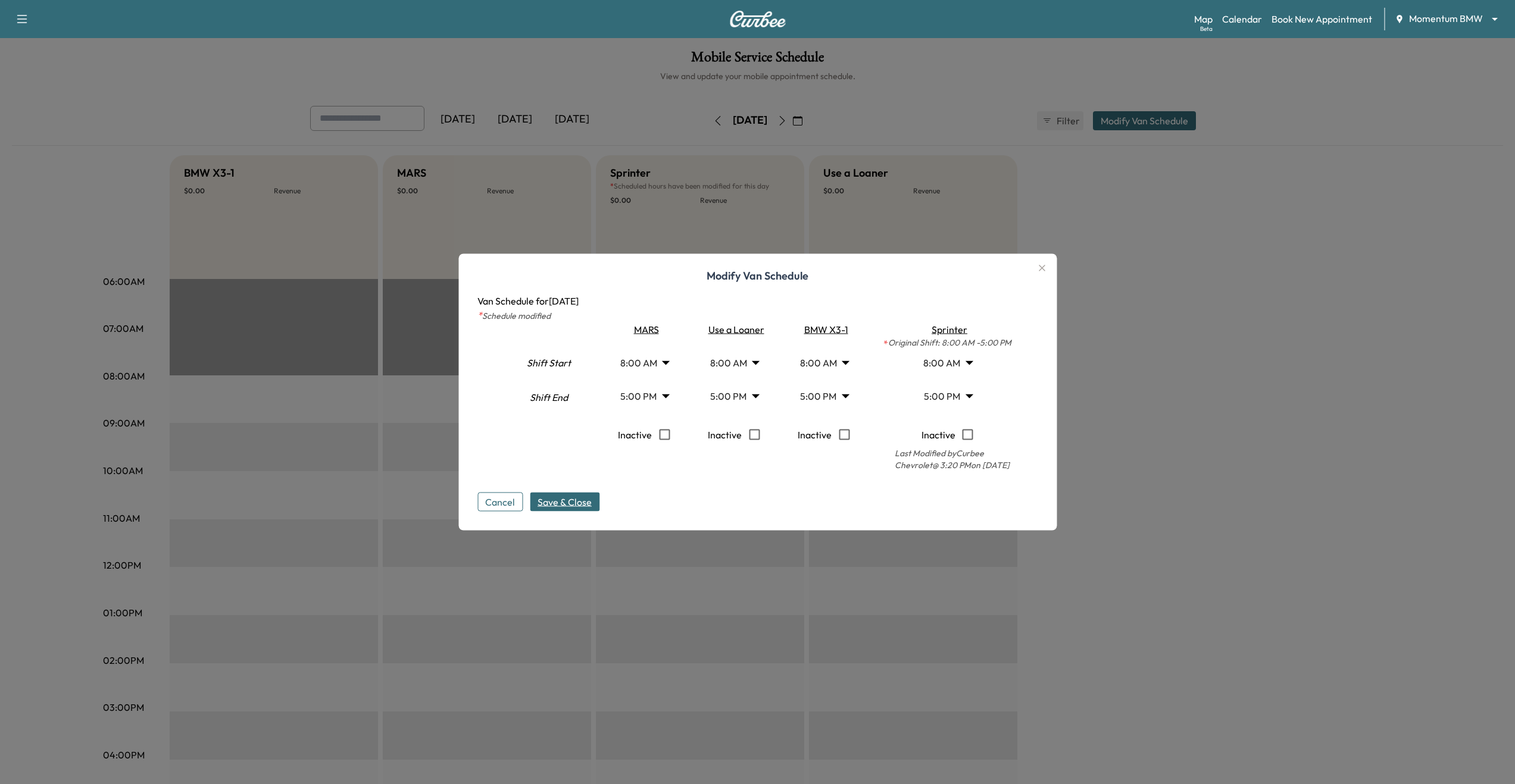
click at [544, 506] on span "Save & Close" at bounding box center [565, 502] width 54 height 15
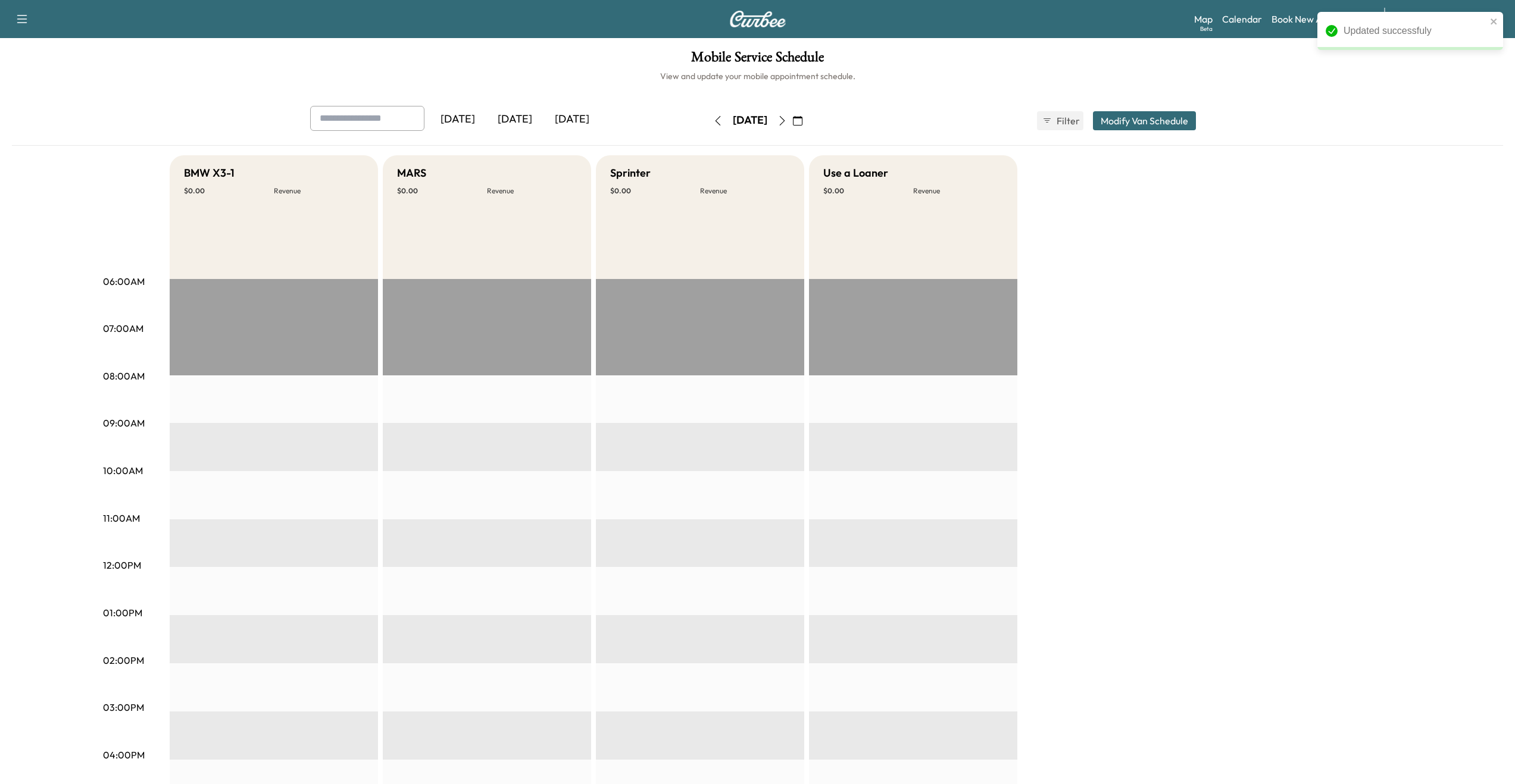
click at [1282, 453] on div "BMW X3-1 $ 0.00 Revenue EST Start MARS $ 0.00 Revenue EST Start Sprinter $ 0.00…" at bounding box center [791, 601] width 1243 height 893
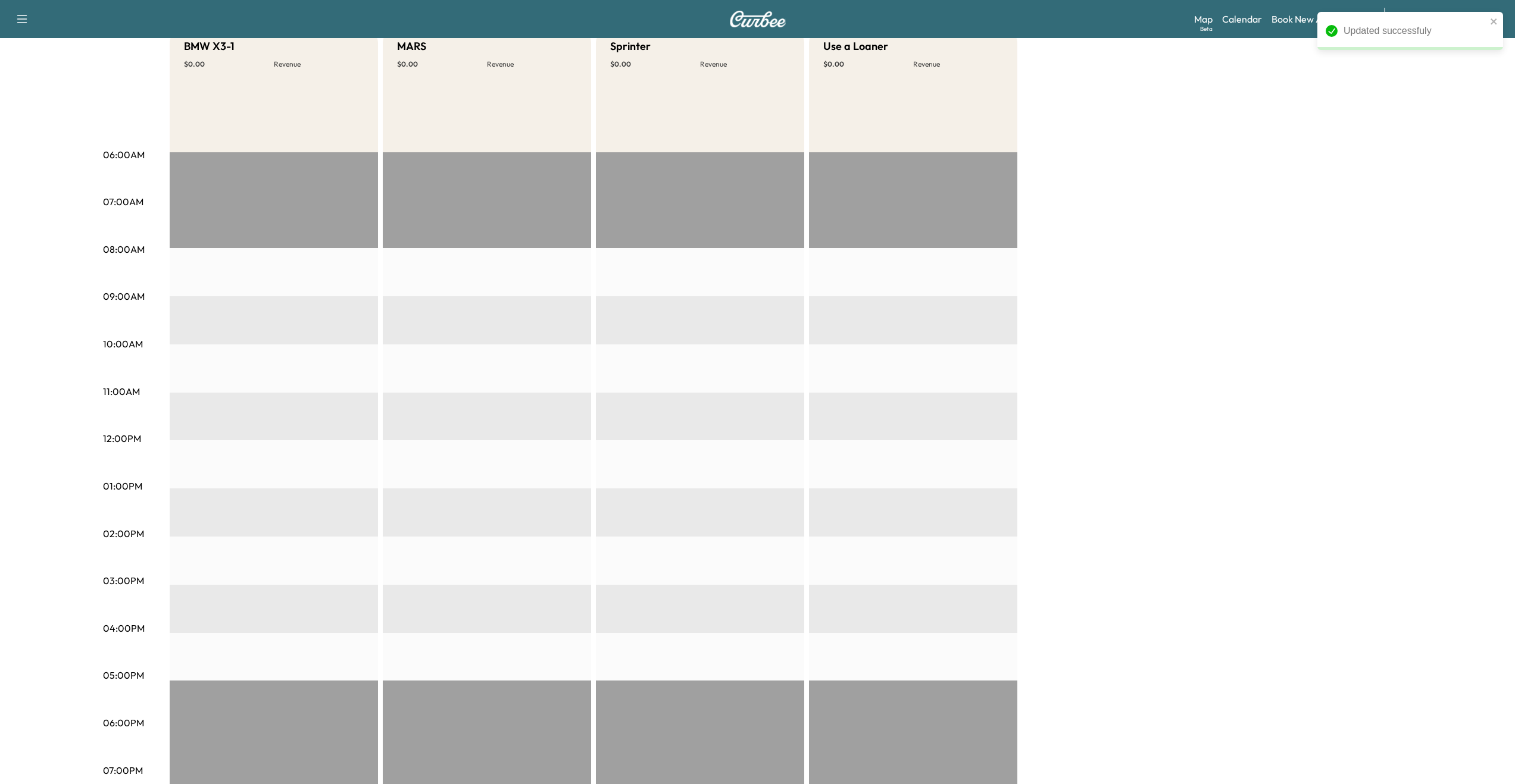
scroll to position [0, 0]
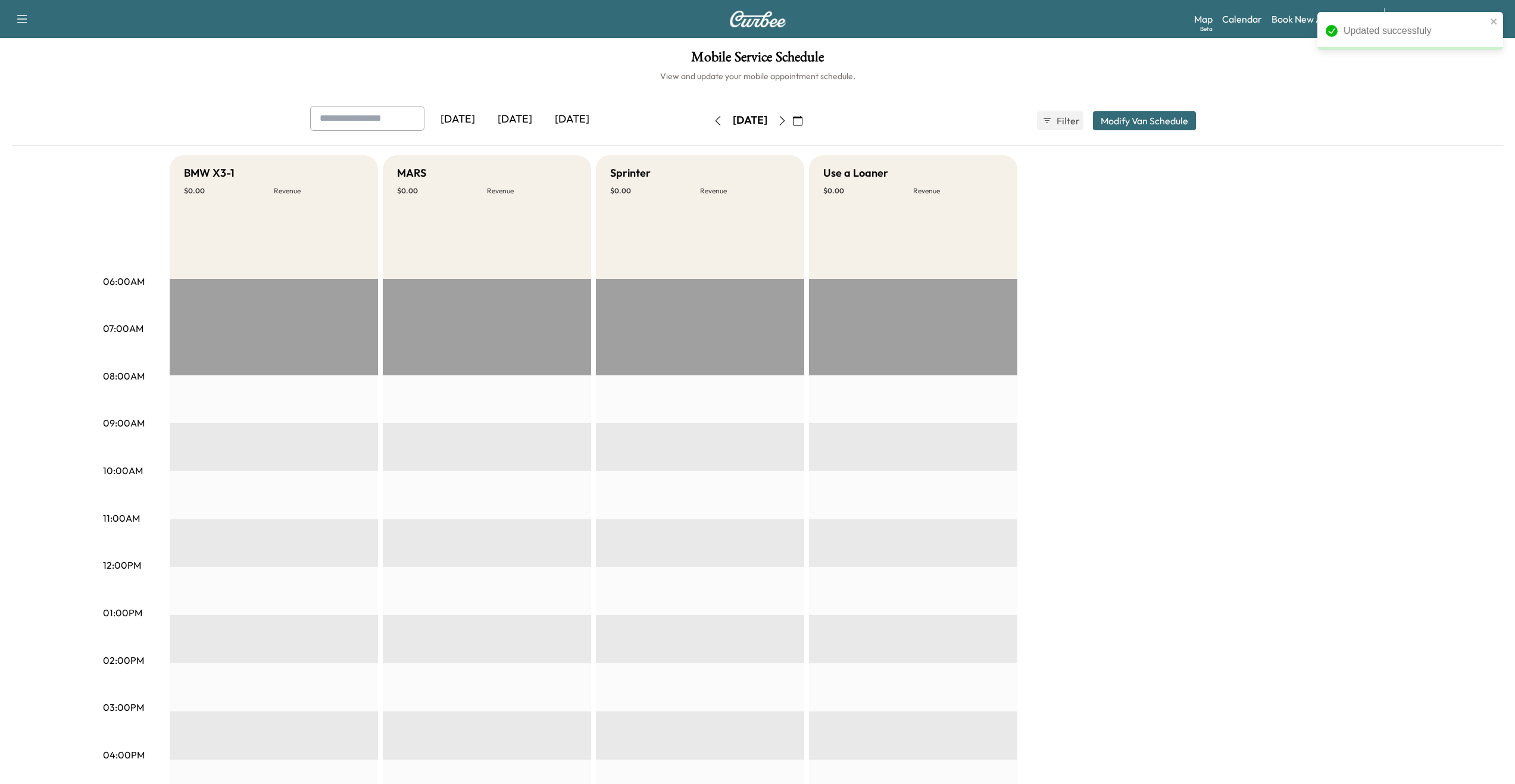
click at [714, 119] on icon "button" at bounding box center [718, 120] width 9 height 9
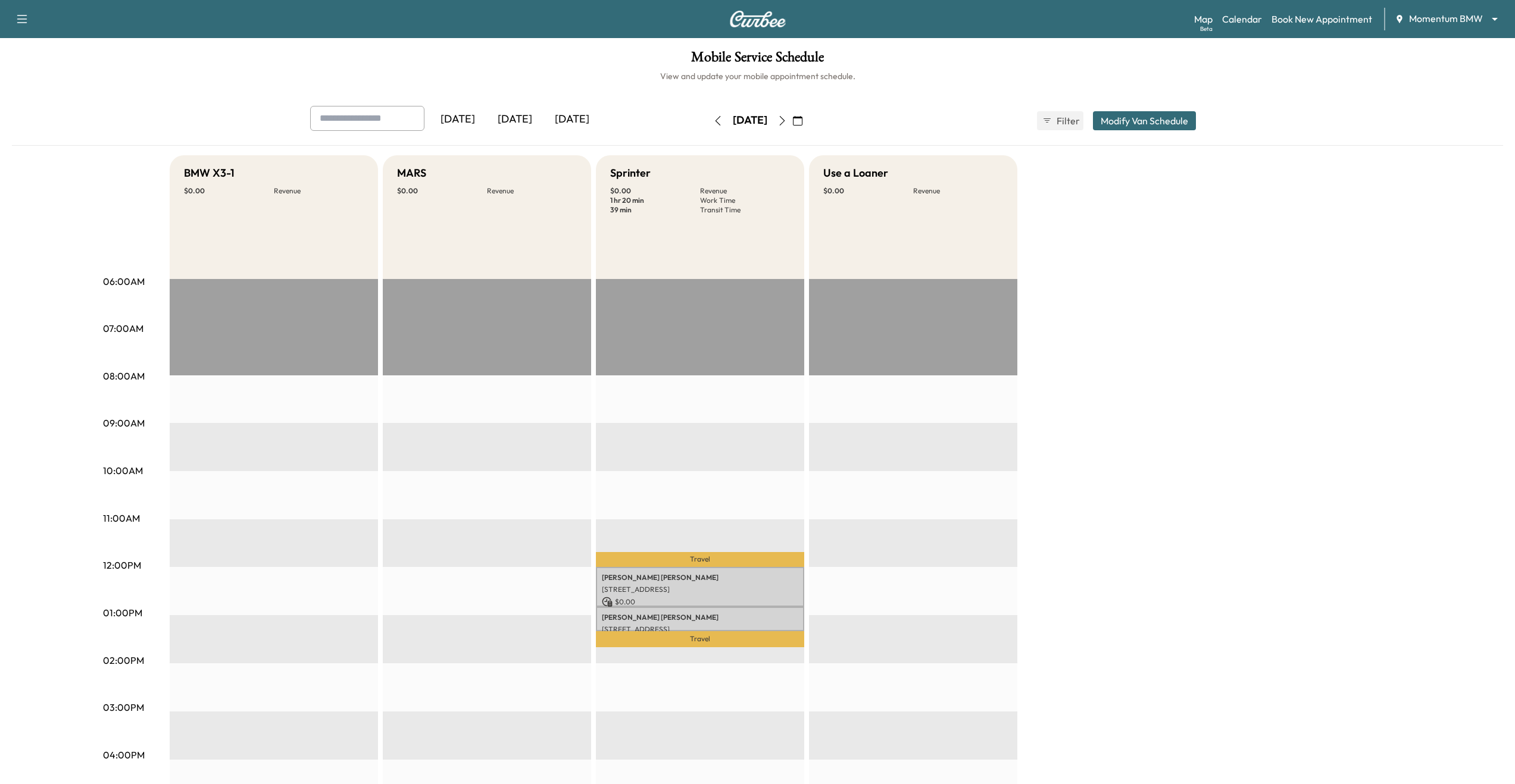
click at [1165, 123] on button "Modify Van Schedule" at bounding box center [1145, 120] width 103 height 19
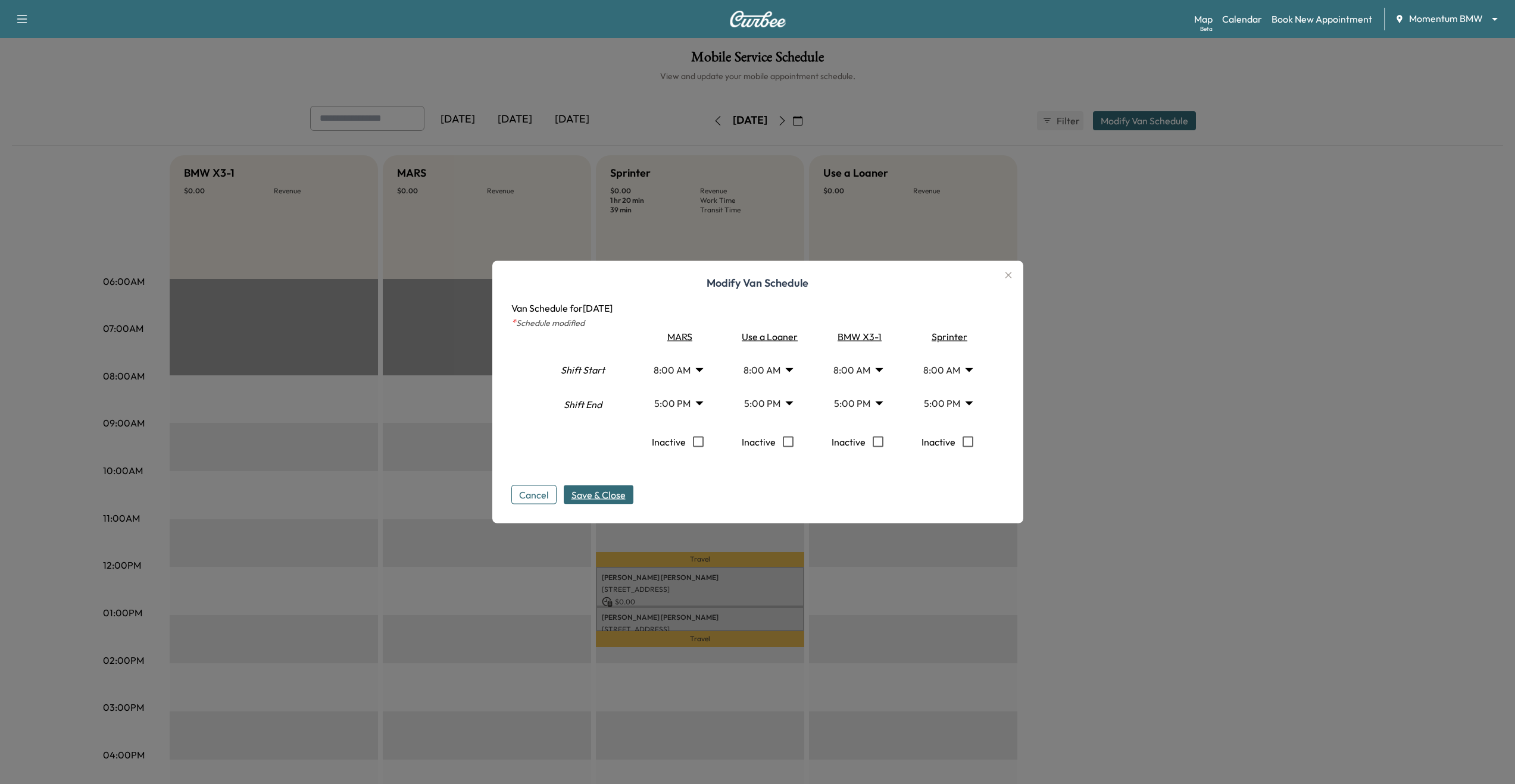
click at [786, 392] on body "Support Log Out Map Beta Calendar Book New Appointment Momentum BMW ******** ​ …" at bounding box center [758, 392] width 1515 height 784
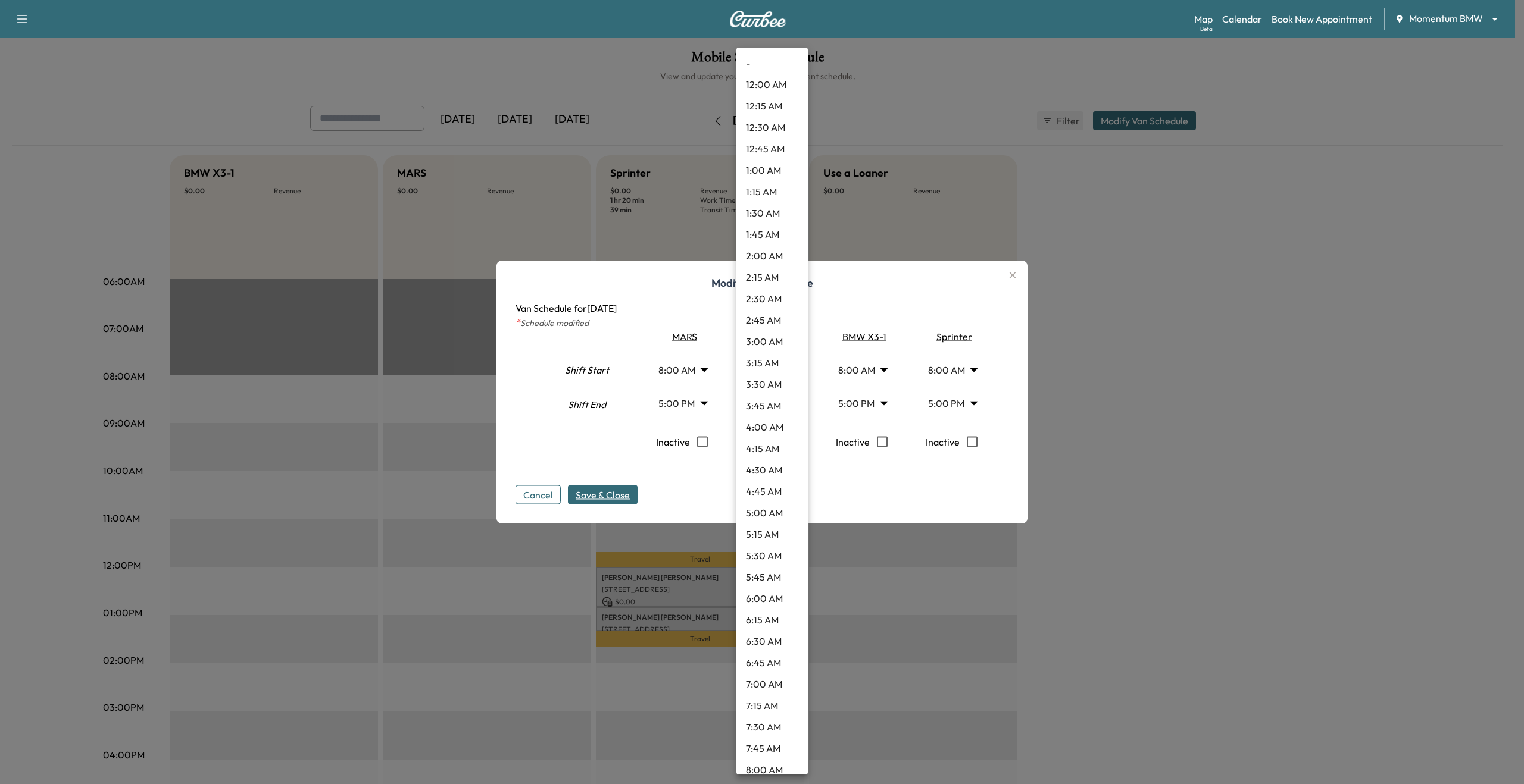
scroll to position [1130, 0]
click at [796, 481] on li "5:45 PM" at bounding box center [772, 476] width 72 height 22
type input "*****"
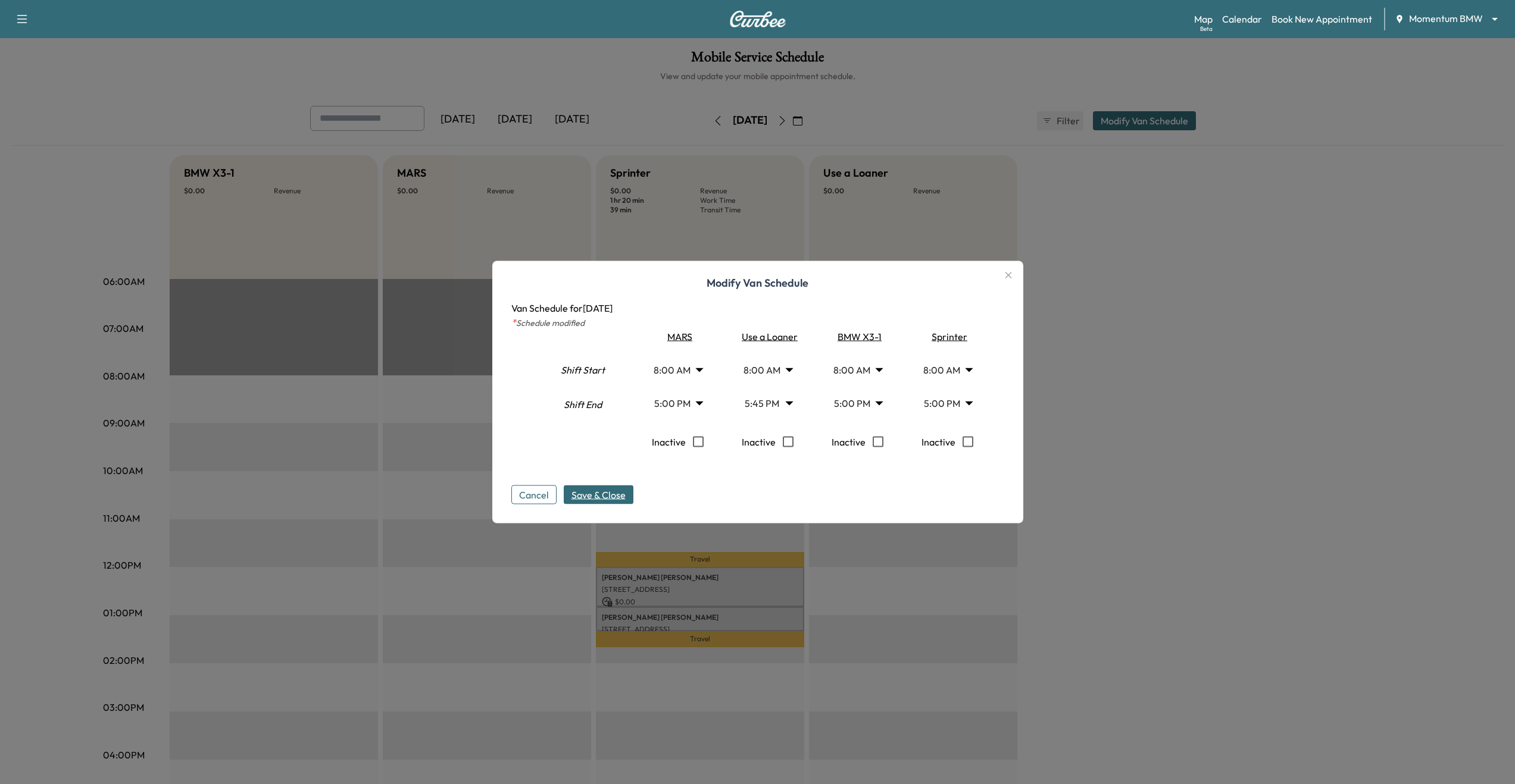
click at [617, 499] on span "Save & Close" at bounding box center [599, 495] width 54 height 15
click at [1009, 278] on icon "button" at bounding box center [1008, 275] width 15 height 15
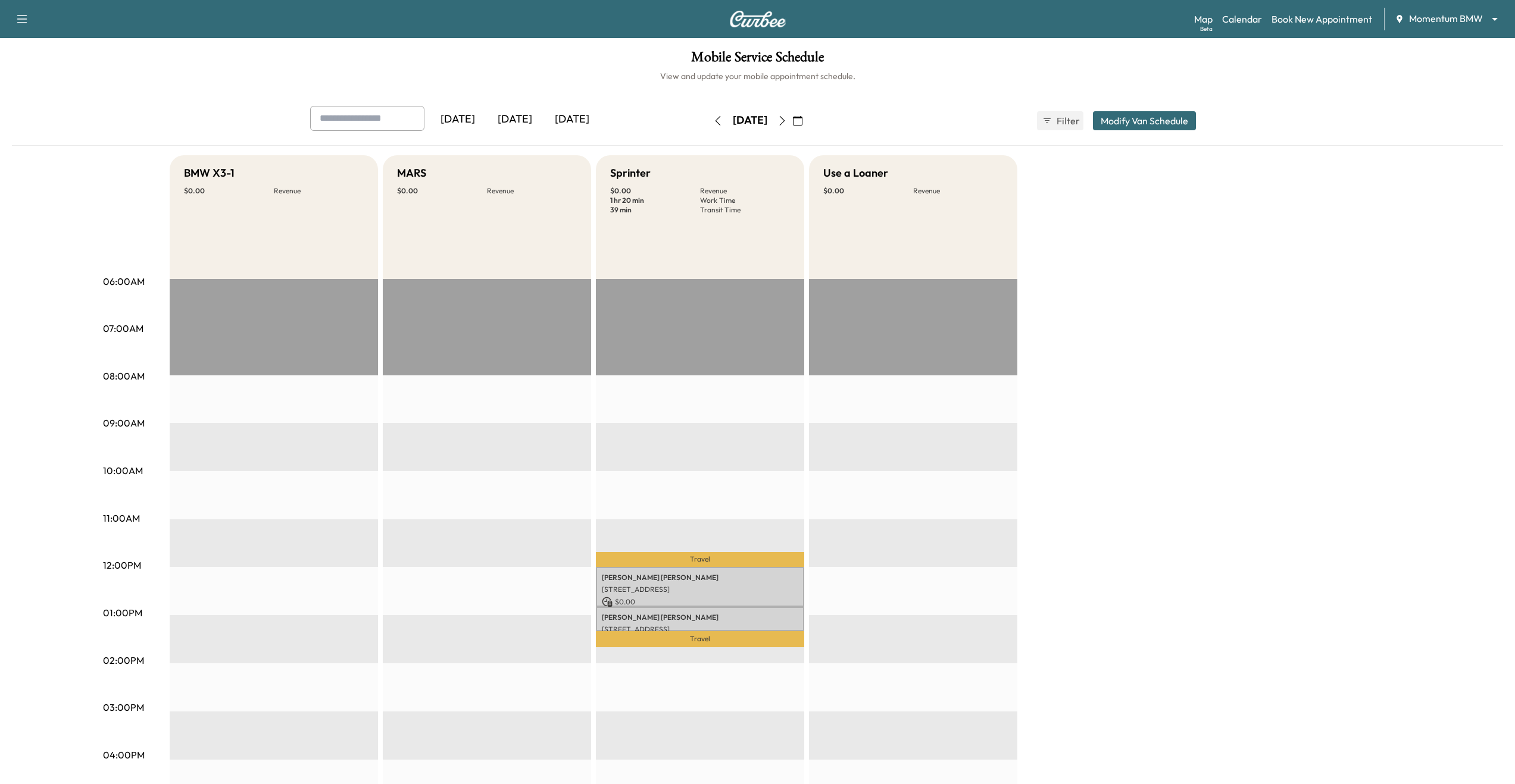
click at [714, 119] on icon "button" at bounding box center [718, 120] width 9 height 9
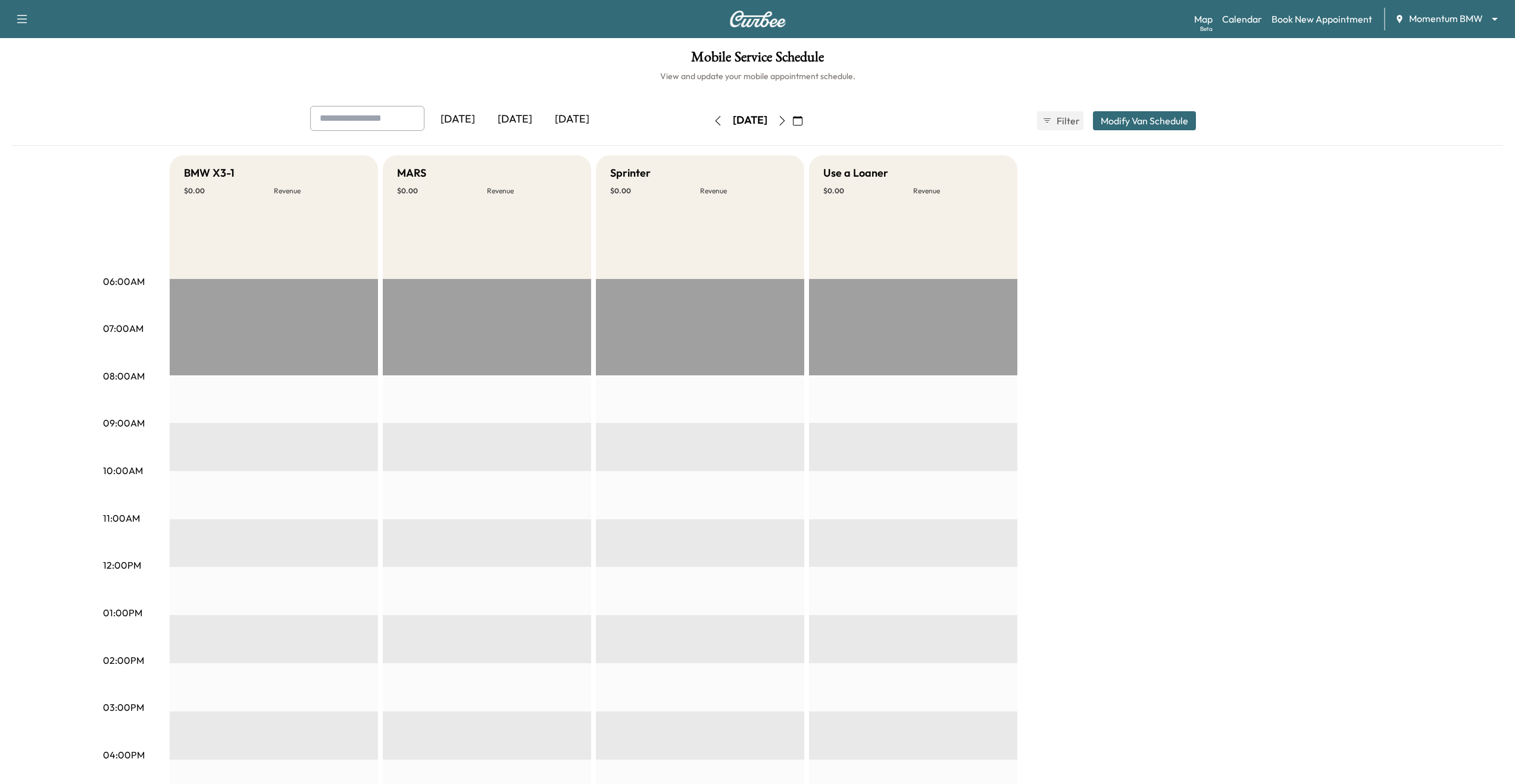
click at [792, 116] on button "button" at bounding box center [782, 120] width 20 height 19
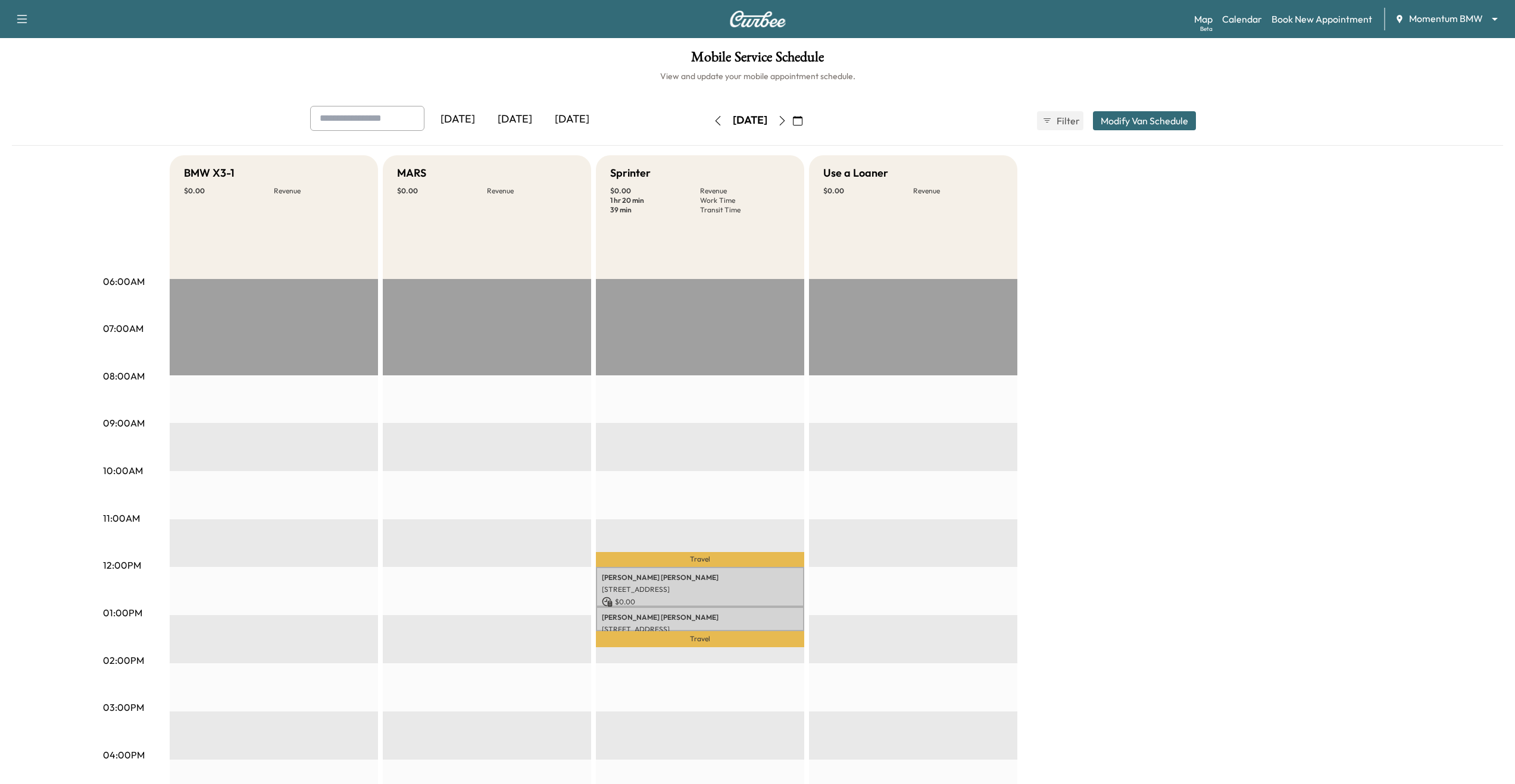
click at [792, 116] on button "button" at bounding box center [782, 120] width 20 height 19
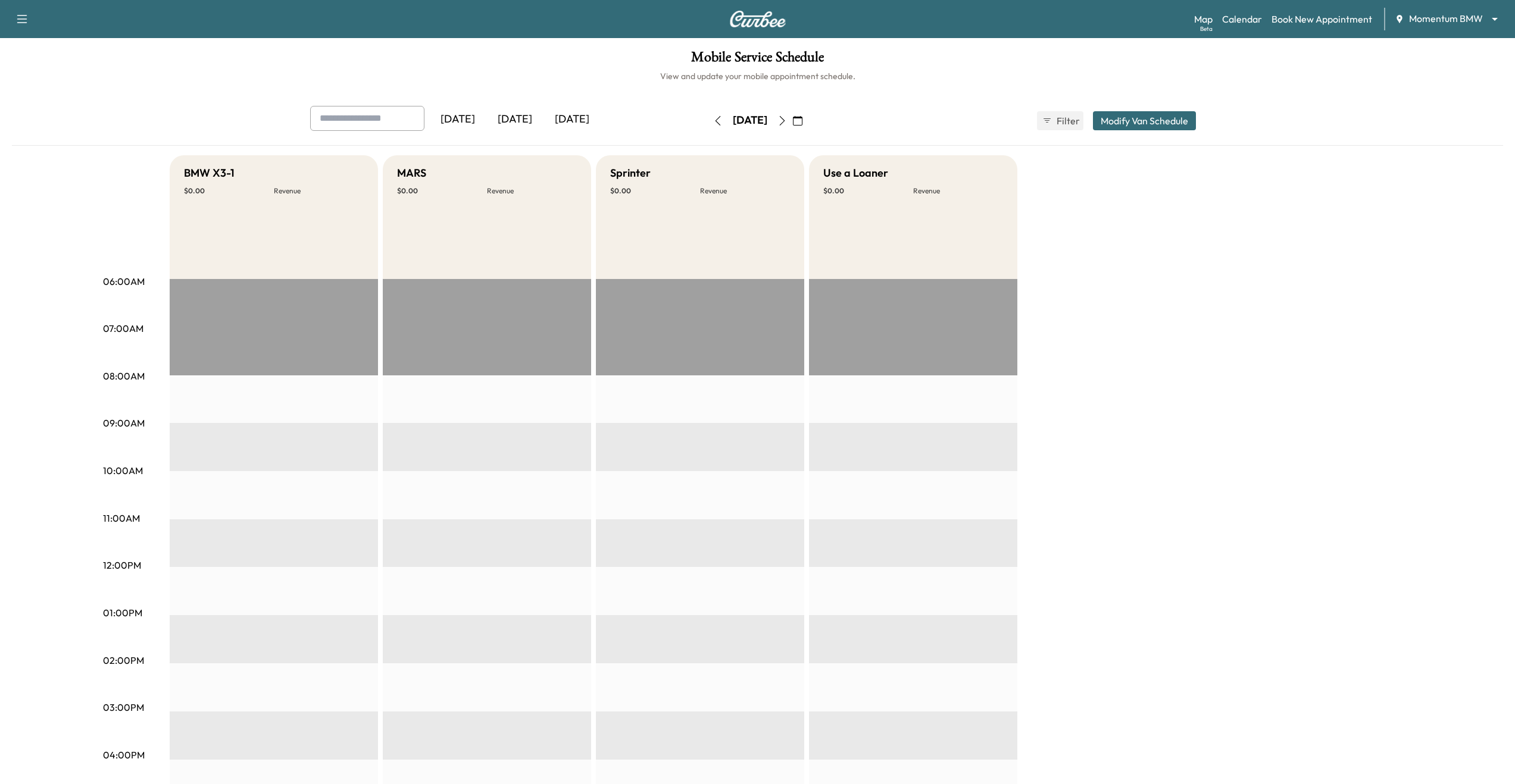
click at [792, 116] on div "Wednesday, August 27" at bounding box center [751, 120] width 85 height 19
click at [792, 114] on button "button" at bounding box center [782, 120] width 20 height 19
click at [787, 121] on icon "button" at bounding box center [782, 120] width 9 height 9
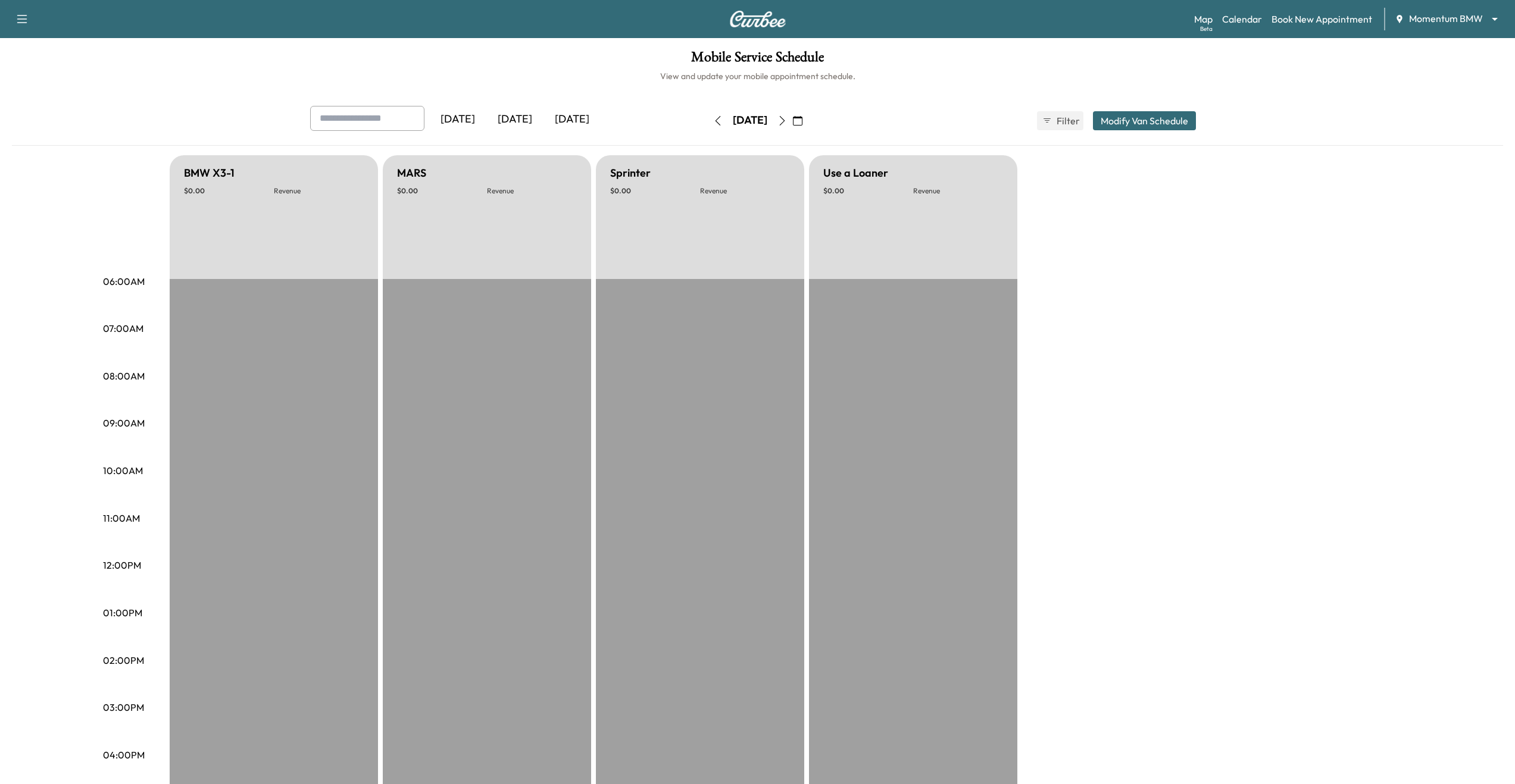
click at [1475, 10] on div "Map Beta Calendar Book New Appointment Momentum BMW ******** ​" at bounding box center [1350, 19] width 312 height 22
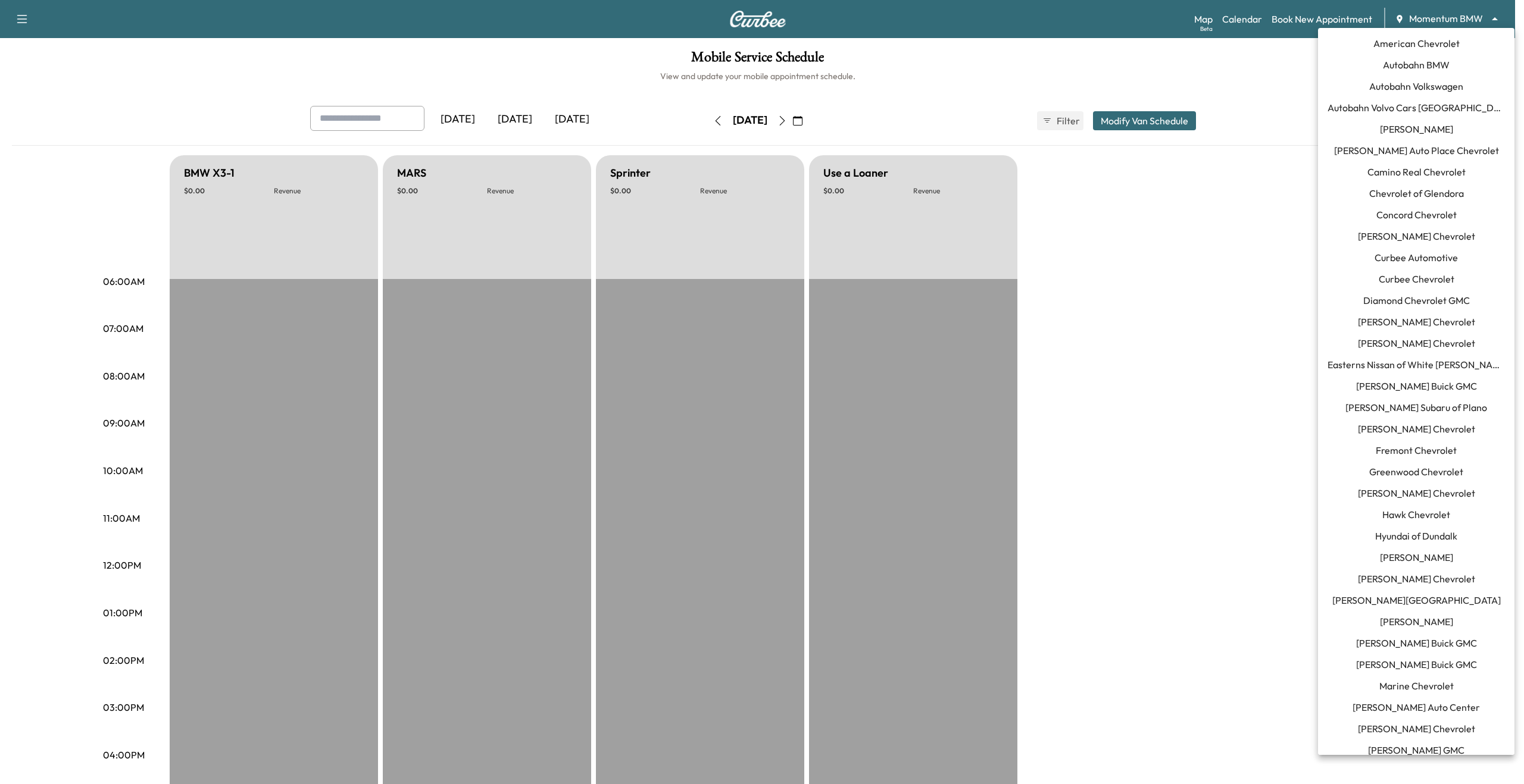
click at [1472, 23] on body "Support Log Out Map Beta Calendar Book New Appointment Momentum BMW ******** ​ …" at bounding box center [762, 392] width 1524 height 784
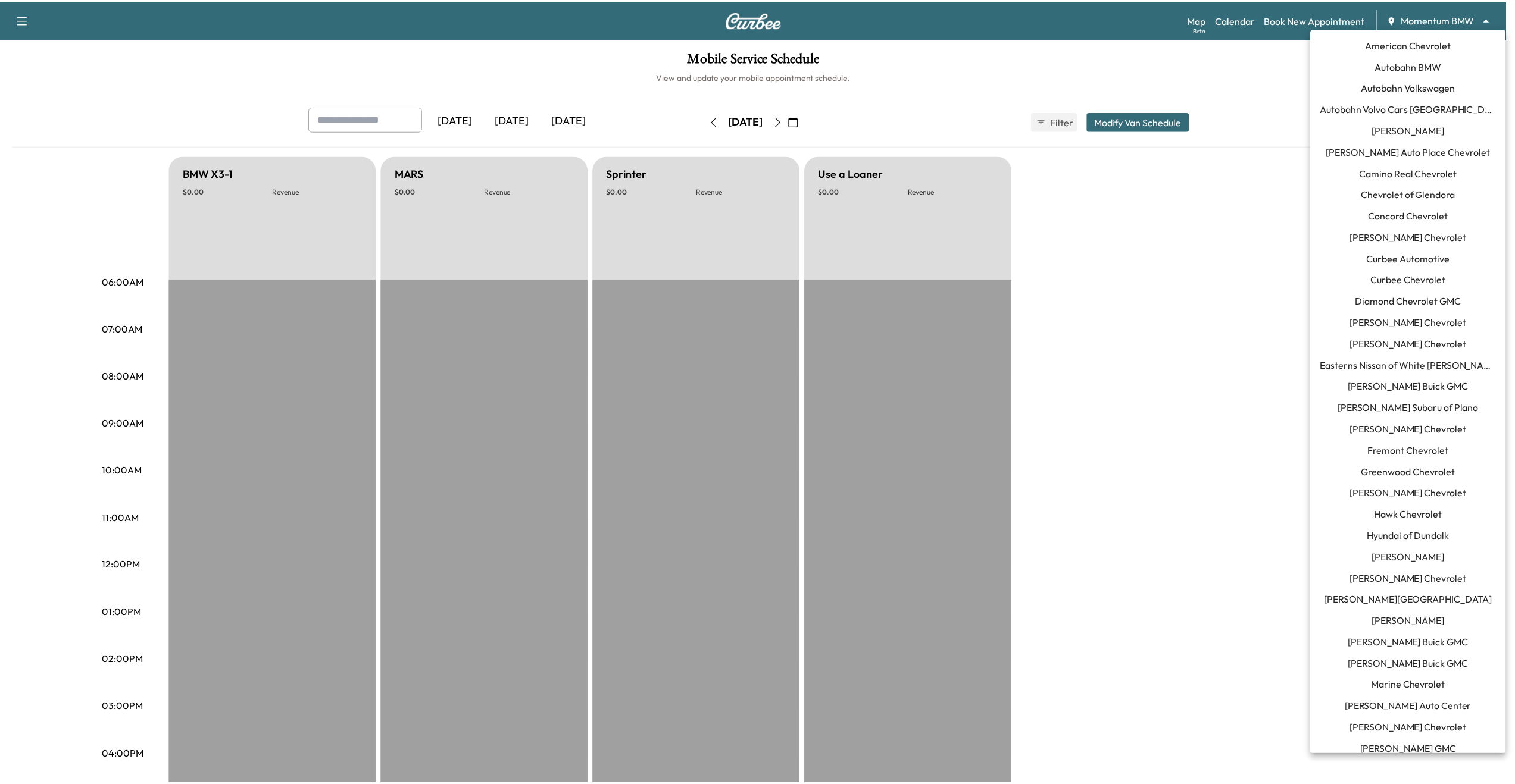
scroll to position [466, 0]
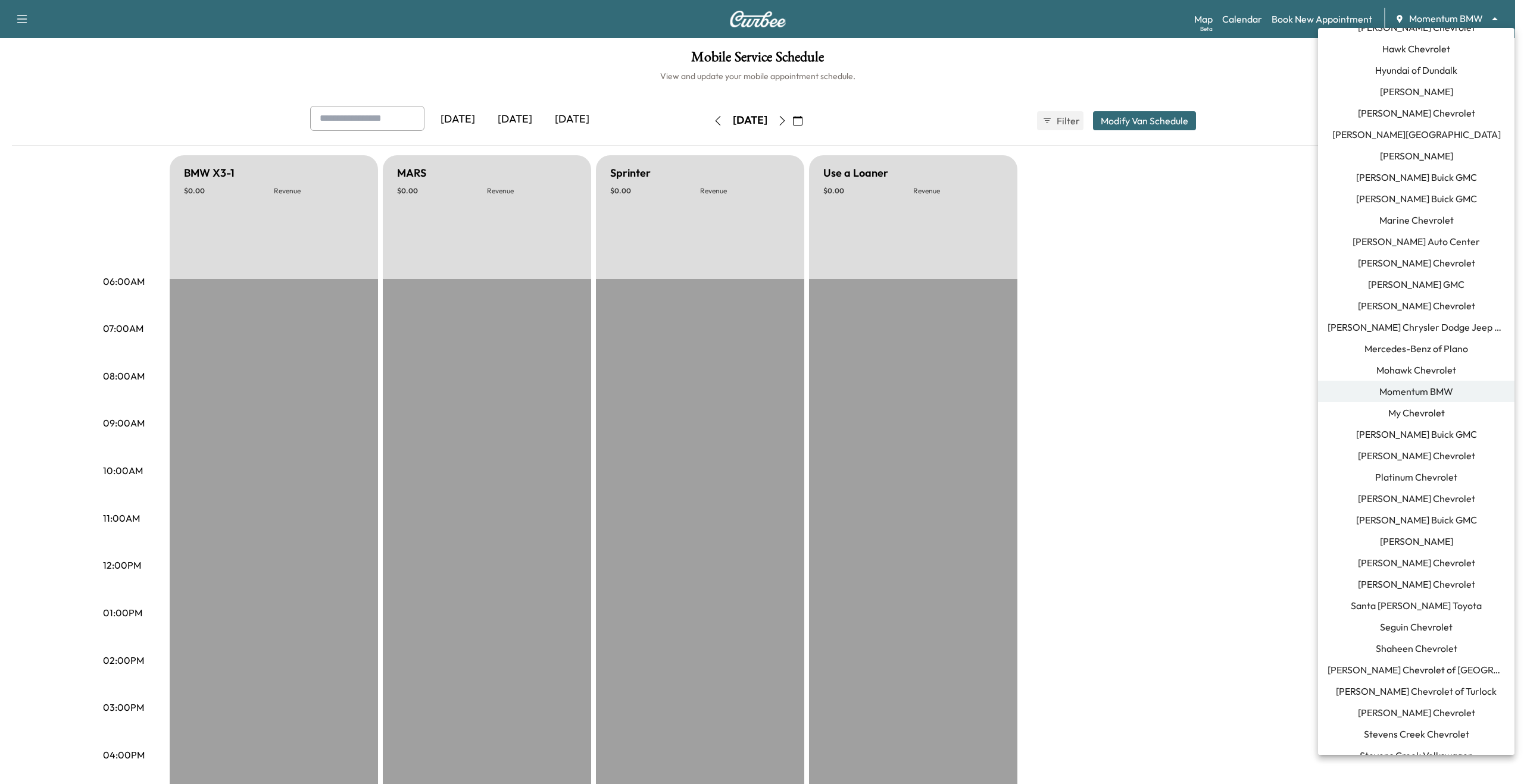
click at [1067, 317] on div at bounding box center [762, 392] width 1524 height 784
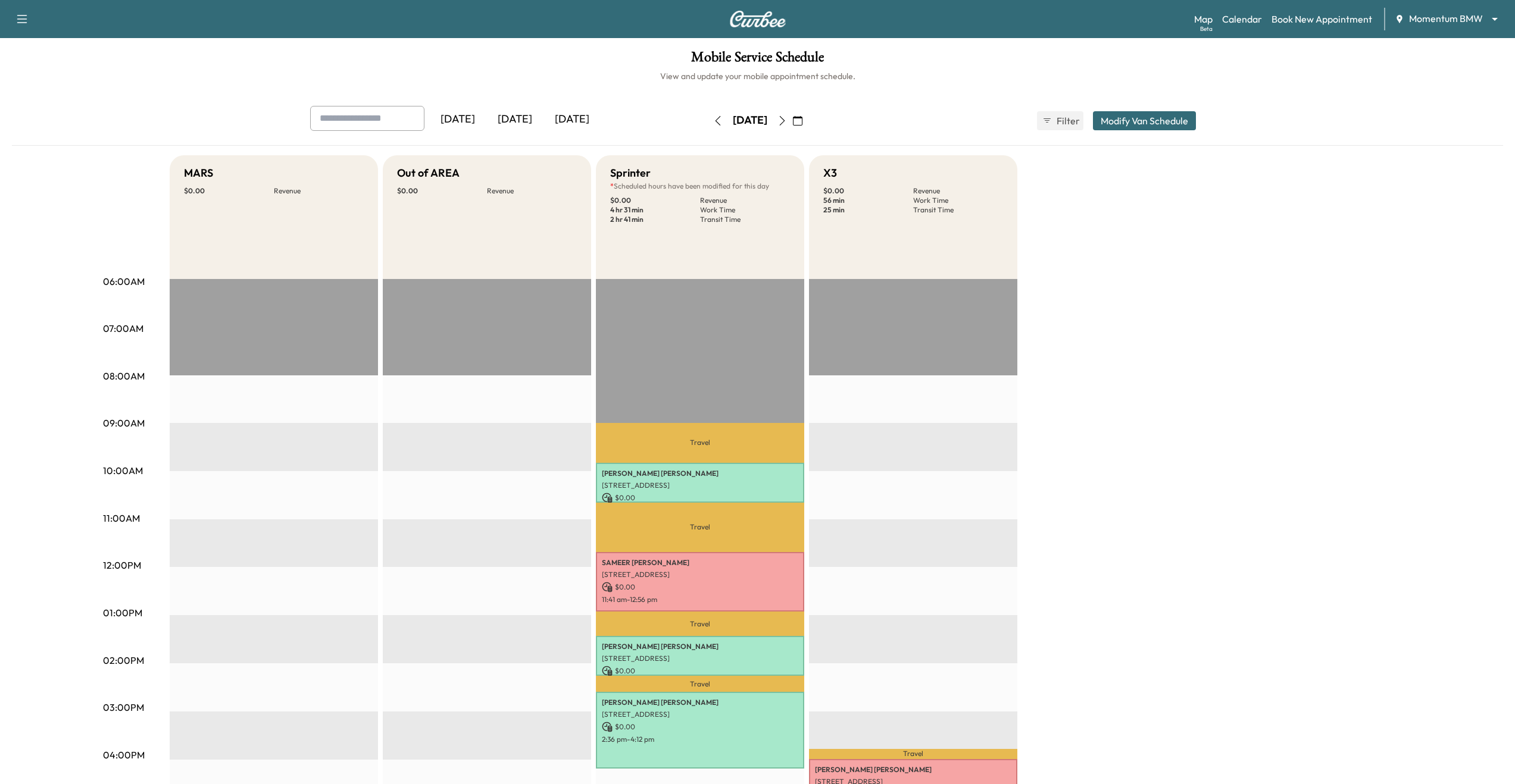
click at [1004, 84] on div "Mobile Service Schedule View and update your mobile appointment schedule. Yeste…" at bounding box center [758, 548] width 1515 height 1021
click at [787, 125] on icon "button" at bounding box center [782, 120] width 9 height 9
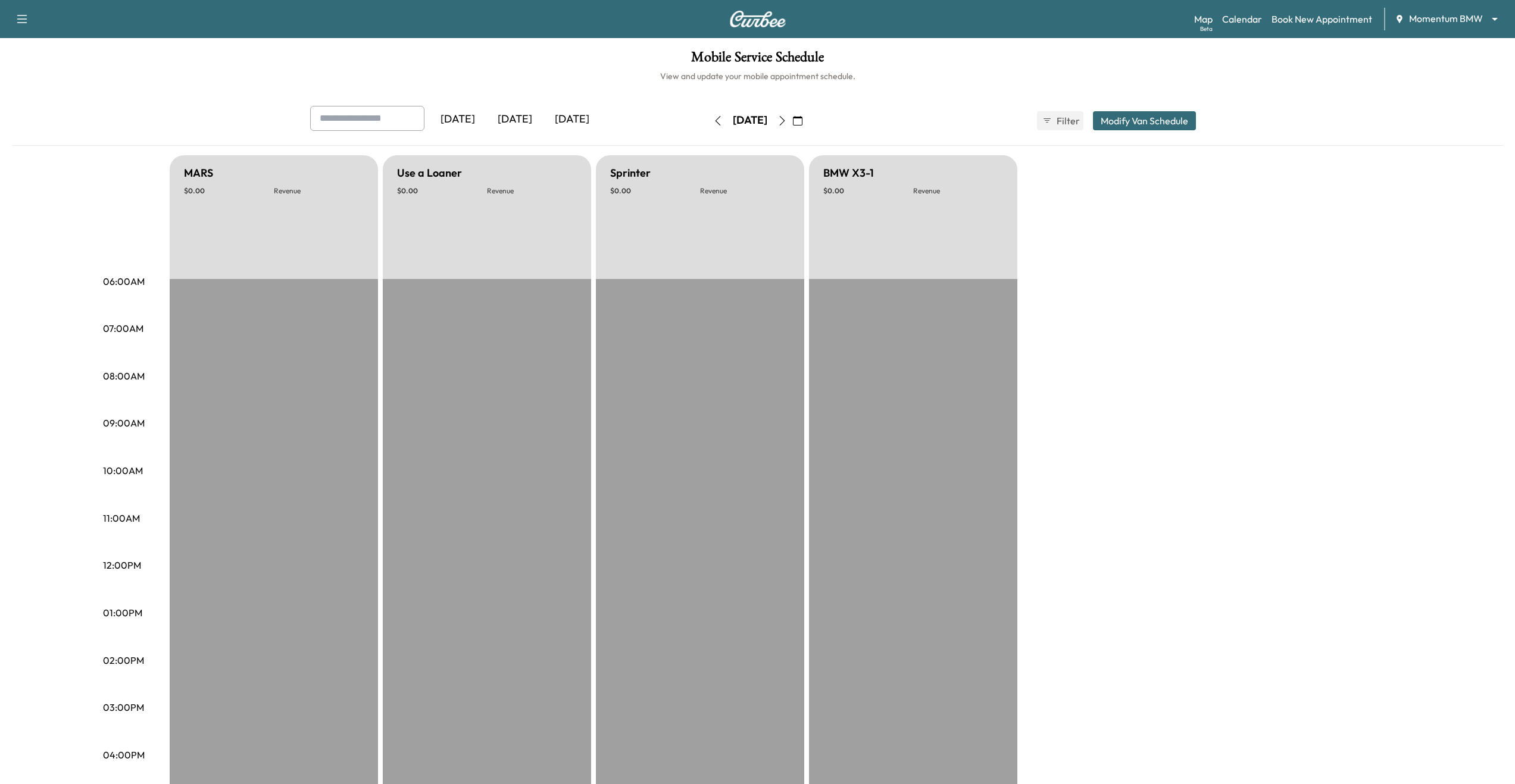
click at [708, 126] on button "button" at bounding box center [718, 120] width 20 height 19
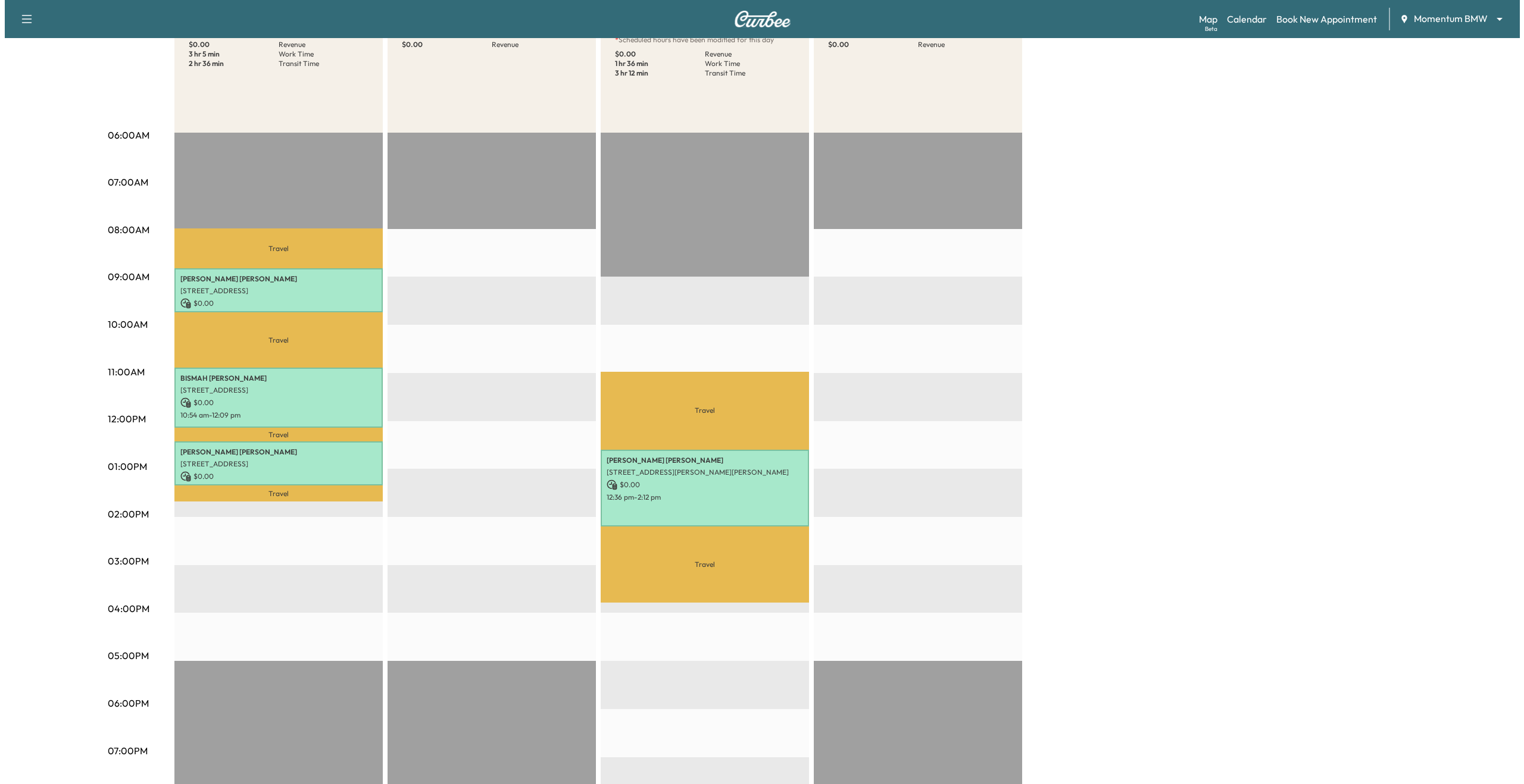
scroll to position [89, 0]
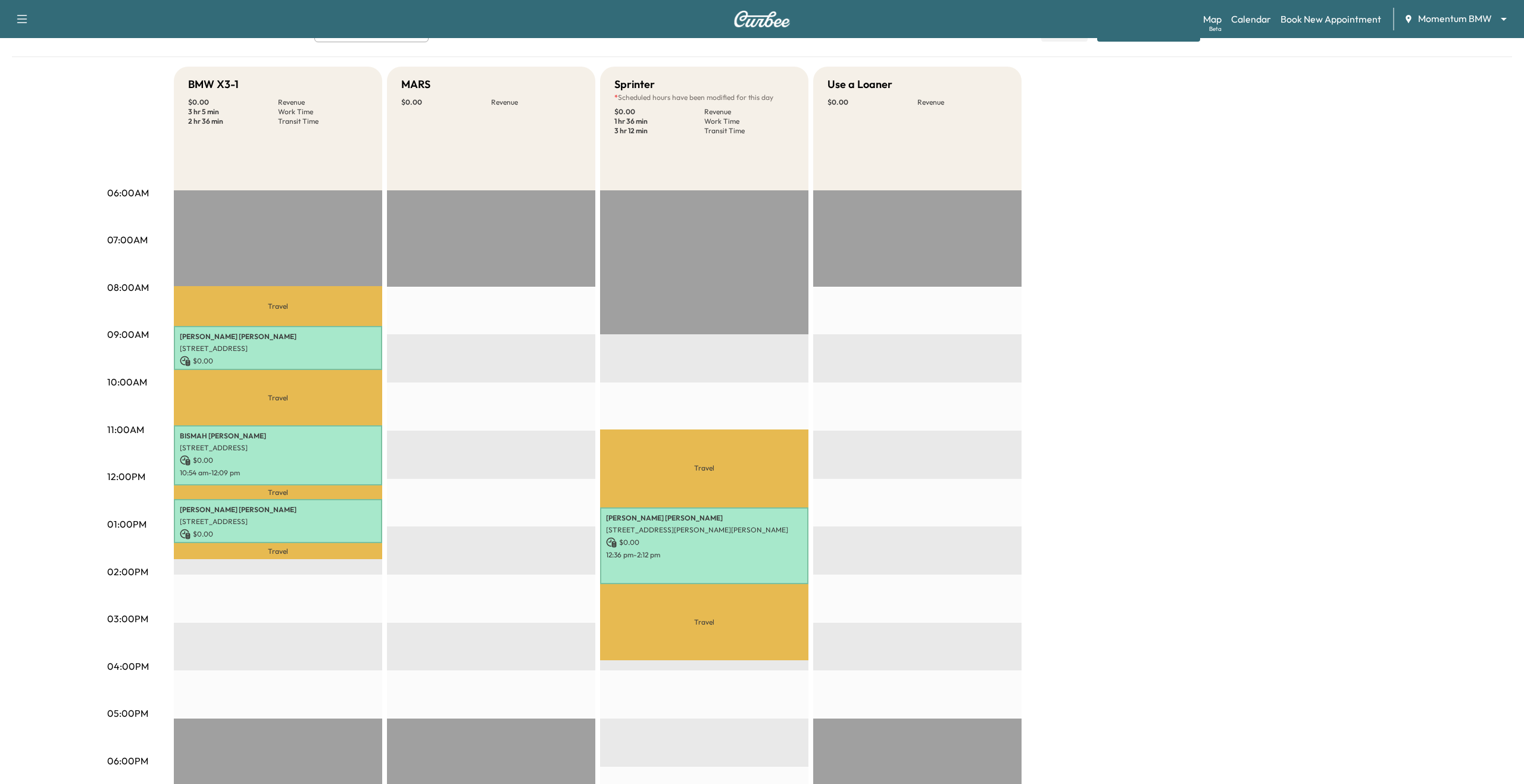
click at [1456, 20] on body "Support Log Out Map Beta Calendar Book New Appointment Momentum BMW ******** ​ …" at bounding box center [762, 303] width 1524 height 784
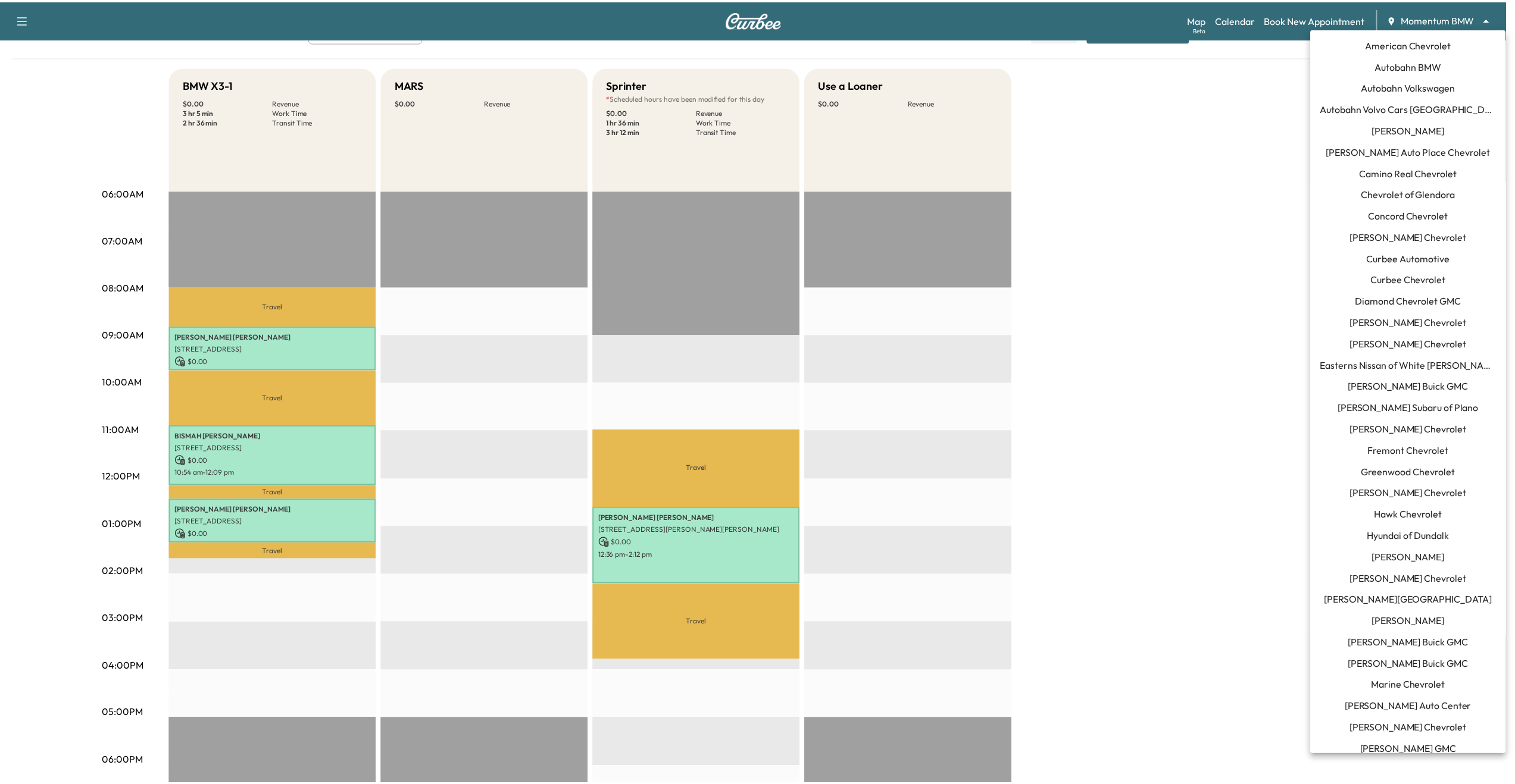
scroll to position [466, 0]
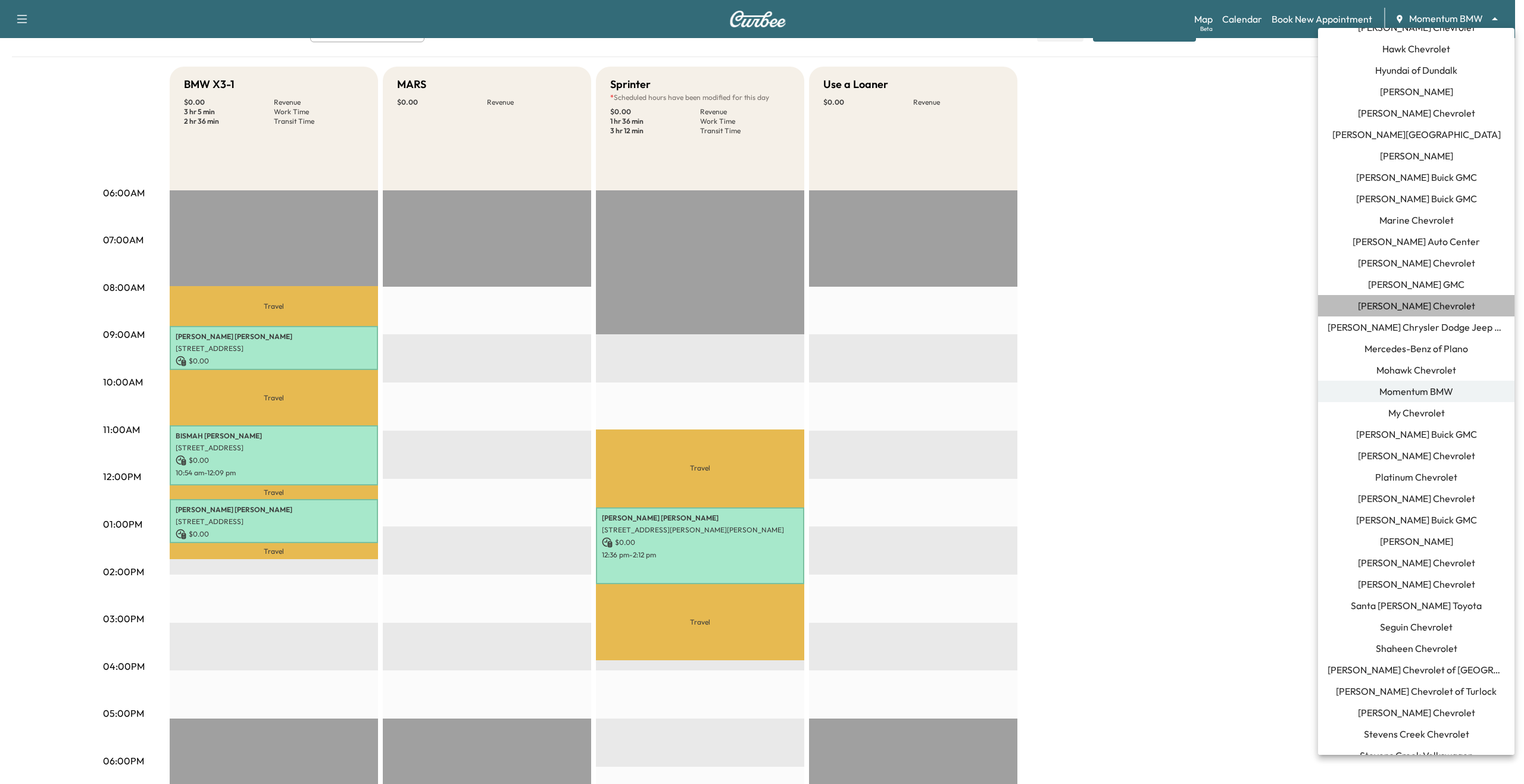
click at [1435, 298] on span "[PERSON_NAME] Chevrolet" at bounding box center [1416, 305] width 117 height 15
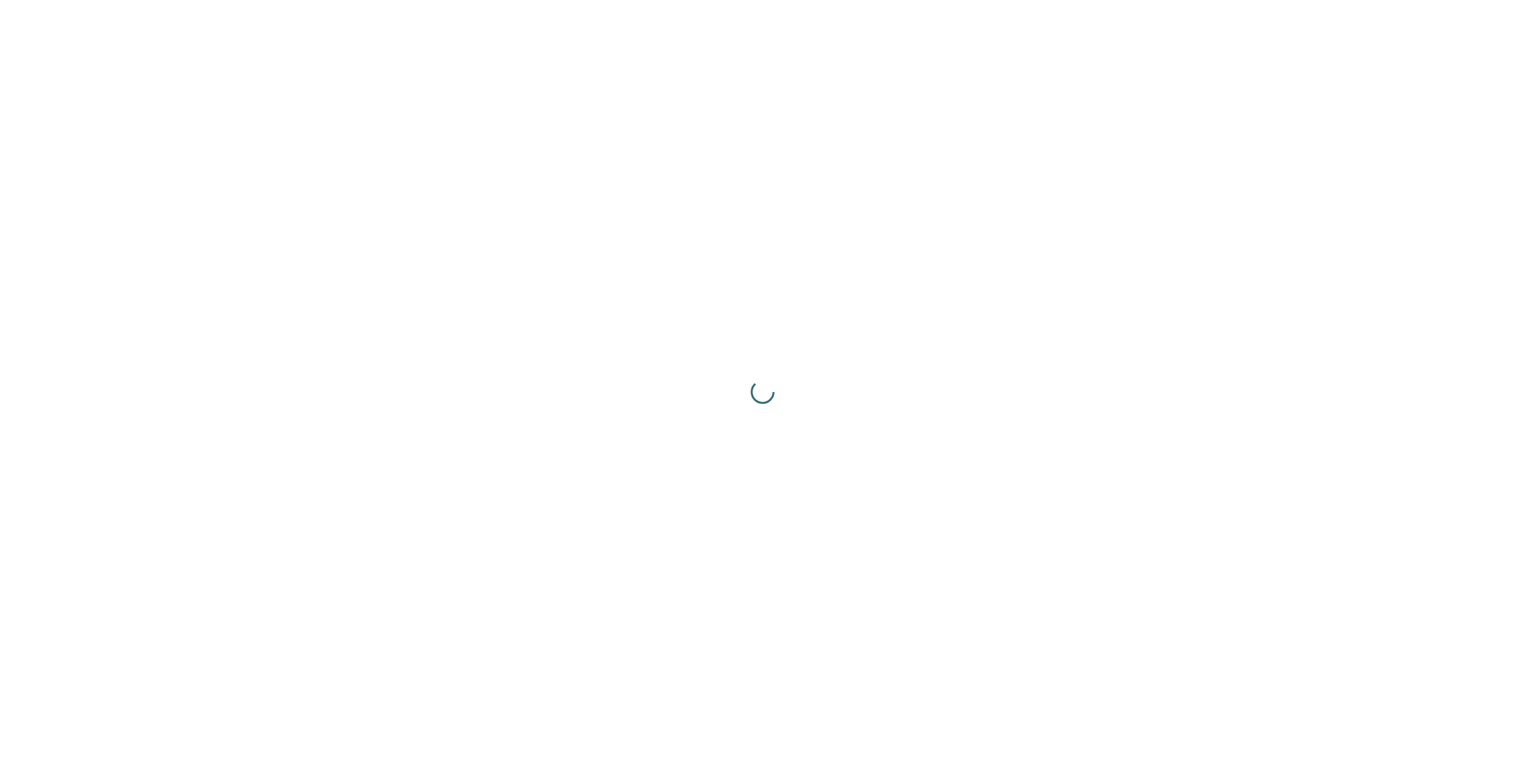
scroll to position [0, 0]
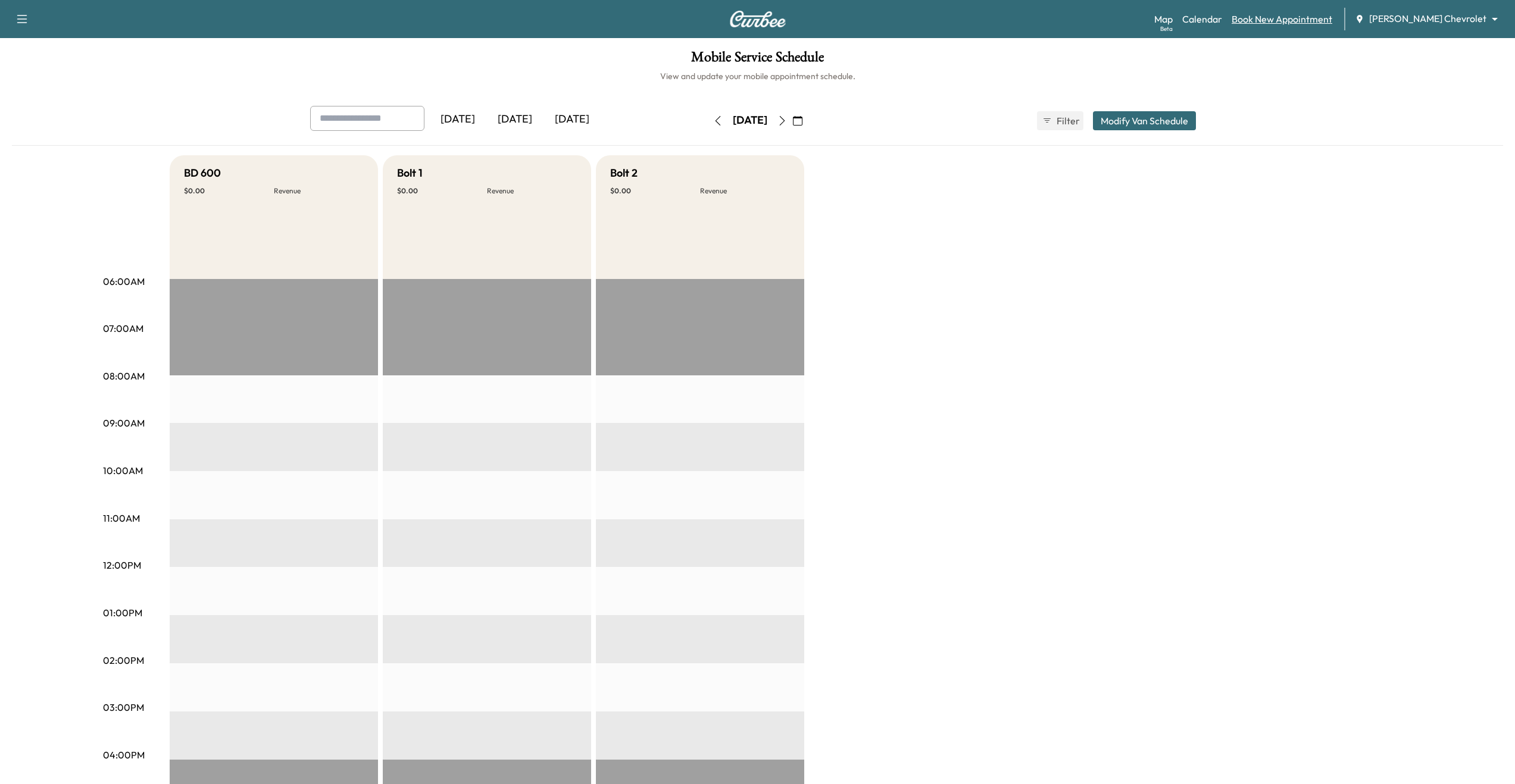
click at [1298, 16] on link "Book New Appointment" at bounding box center [1282, 19] width 100 height 15
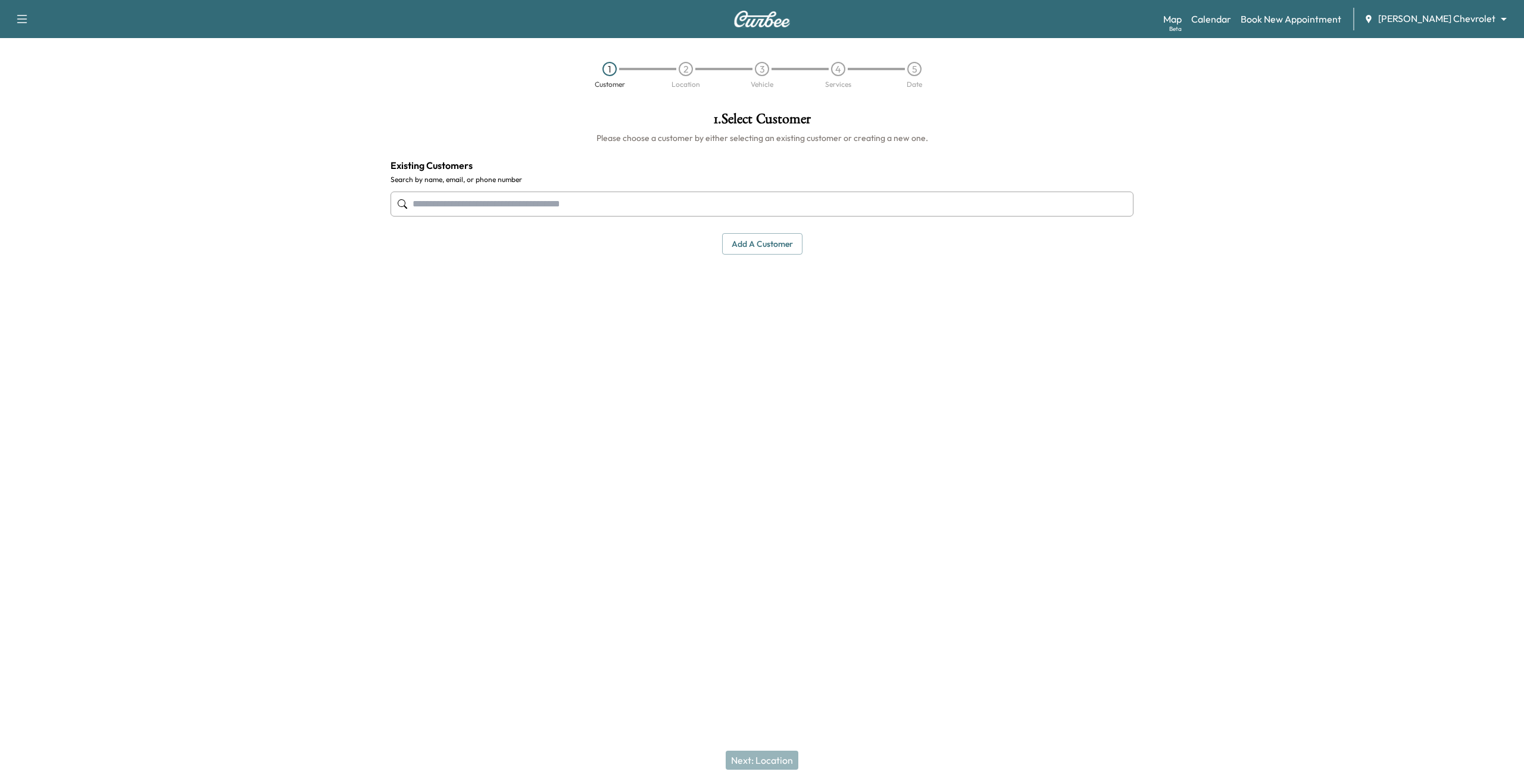
click at [768, 202] on input "text" at bounding box center [761, 204] width 743 height 25
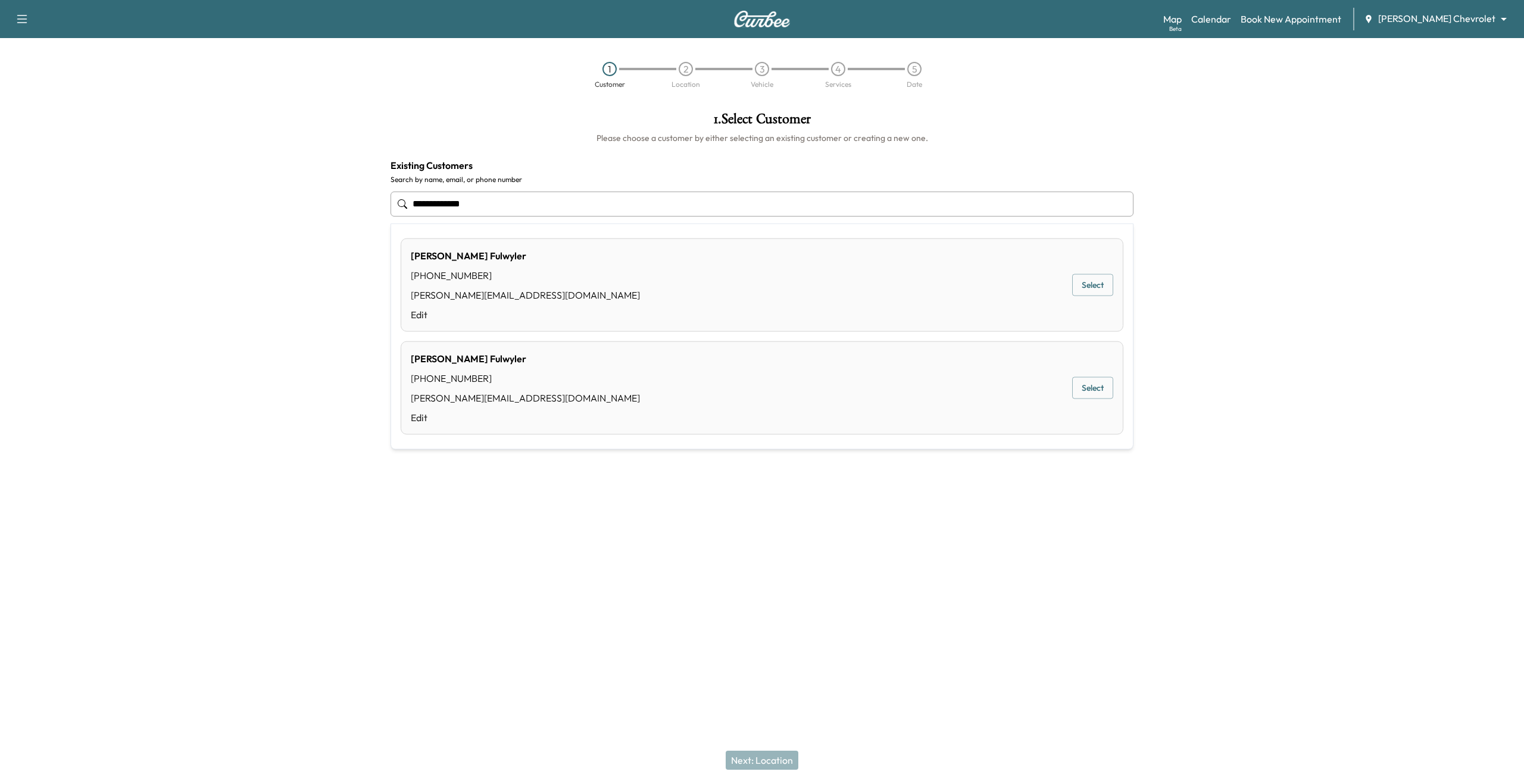
click at [619, 278] on div "Paul Fulwyler (661) 477-9974 paul@curbee.com Edit Select" at bounding box center [761, 284] width 723 height 93
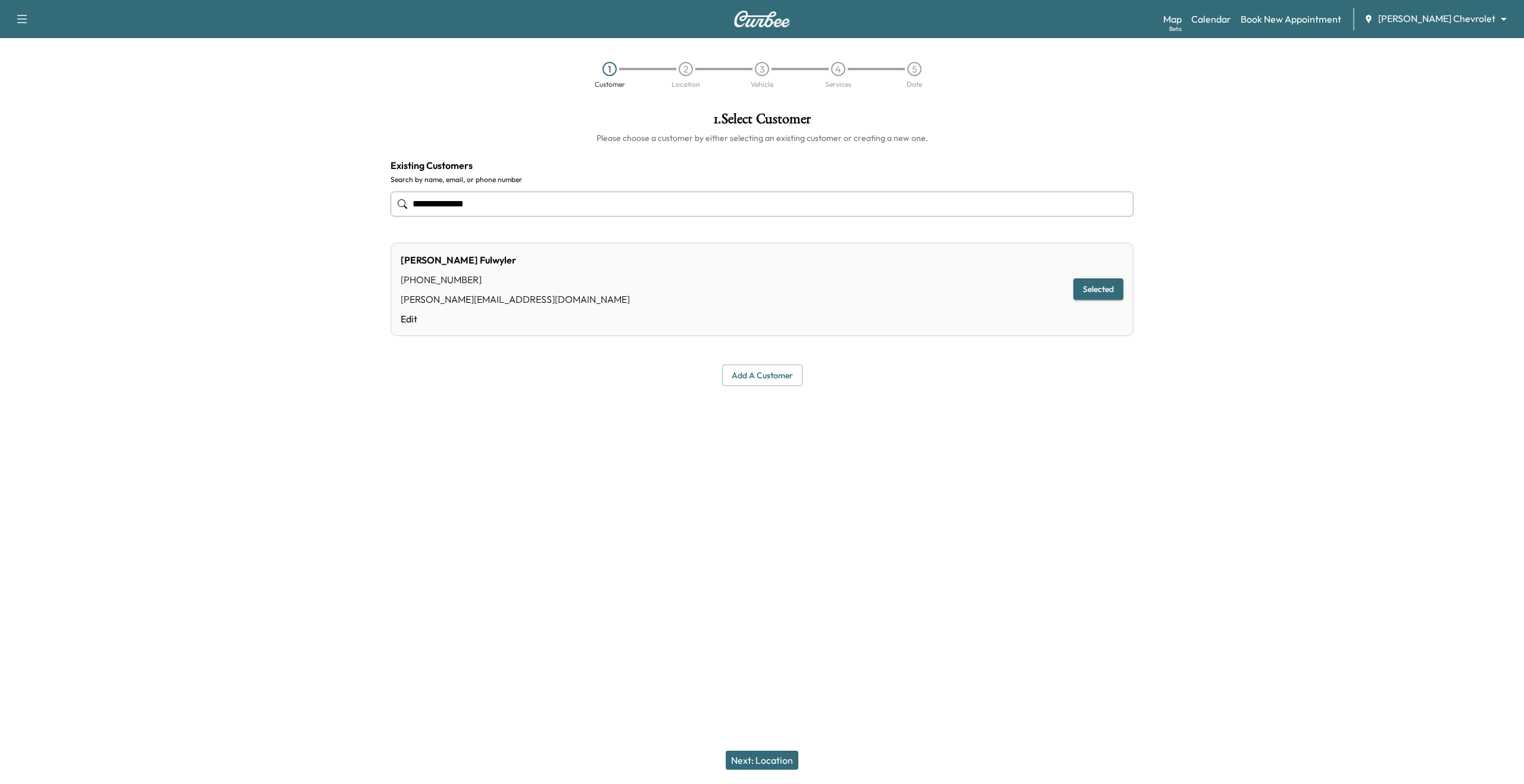
type input "**********"
click at [760, 752] on button "Next: Location" at bounding box center [762, 760] width 72 height 19
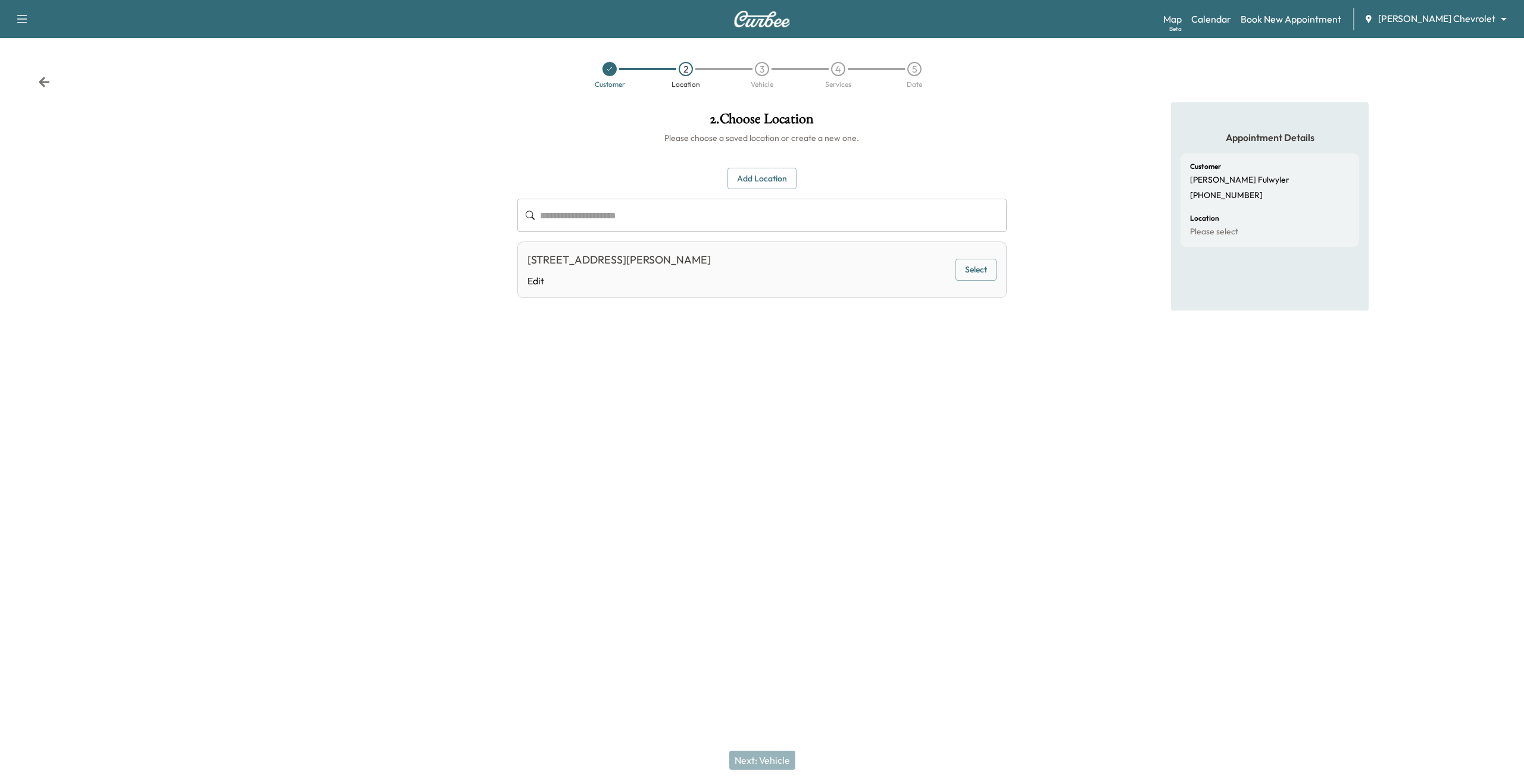
click at [973, 268] on button "Select" at bounding box center [976, 270] width 41 height 22
drag, startPoint x: 772, startPoint y: 766, endPoint x: 763, endPoint y: 753, distance: 15.8
click at [768, 765] on button "Next: Vehicle" at bounding box center [762, 760] width 66 height 19
click at [961, 281] on button "Select" at bounding box center [976, 273] width 41 height 22
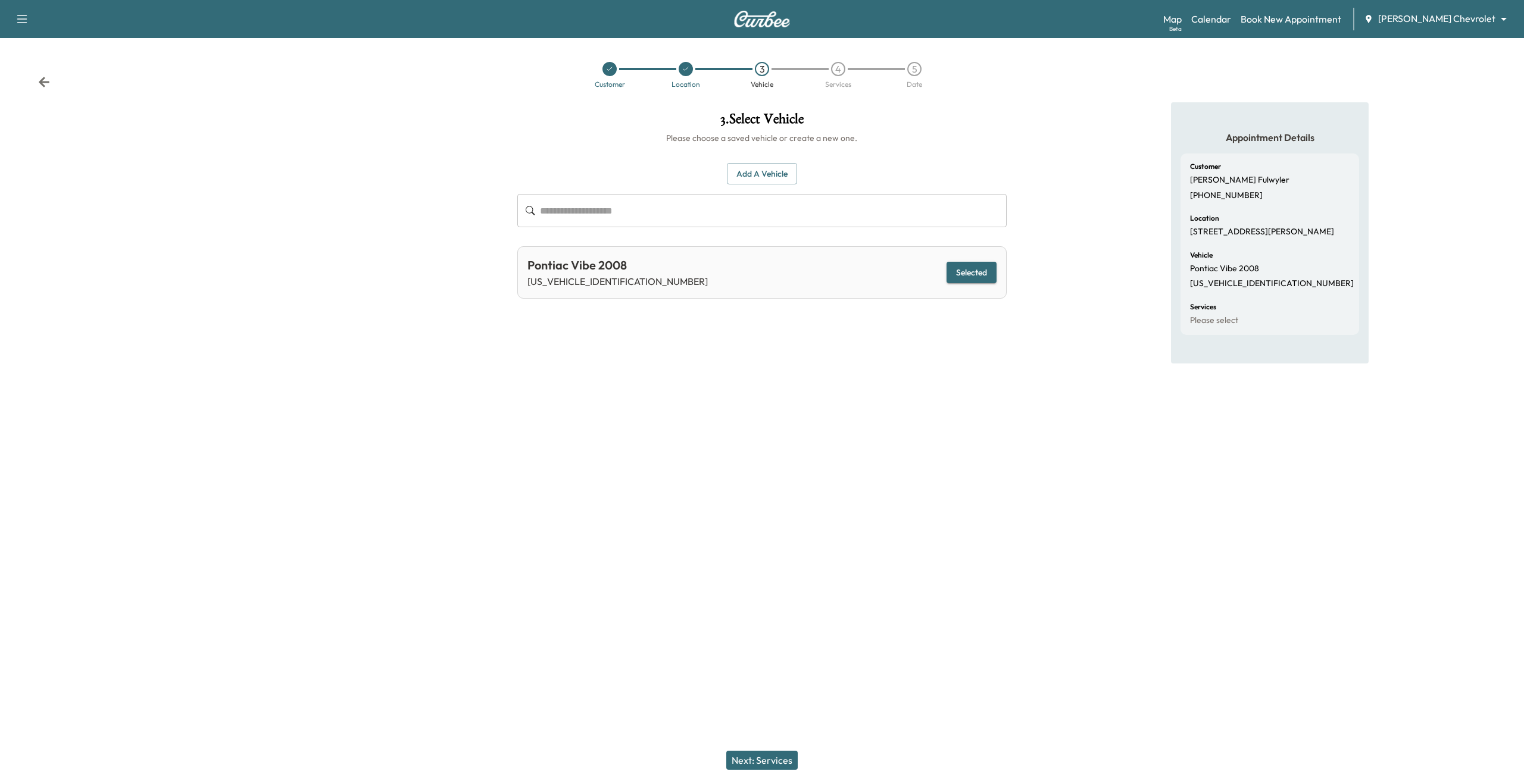
click at [760, 772] on div "Next: Services" at bounding box center [762, 760] width 1524 height 48
click at [760, 768] on button "Next: Services" at bounding box center [762, 760] width 72 height 19
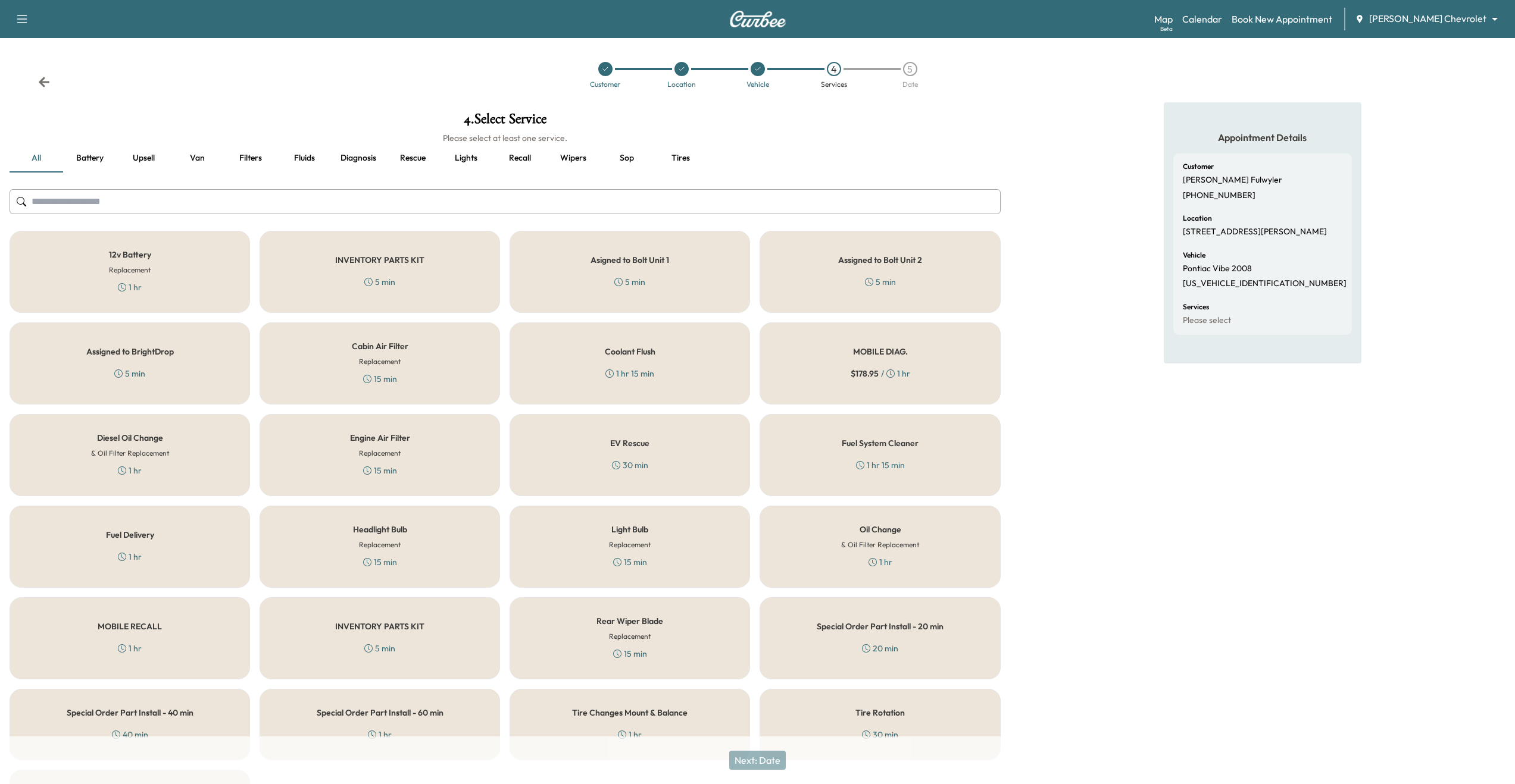
click at [192, 270] on div "12v Battery Replacement 1 hr" at bounding box center [130, 271] width 241 height 82
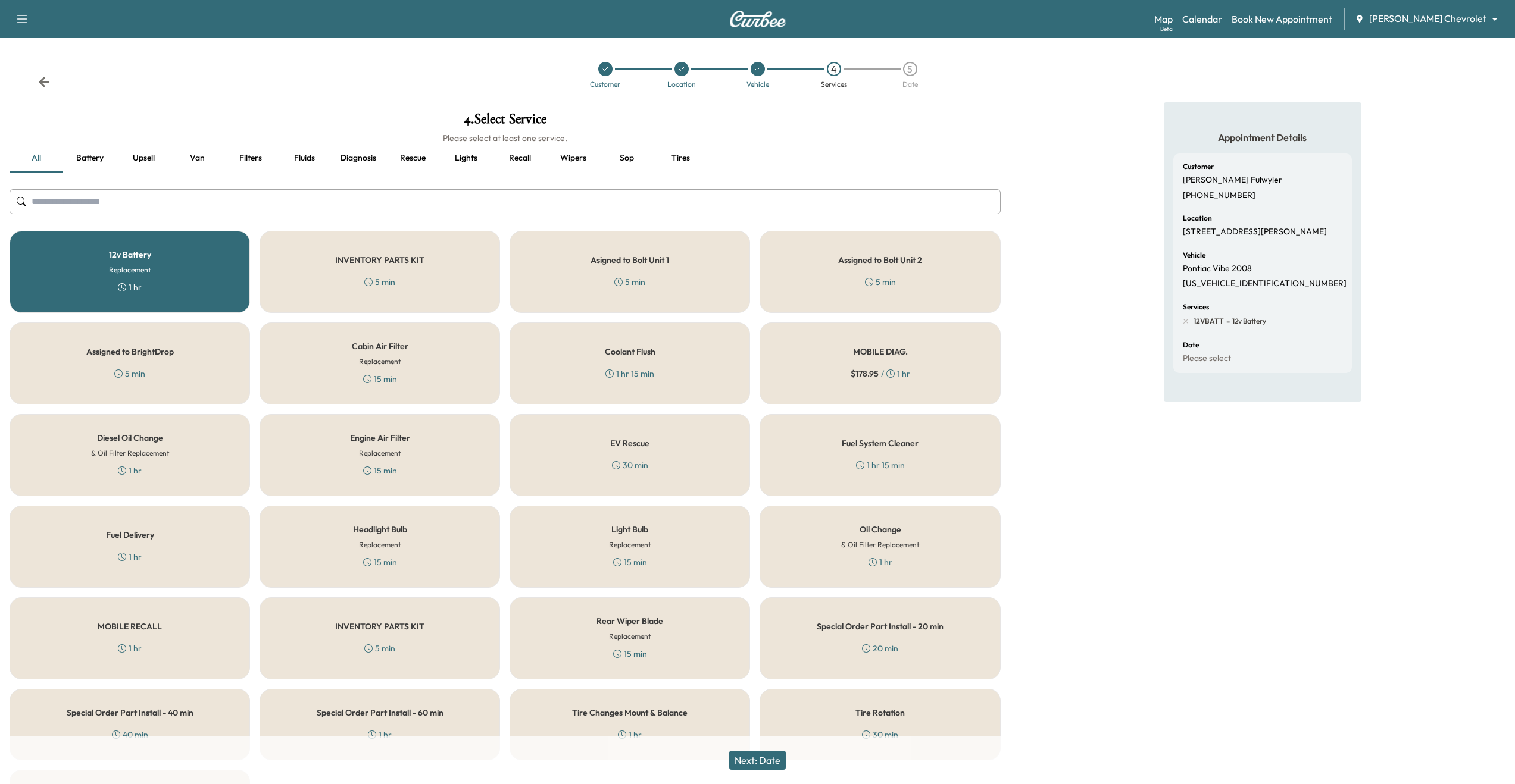
click at [211, 253] on div "12v Battery Replacement 1 hr" at bounding box center [130, 271] width 241 height 82
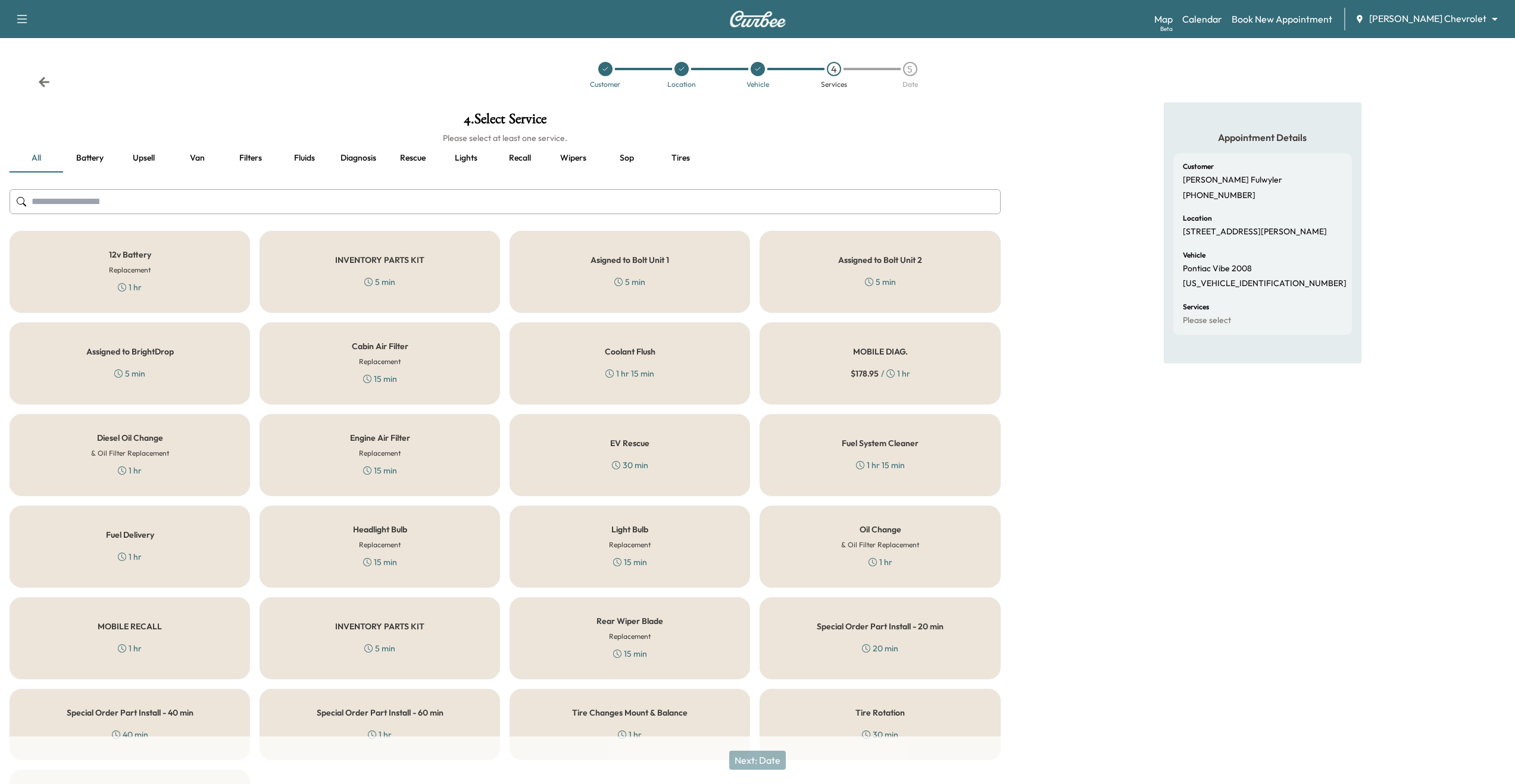
click at [361, 159] on button "Diagnosis" at bounding box center [358, 158] width 55 height 29
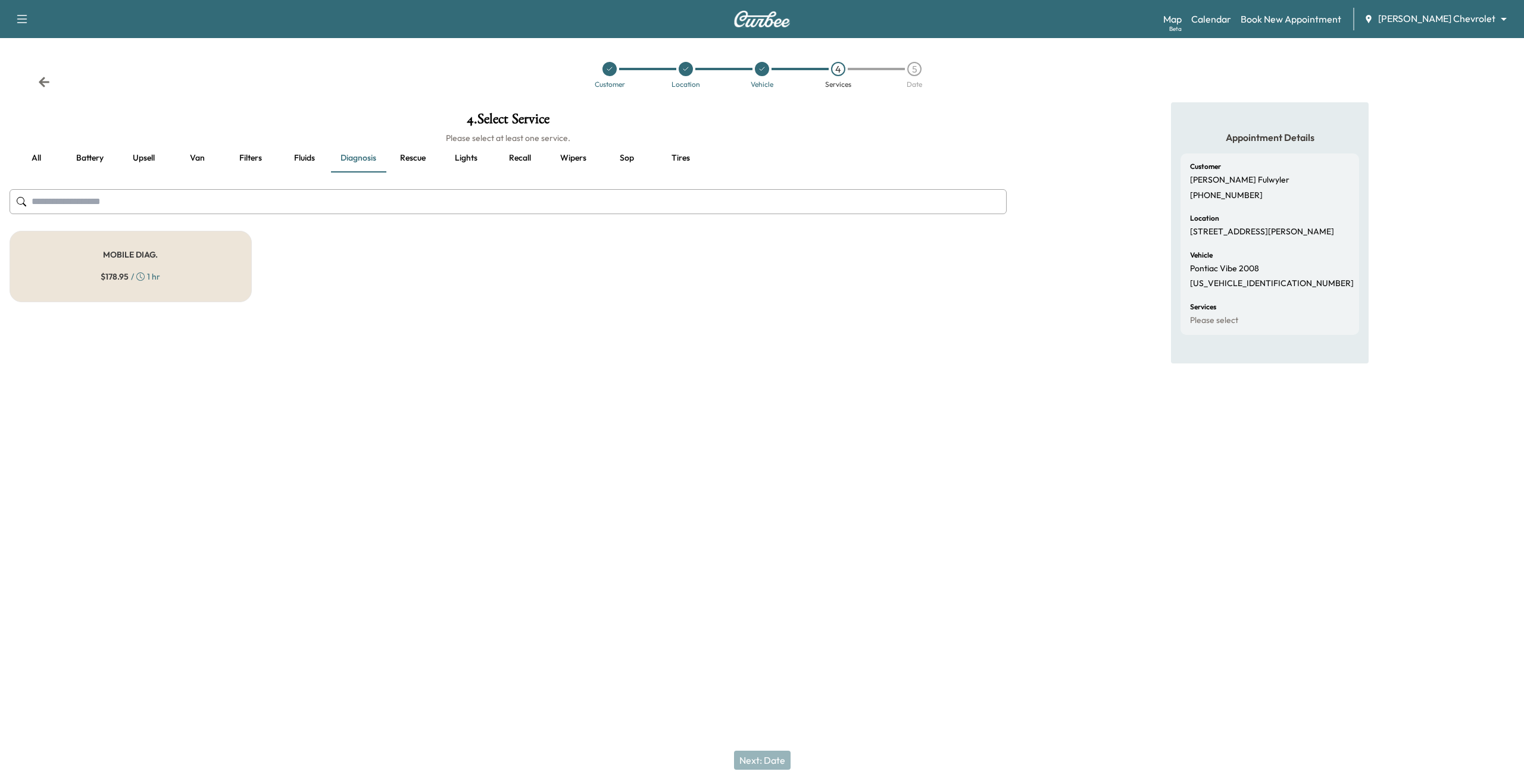
click at [189, 296] on div "MOBILE DIAG. $ 178.95 / 1 hr" at bounding box center [130, 266] width 242 height 72
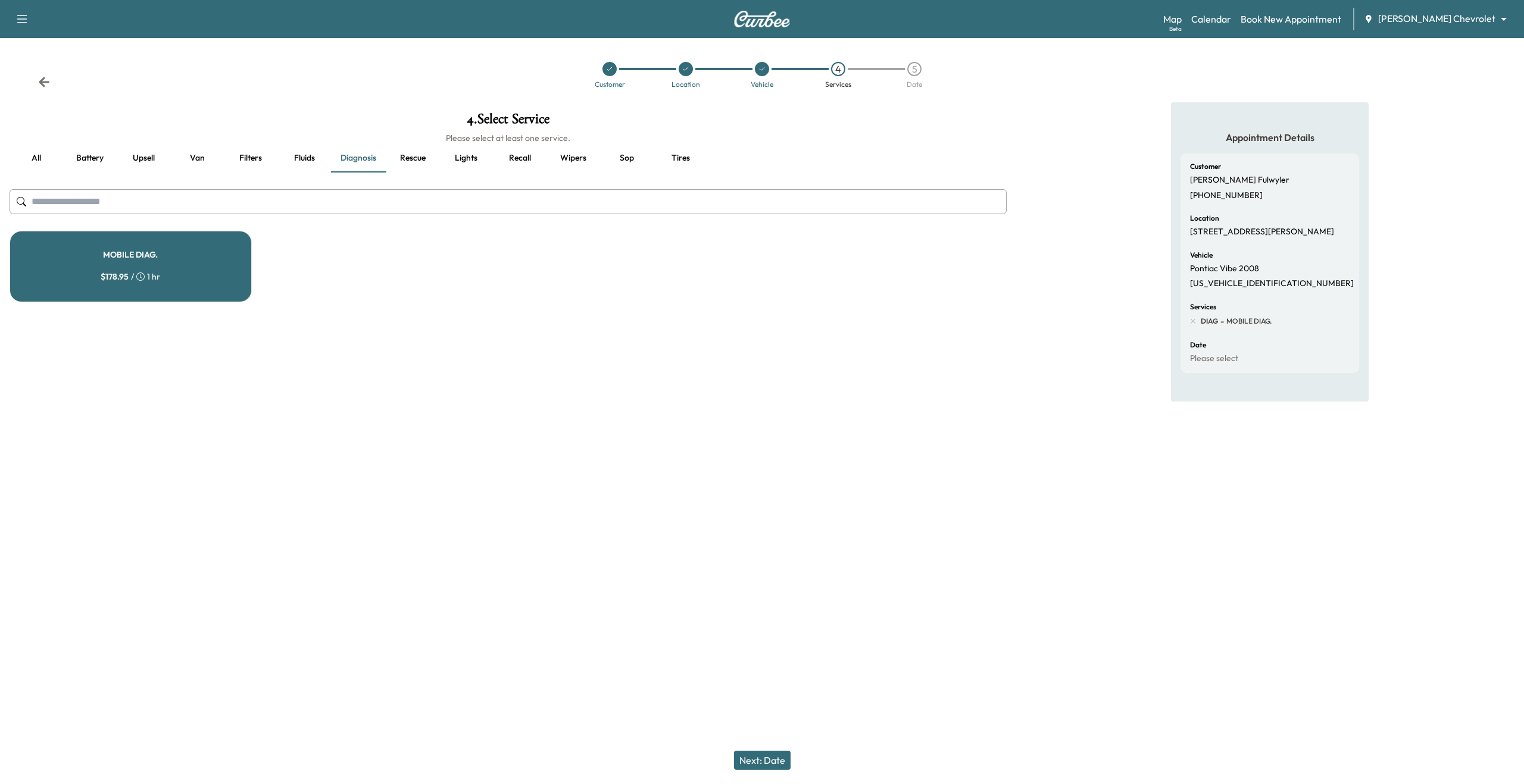
click at [684, 76] on div at bounding box center [686, 69] width 15 height 15
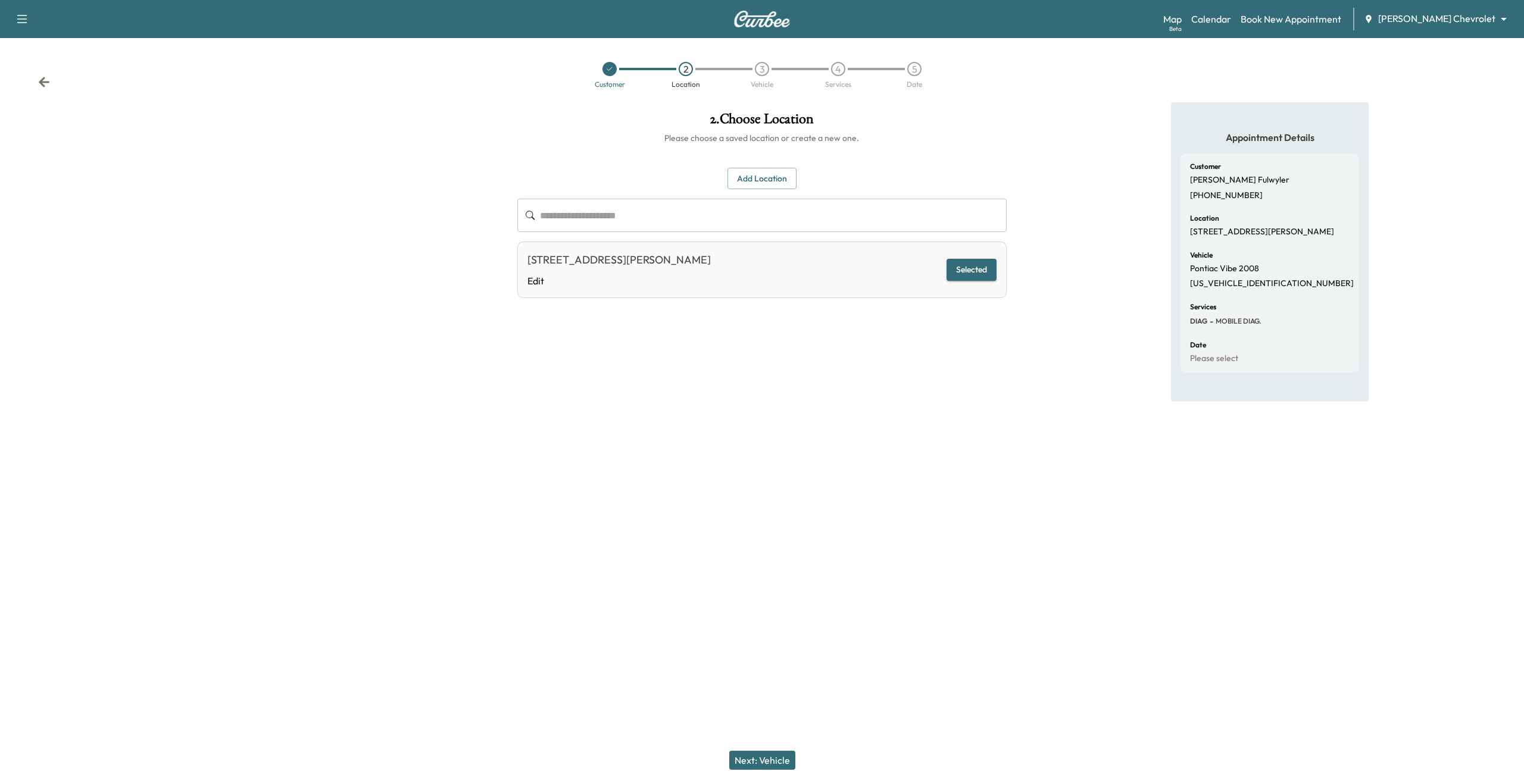
click at [749, 190] on div "**********" at bounding box center [762, 234] width 489 height 131
click at [755, 180] on button "Add Location" at bounding box center [762, 179] width 69 height 22
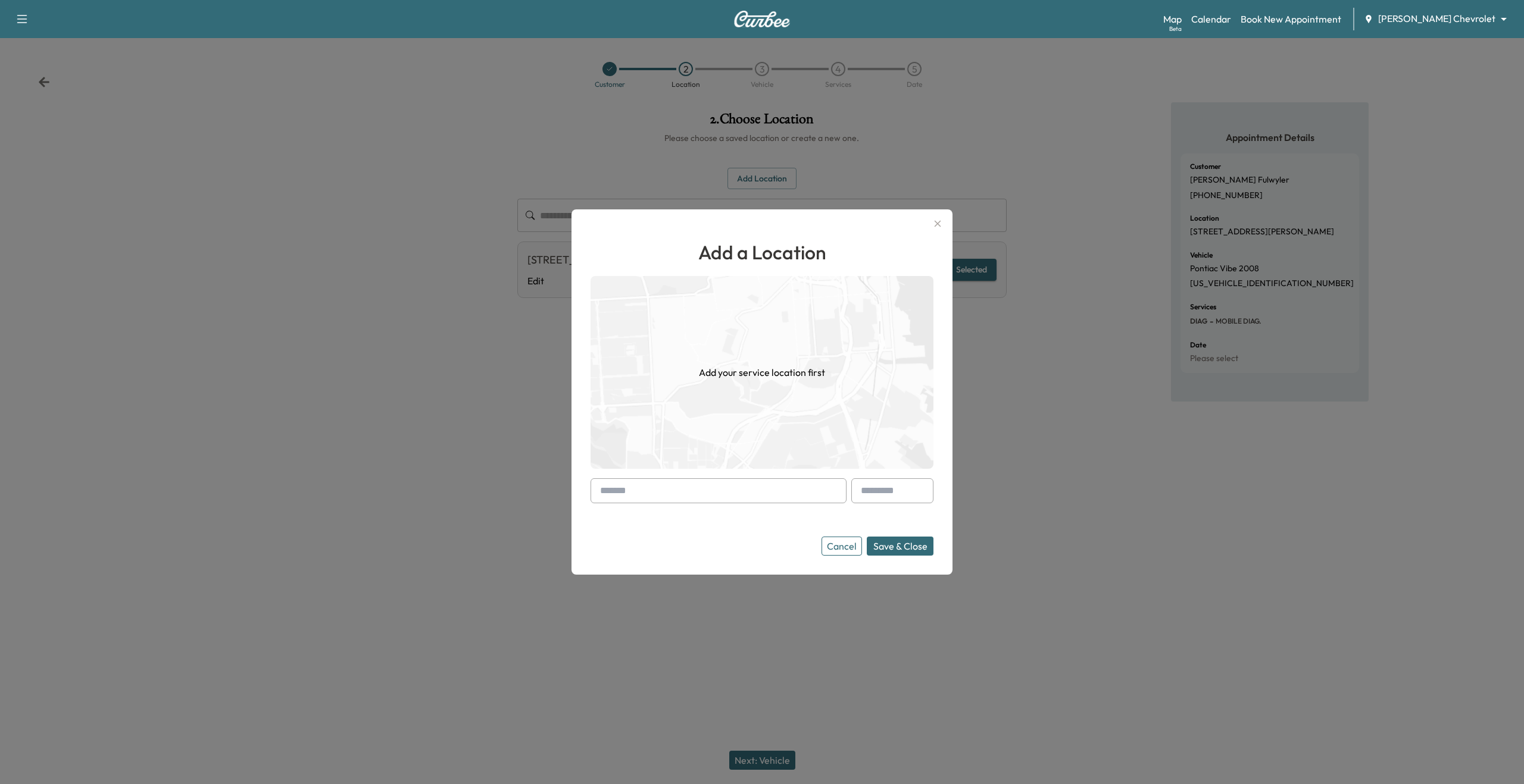
click at [617, 487] on input "text" at bounding box center [719, 490] width 256 height 25
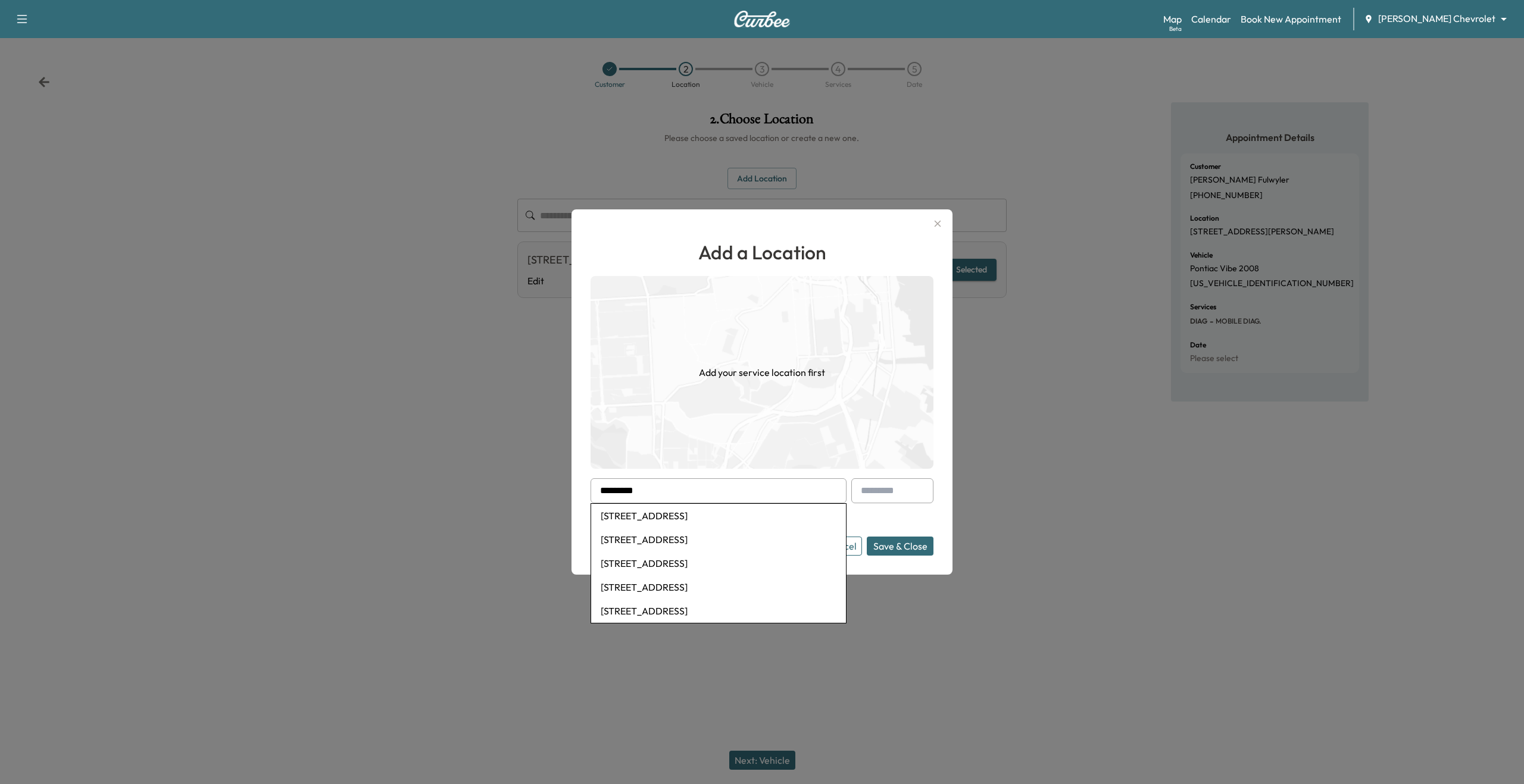
click at [646, 524] on li "2446 Kipling Avenue, Cincinnati, OH, USA" at bounding box center [718, 516] width 255 height 24
type input "**********"
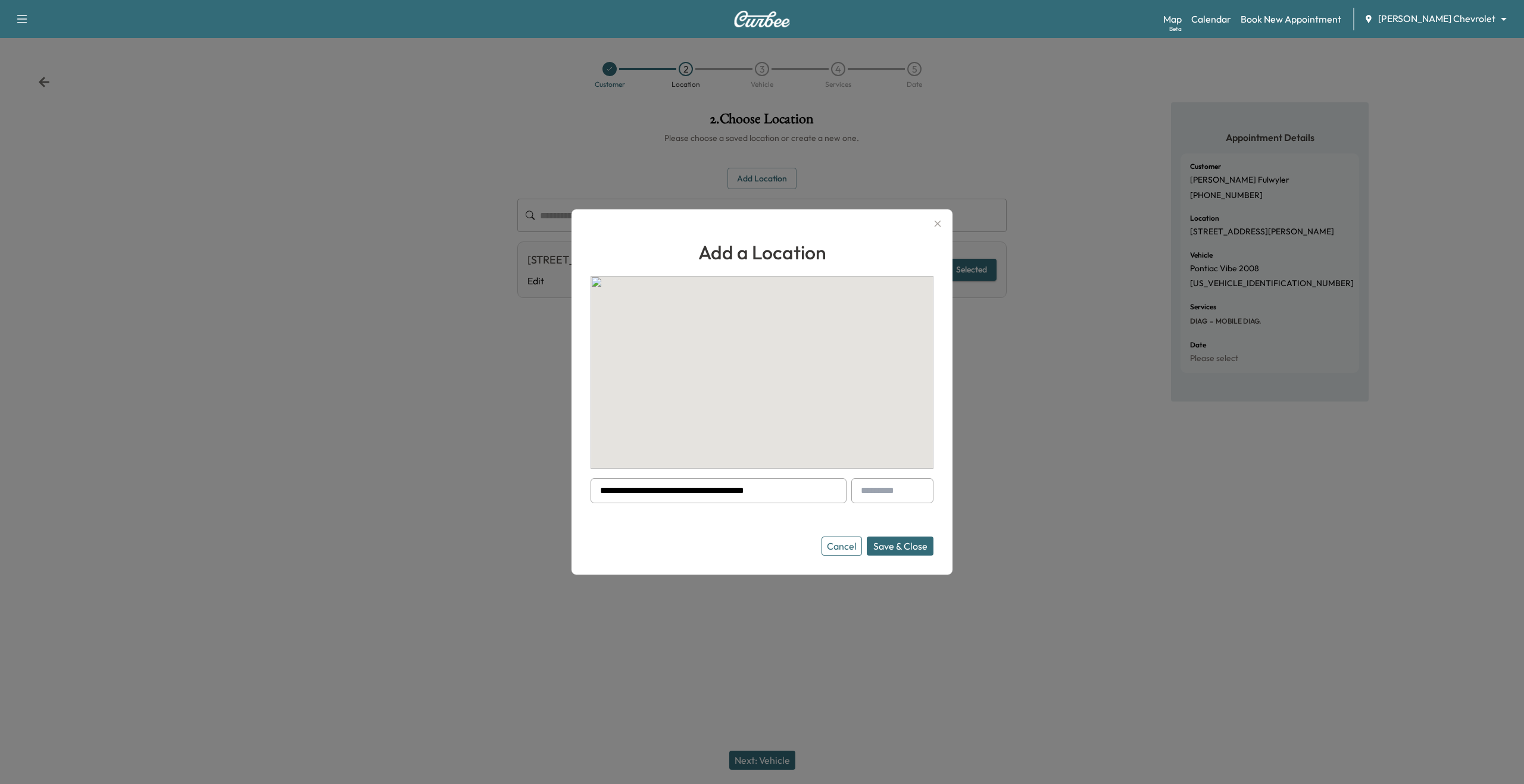
click at [894, 549] on button "Save & Close" at bounding box center [900, 546] width 66 height 19
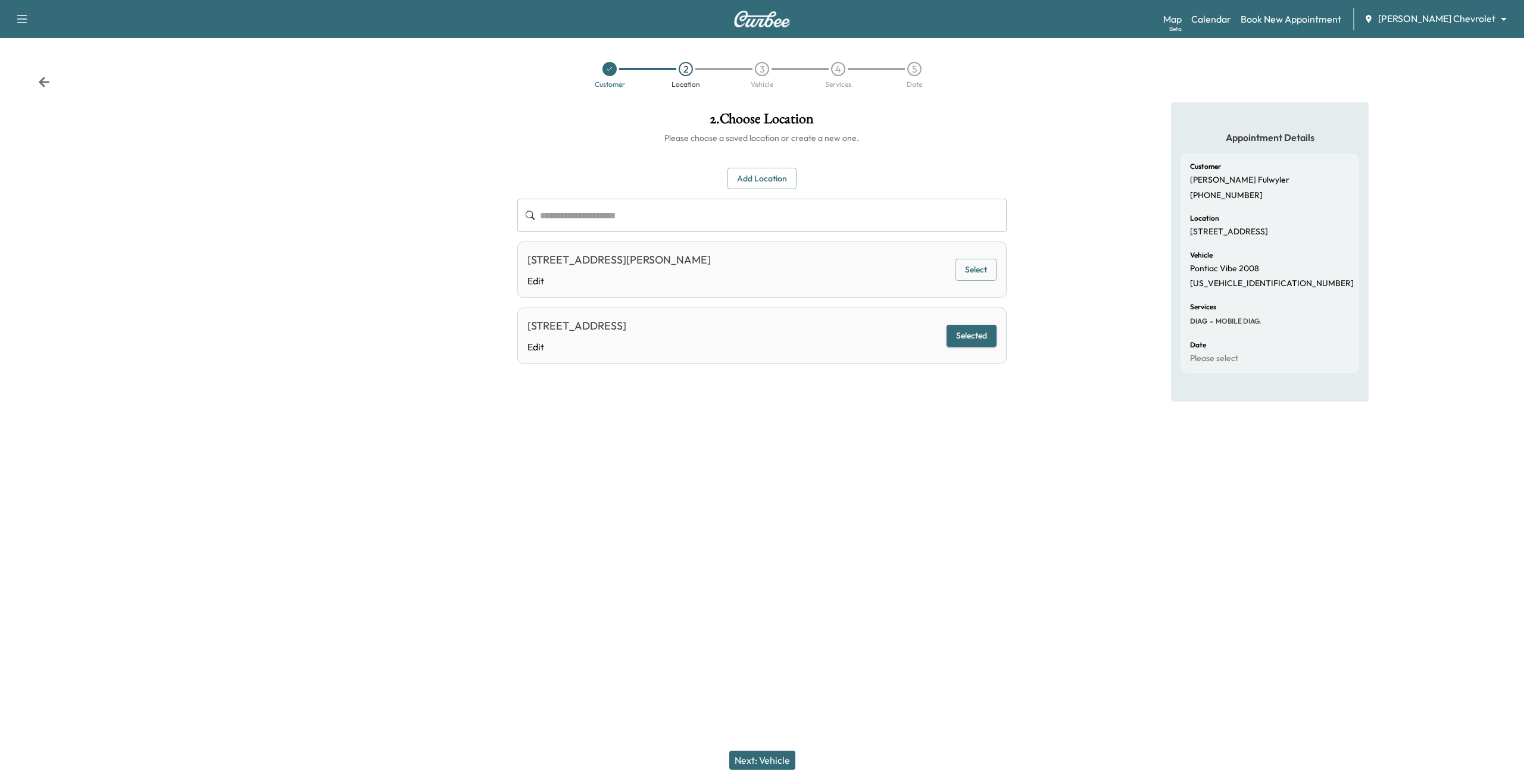
click at [766, 755] on button "Next: Vehicle" at bounding box center [762, 760] width 66 height 19
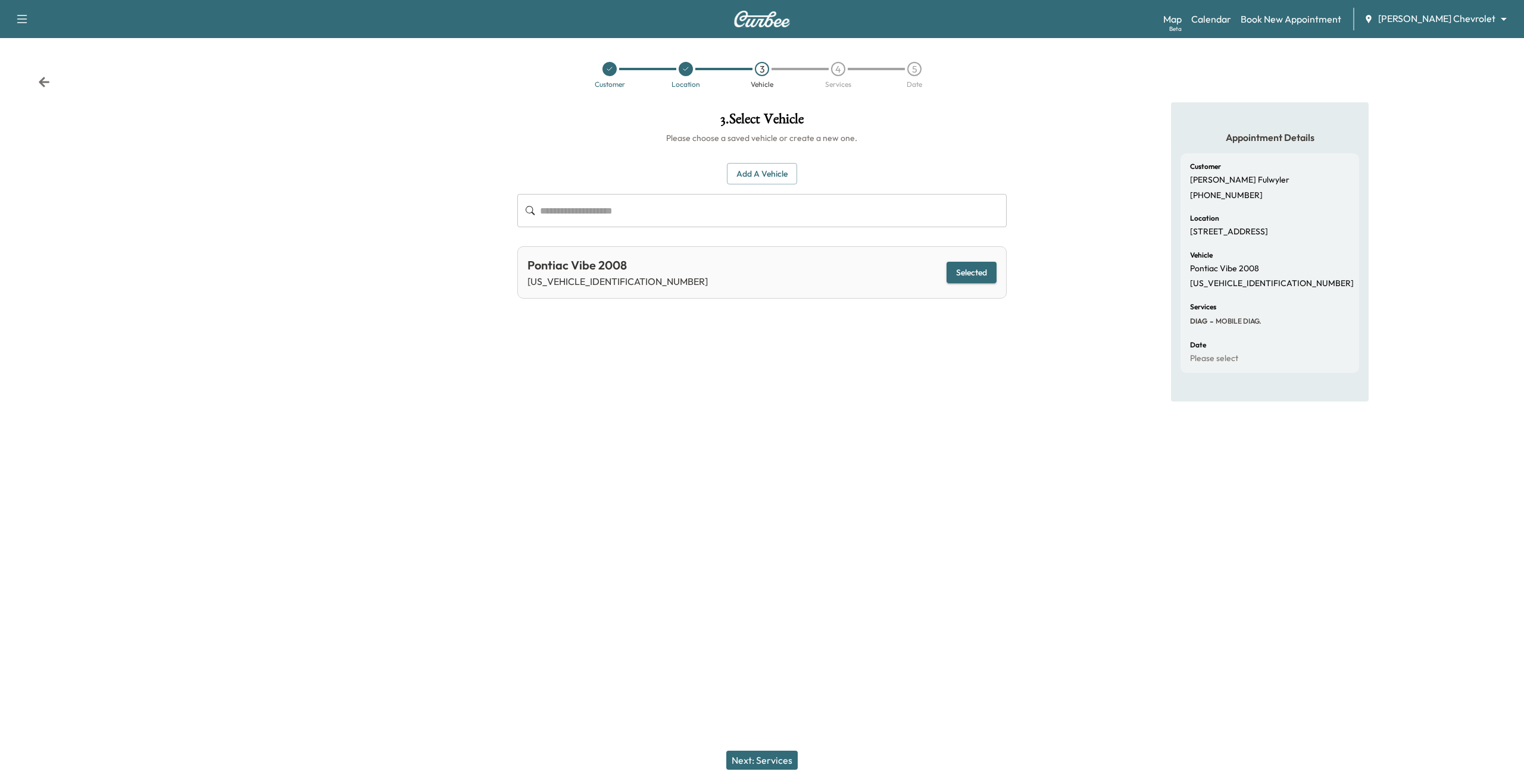
click at [766, 755] on button "Next: Services" at bounding box center [762, 760] width 72 height 19
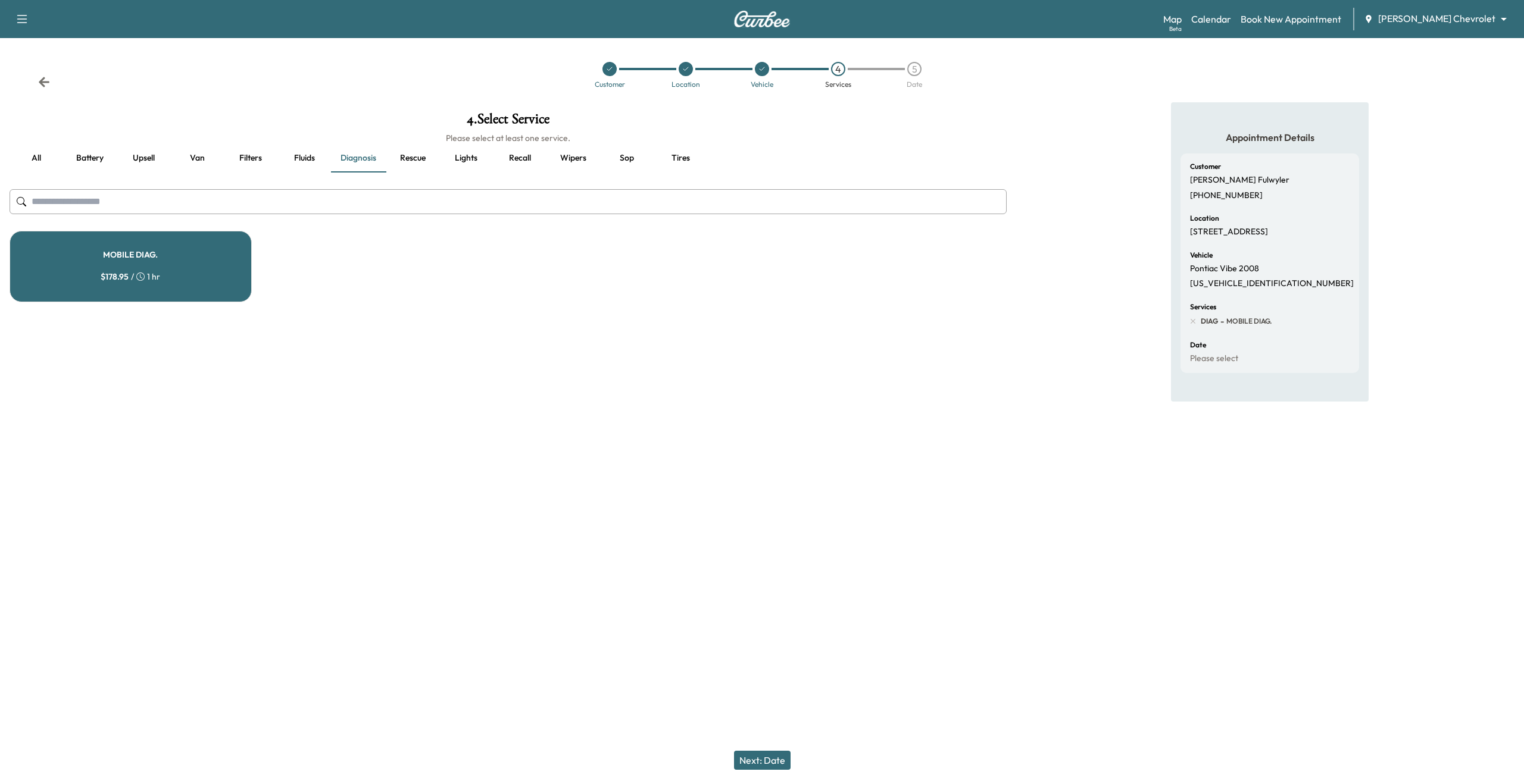
click at [766, 755] on button "Next: Date" at bounding box center [762, 760] width 56 height 19
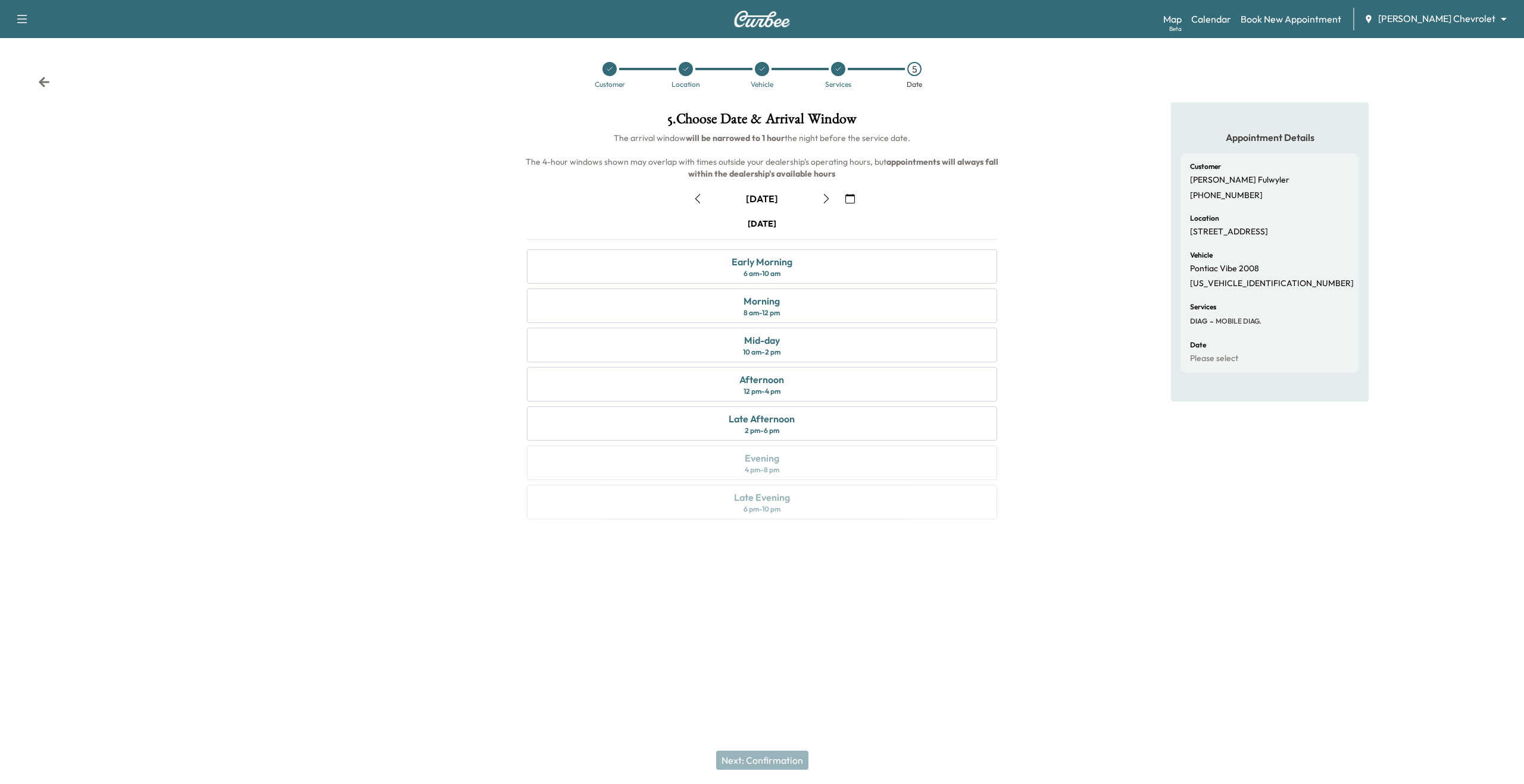
click at [847, 200] on icon "button" at bounding box center [850, 199] width 9 height 9
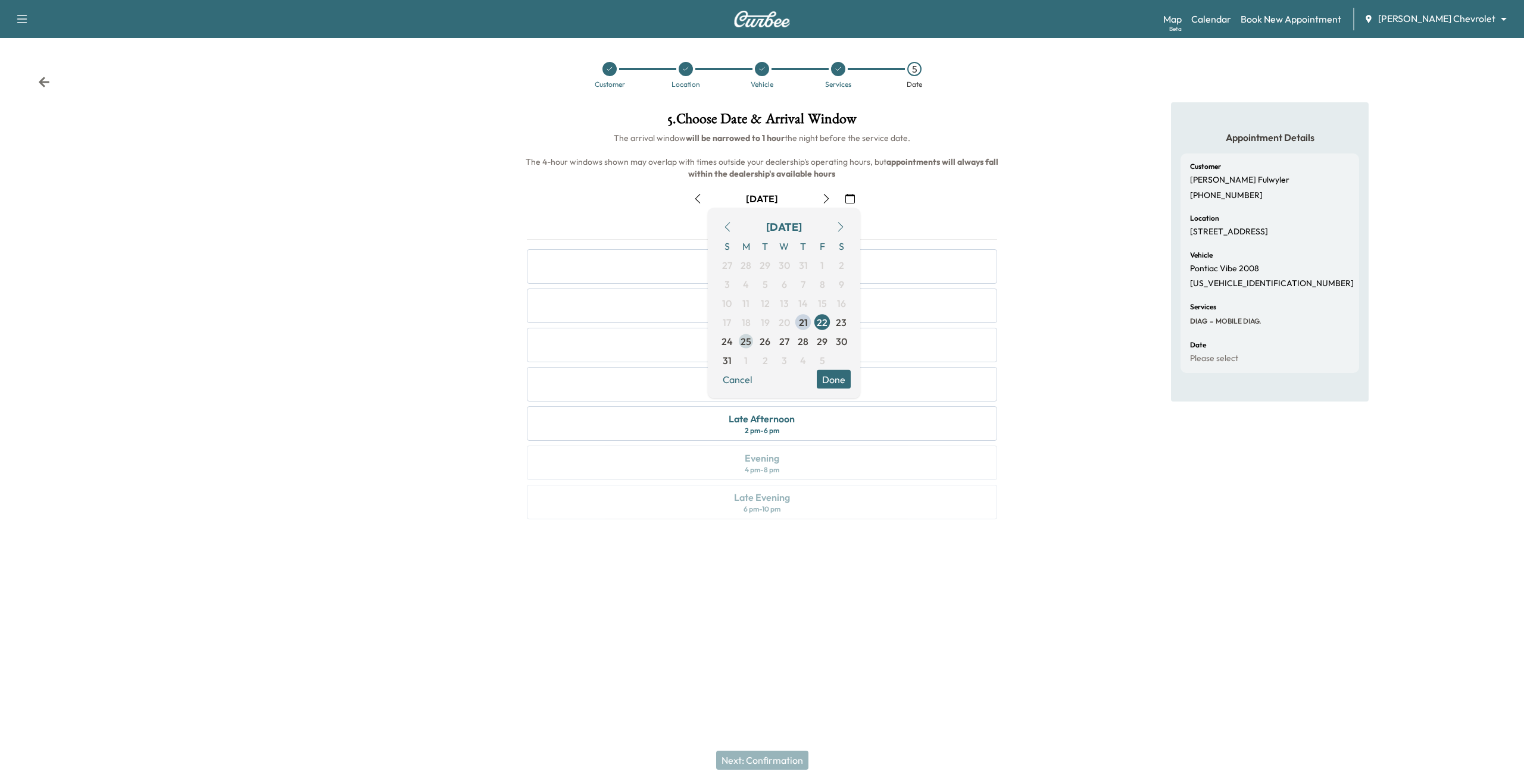
click at [747, 343] on span "25" at bounding box center [746, 342] width 11 height 15
click at [838, 382] on button "Done" at bounding box center [834, 379] width 34 height 19
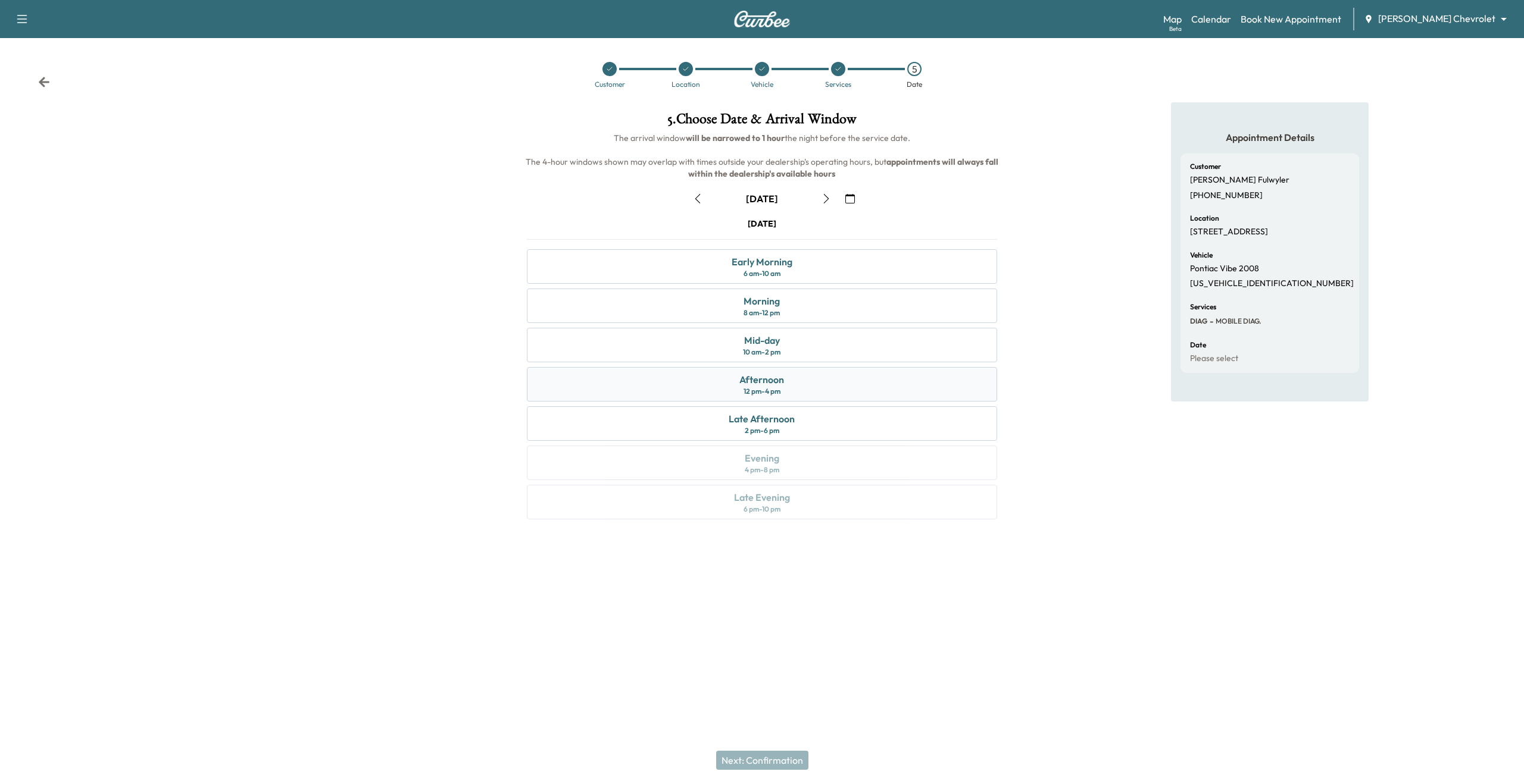
click at [836, 392] on div "Afternoon 12 pm - 4 pm" at bounding box center [761, 384] width 470 height 35
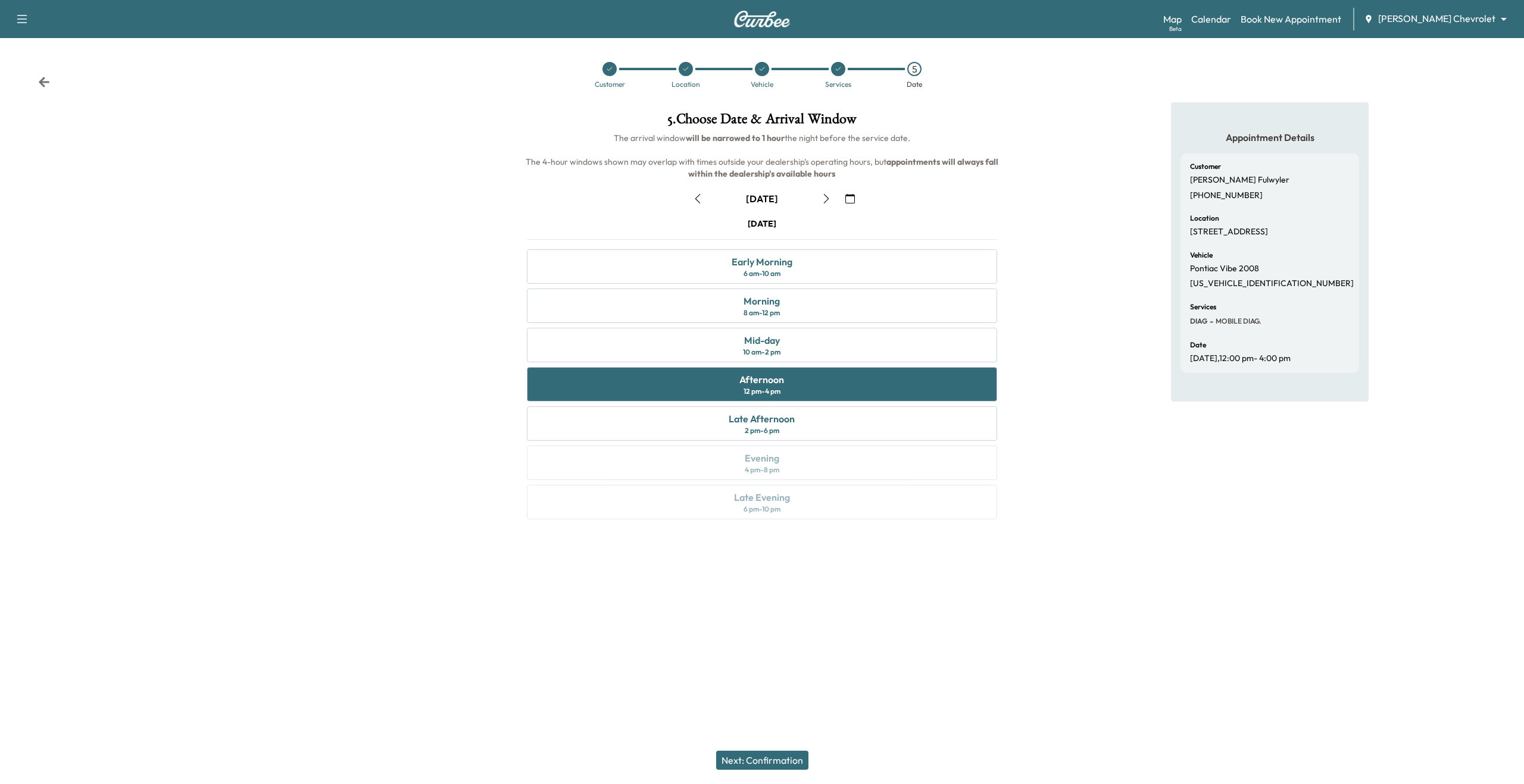
click at [787, 762] on button "Next: Confirmation" at bounding box center [762, 760] width 93 height 19
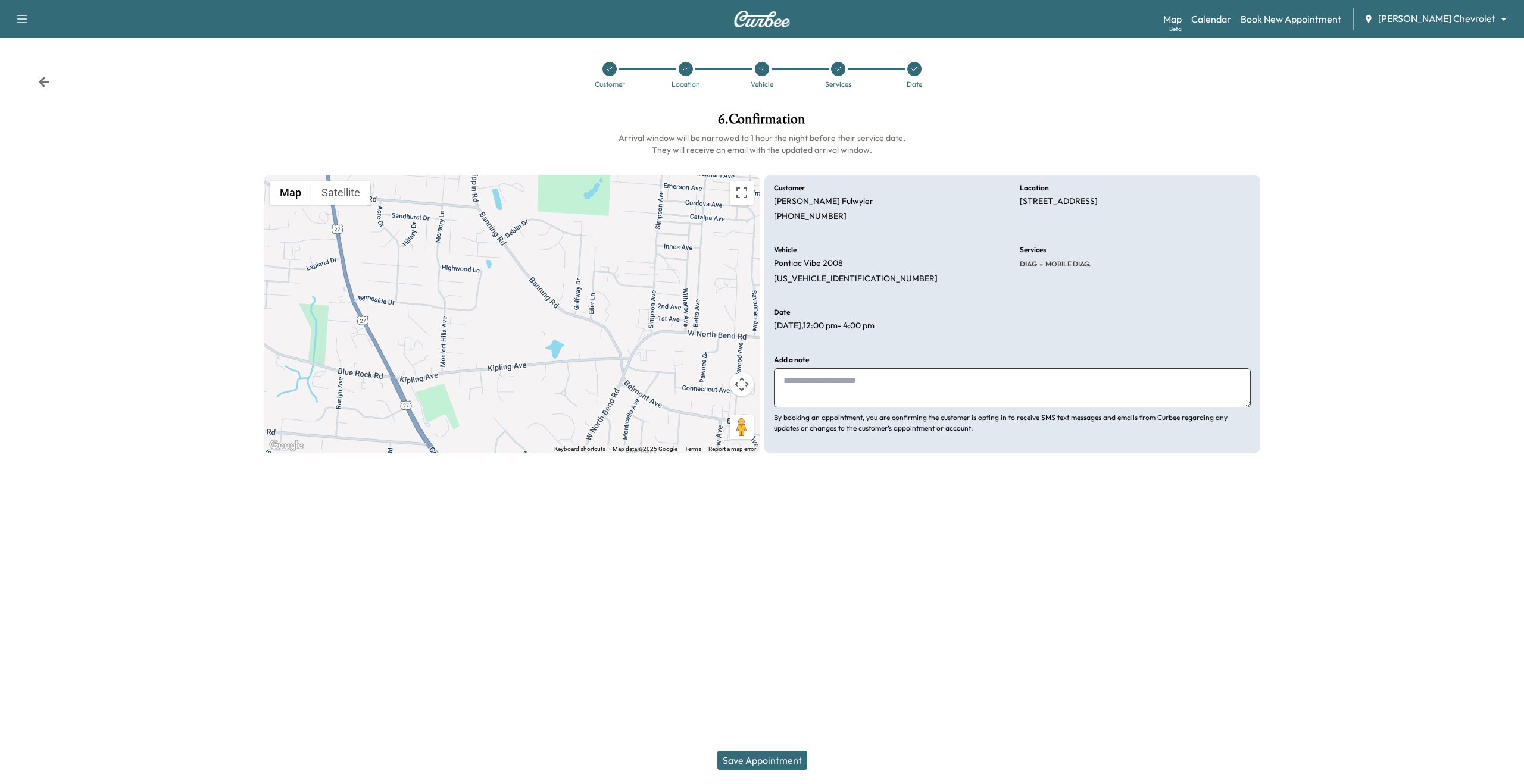
click at [787, 762] on button "Save Appointment" at bounding box center [762, 760] width 90 height 19
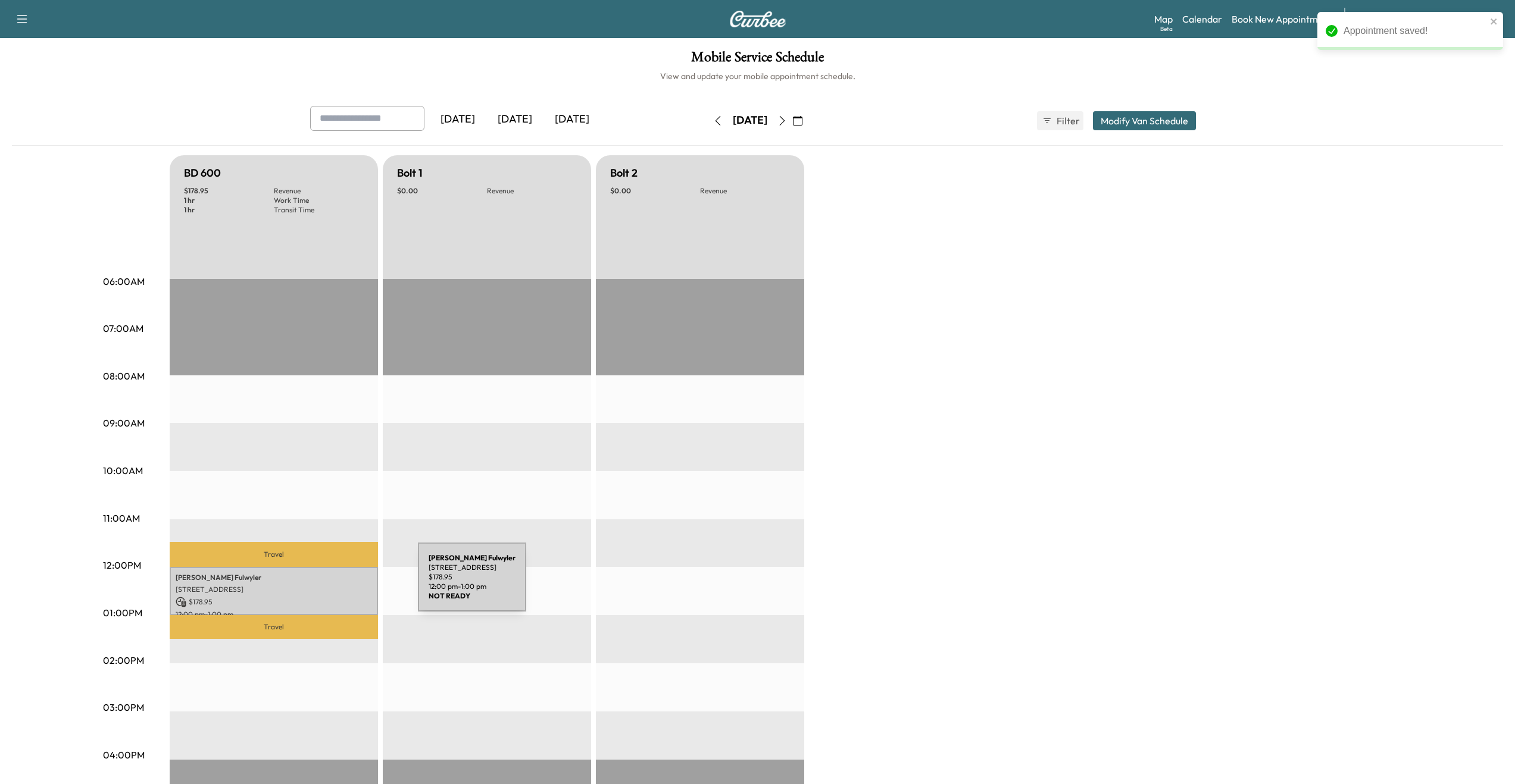
click at [329, 585] on p "2446 Kipling Ave, Cincinnati, OH 45239, USA" at bounding box center [274, 590] width 197 height 9
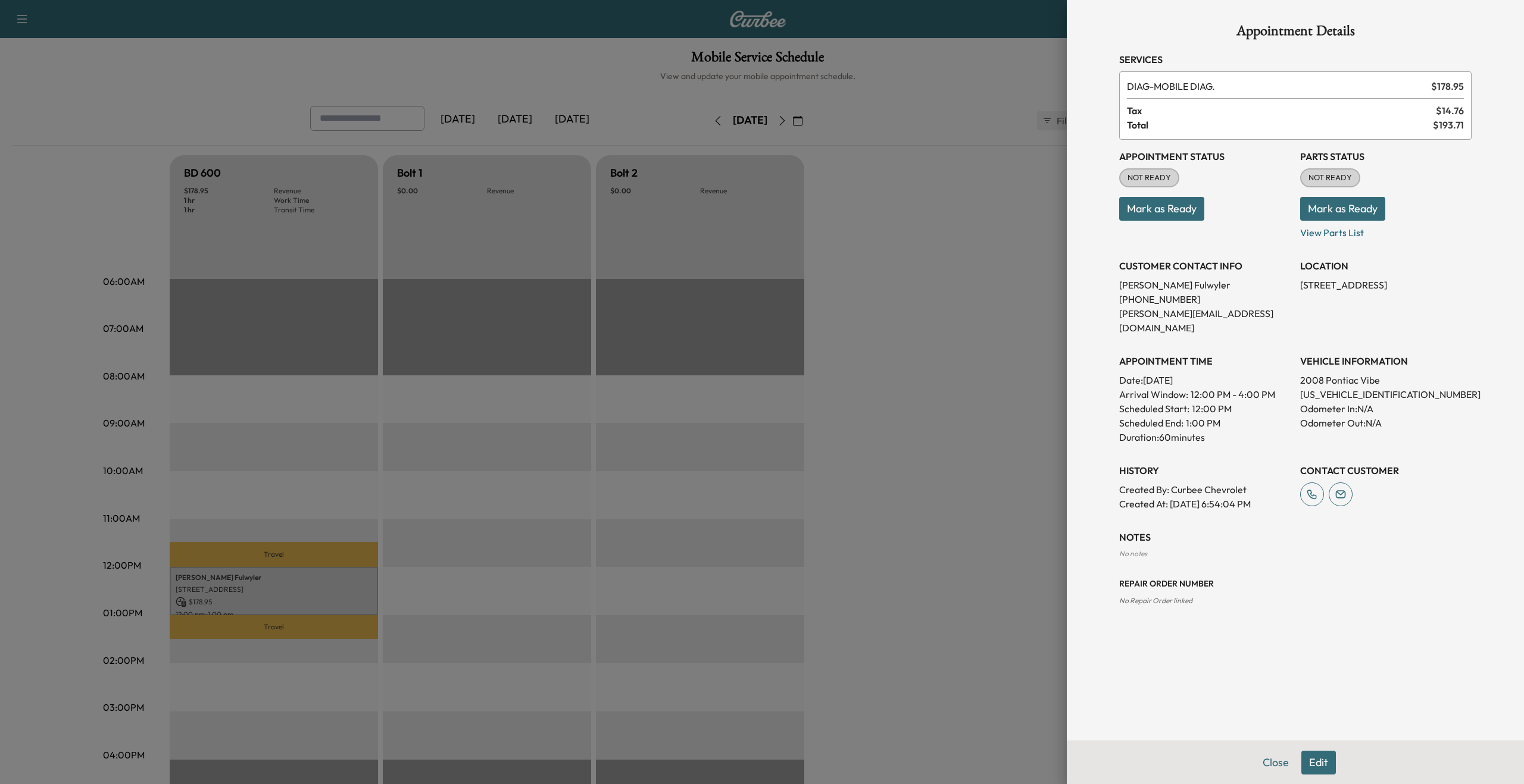
click at [1320, 762] on button "Edit" at bounding box center [1318, 762] width 35 height 24
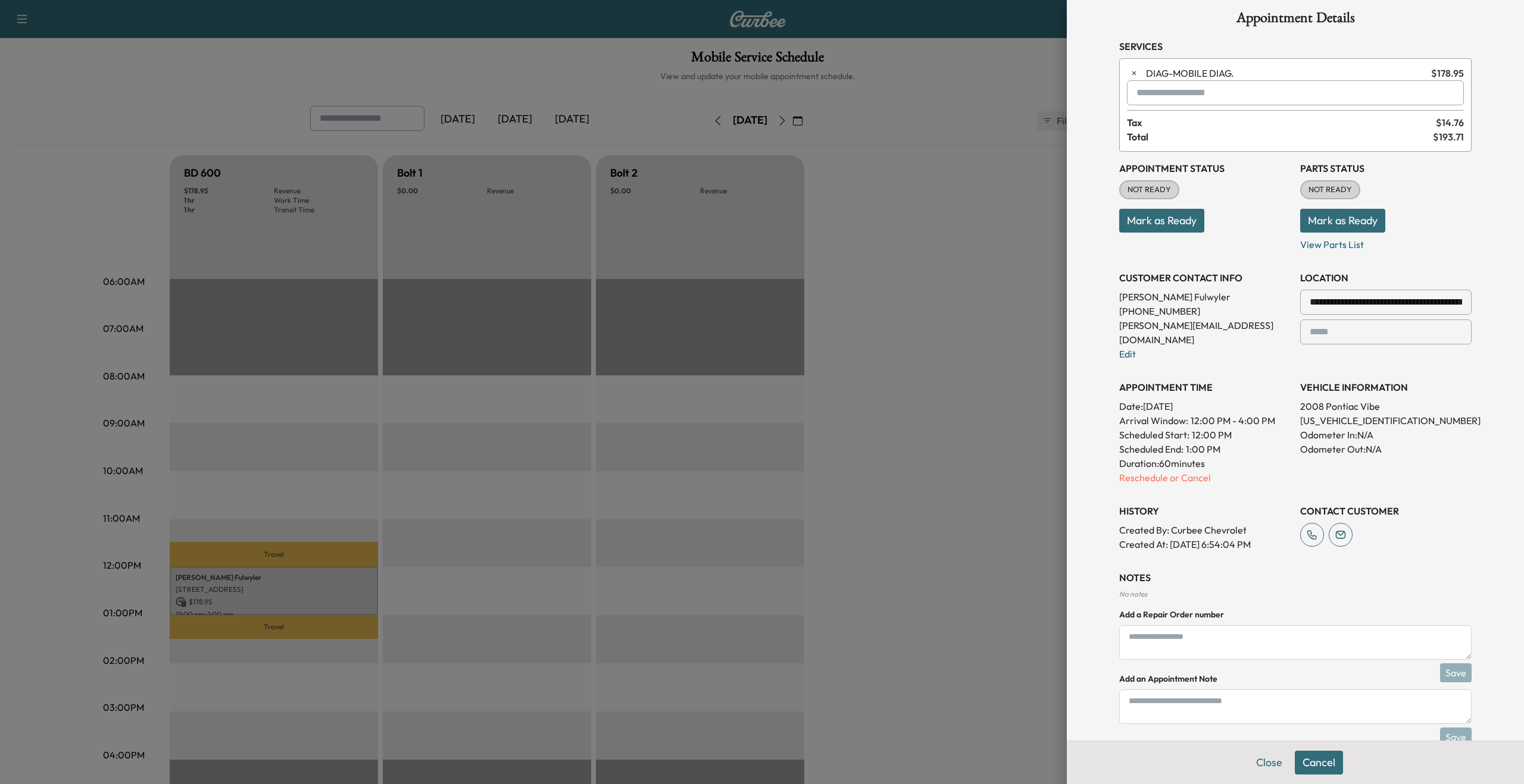
scroll to position [29, 0]
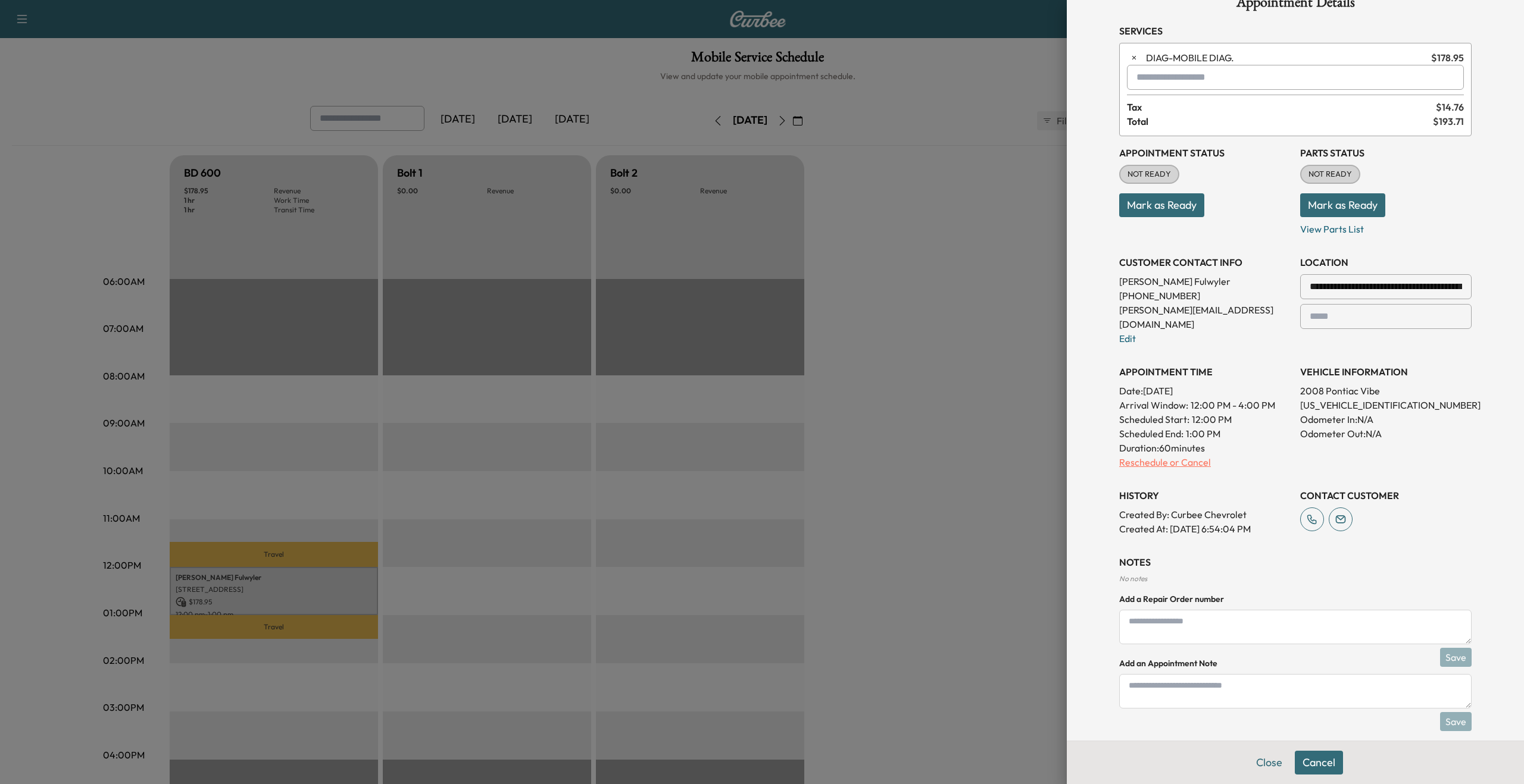
click at [1165, 455] on p "Reschedule or Cancel" at bounding box center [1205, 462] width 171 height 15
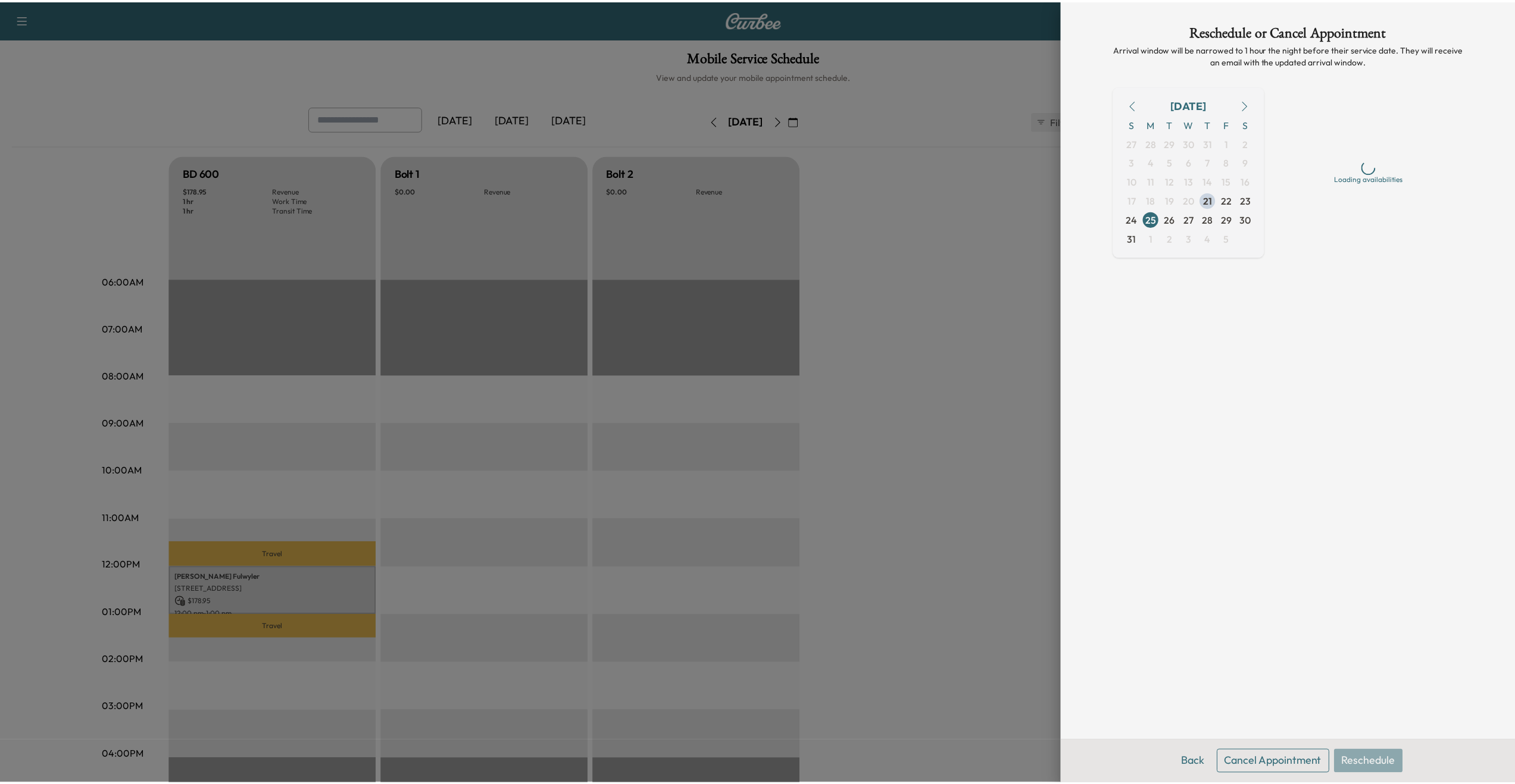
scroll to position [0, 0]
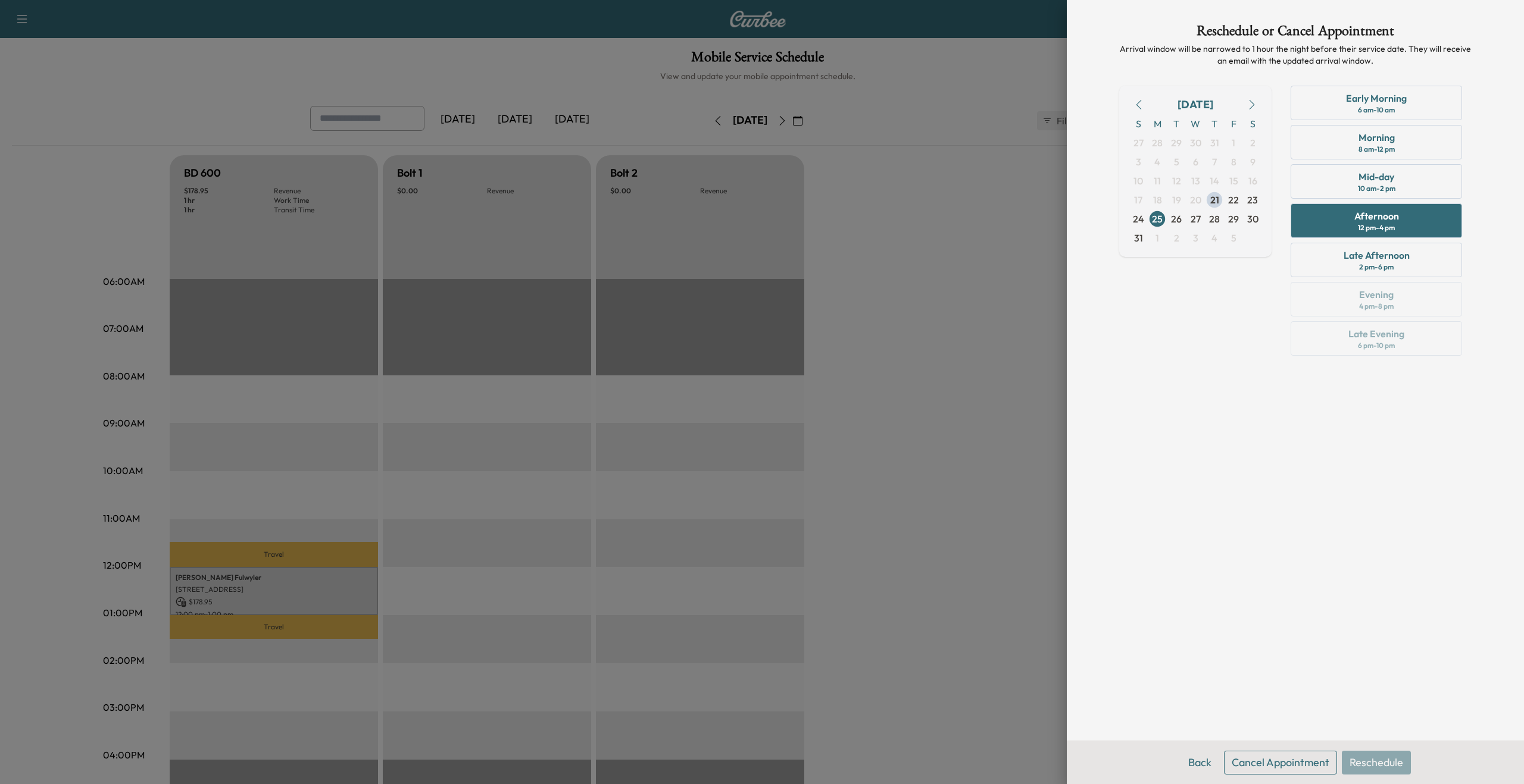
click at [1319, 757] on button "Cancel Appointment" at bounding box center [1280, 762] width 113 height 24
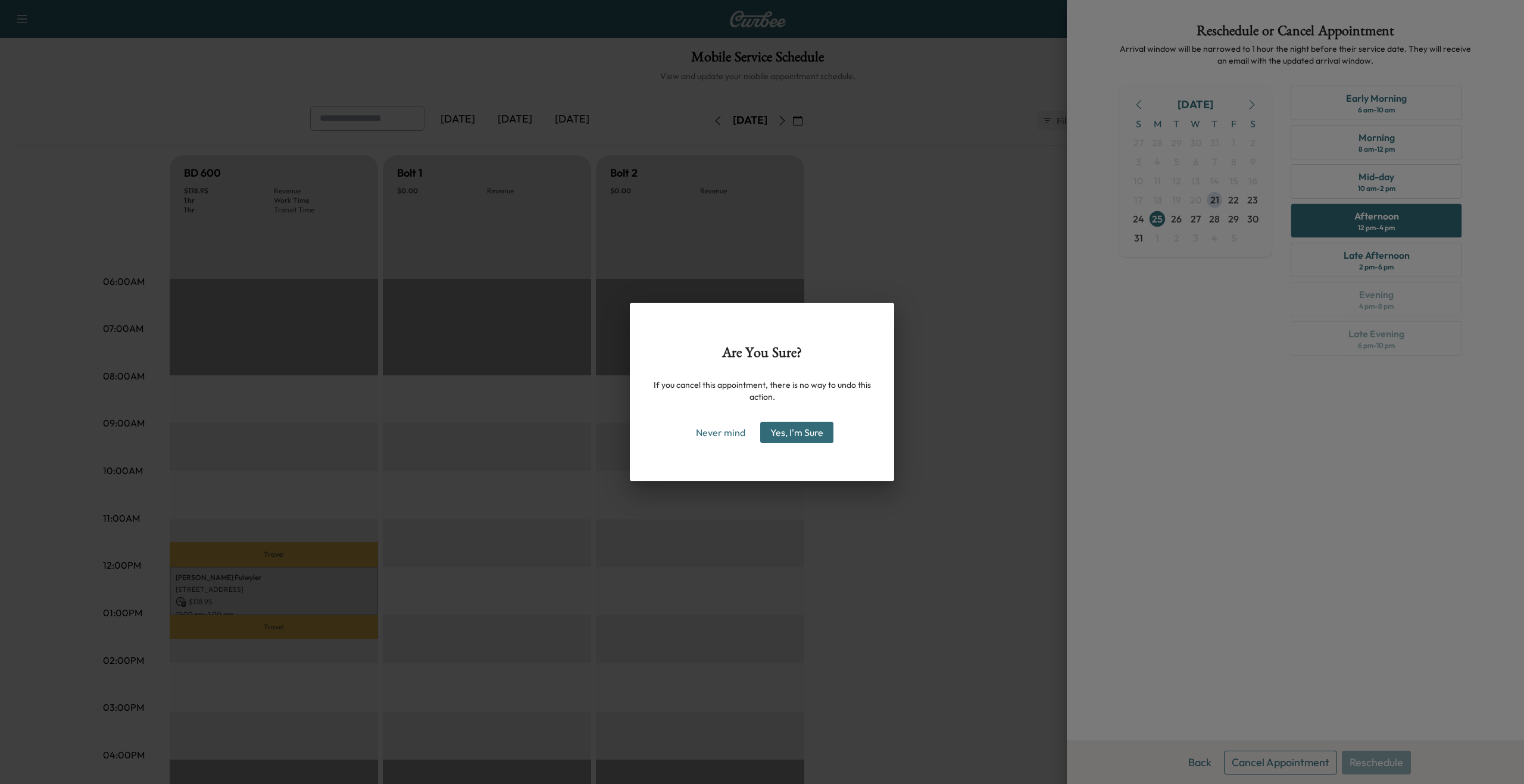
click at [796, 422] on button "Yes, I'm Sure" at bounding box center [797, 432] width 73 height 22
